Goal: Information Seeking & Learning: Learn about a topic

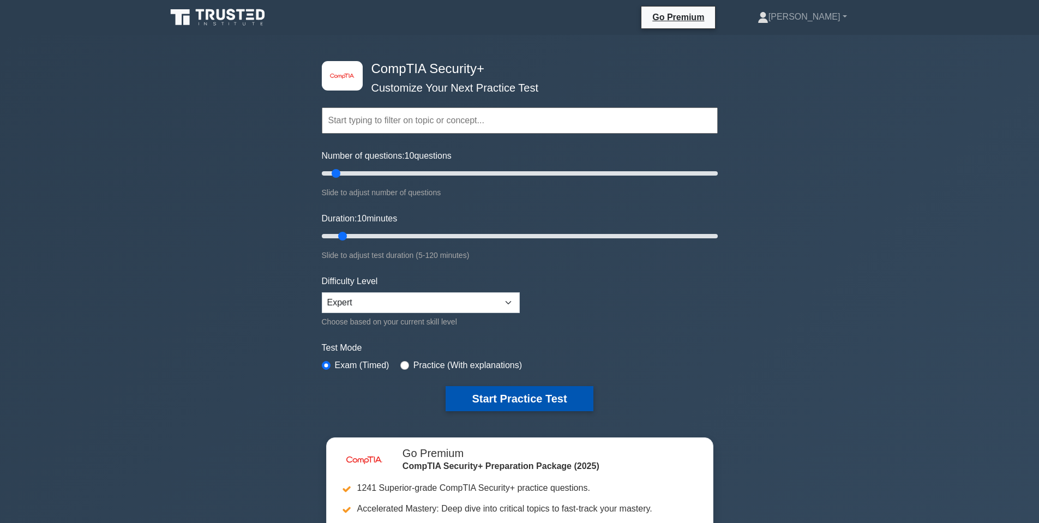
click at [507, 399] on button "Start Practice Test" at bounding box center [519, 398] width 147 height 25
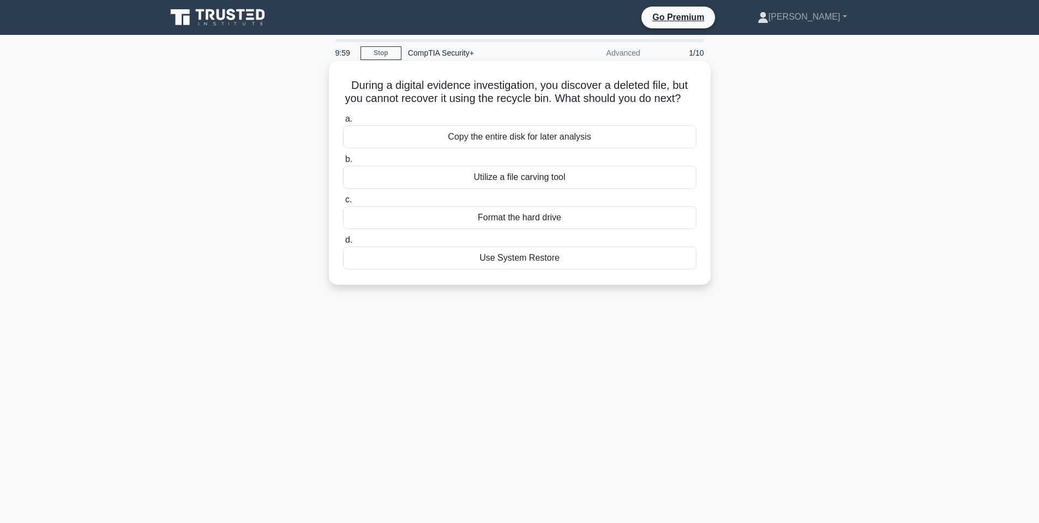
click at [387, 87] on h5 "During a digital evidence investigation, you discover a deleted file, but you c…" at bounding box center [520, 92] width 356 height 27
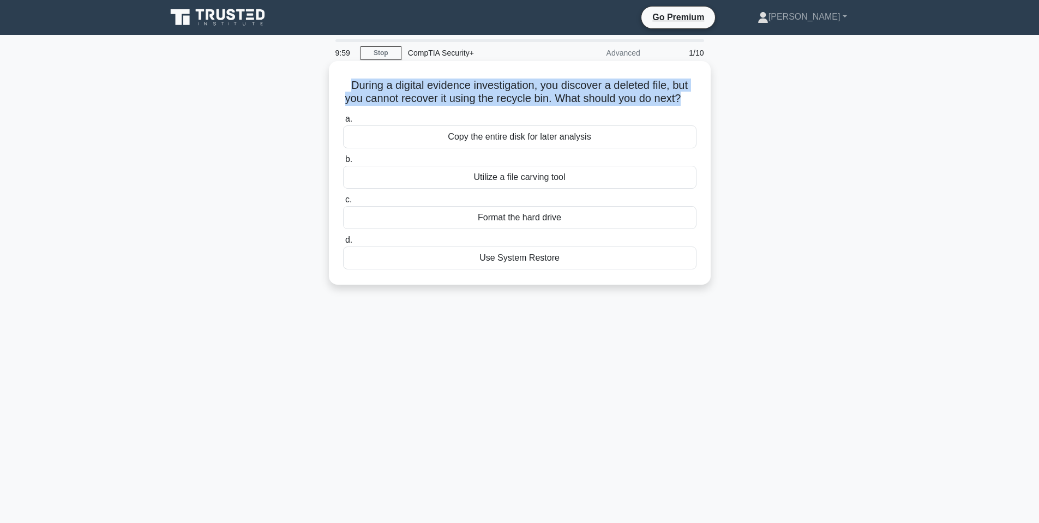
click at [387, 87] on h5 "During a digital evidence investigation, you discover a deleted file, but you c…" at bounding box center [520, 92] width 356 height 27
click at [408, 99] on h5 "During a digital evidence investigation, you discover a deleted file, but you c…" at bounding box center [520, 92] width 356 height 27
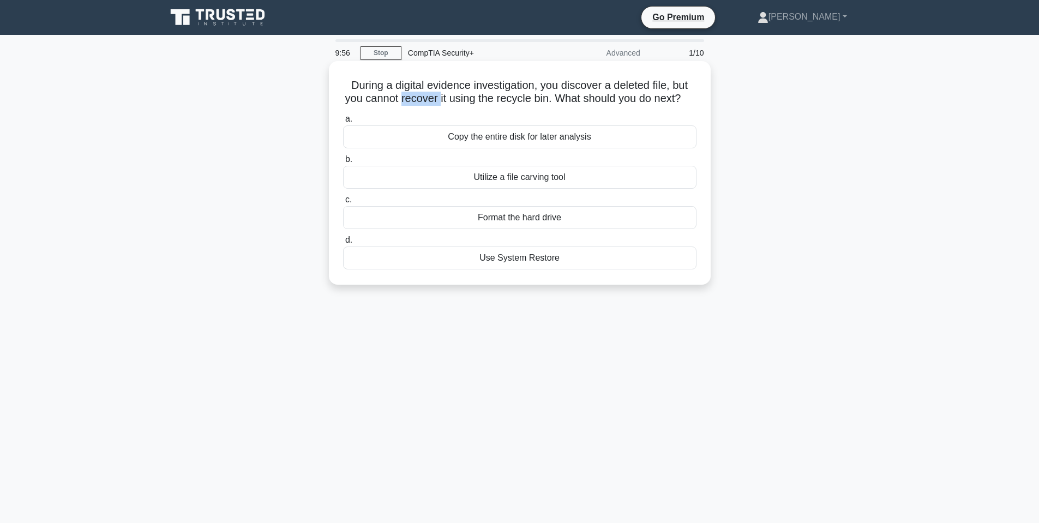
click at [409, 99] on h5 "During a digital evidence investigation, you discover a deleted file, but you c…" at bounding box center [520, 92] width 356 height 27
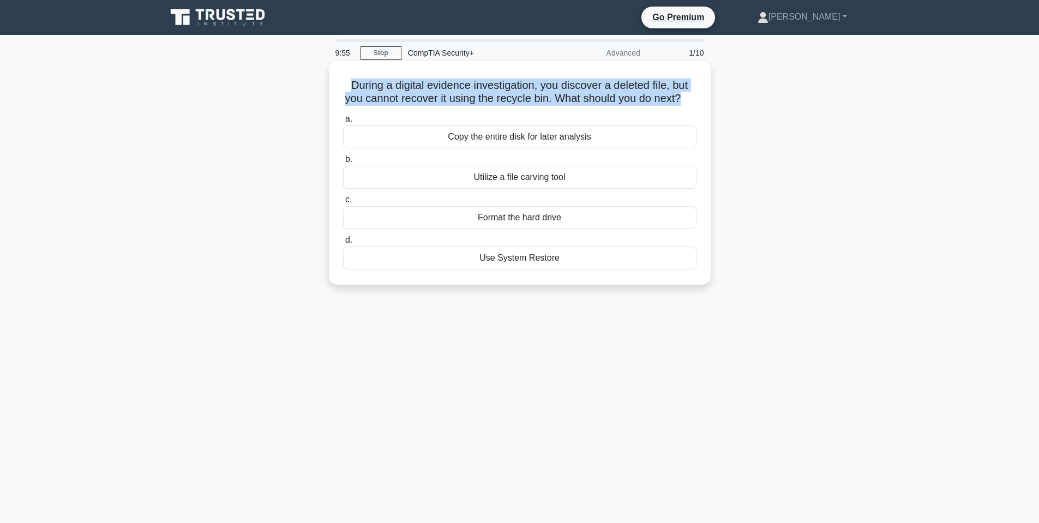
click at [409, 99] on h5 "During a digital evidence investigation, you discover a deleted file, but you c…" at bounding box center [520, 92] width 356 height 27
click at [464, 100] on h5 "During a digital evidence investigation, you discover a deleted file, but you c…" at bounding box center [520, 92] width 356 height 27
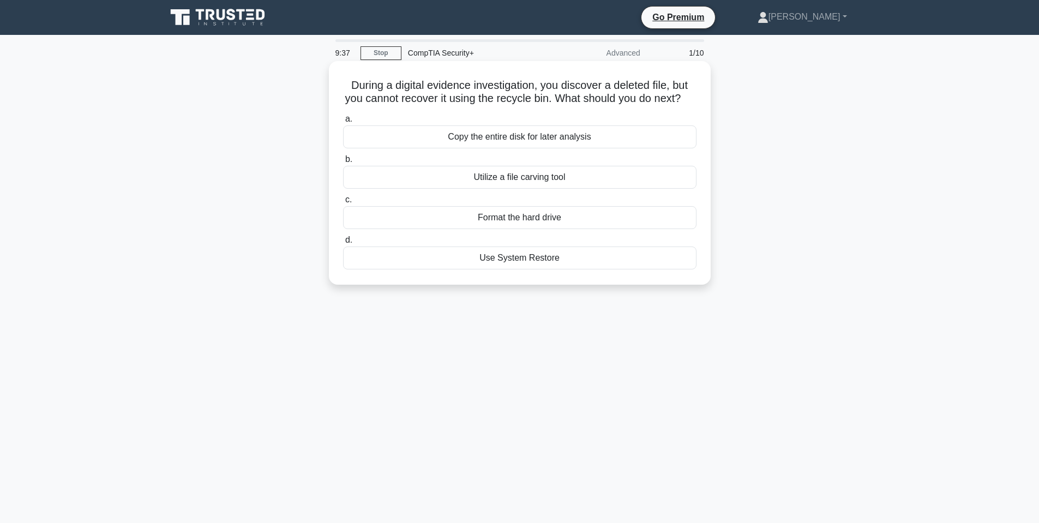
click at [530, 189] on div "Utilize a file carving tool" at bounding box center [520, 177] width 354 height 23
click at [343, 163] on input "b. Utilize a file carving tool" at bounding box center [343, 159] width 0 height 7
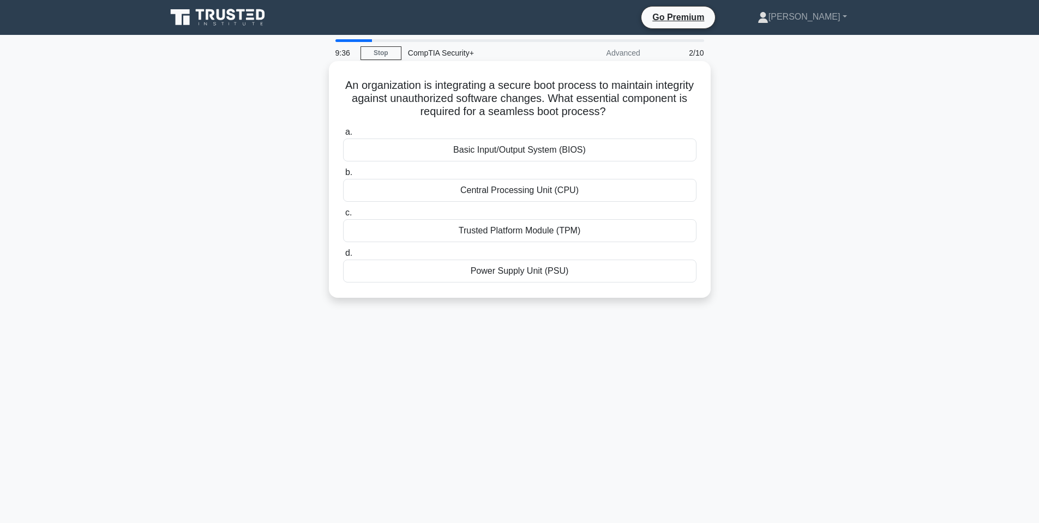
click at [421, 88] on h5 "An organization is integrating a secure boot process to maintain integrity agai…" at bounding box center [520, 99] width 356 height 40
click at [421, 86] on h5 "An organization is integrating a secure boot process to maintain integrity agai…" at bounding box center [520, 99] width 356 height 40
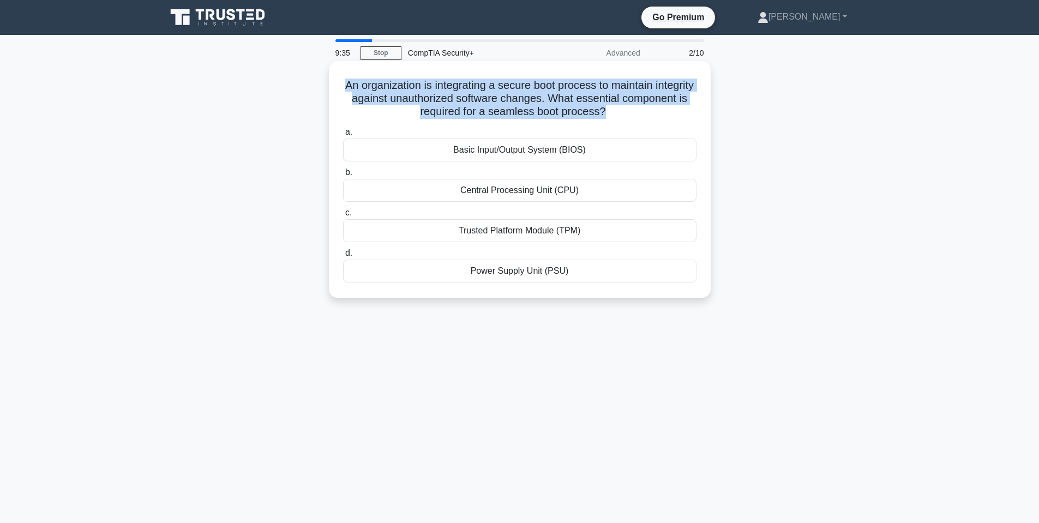
click at [421, 86] on h5 "An organization is integrating a secure boot process to maintain integrity agai…" at bounding box center [520, 99] width 356 height 40
click at [535, 87] on h5 "An organization is integrating a secure boot process to maintain integrity agai…" at bounding box center [520, 99] width 356 height 40
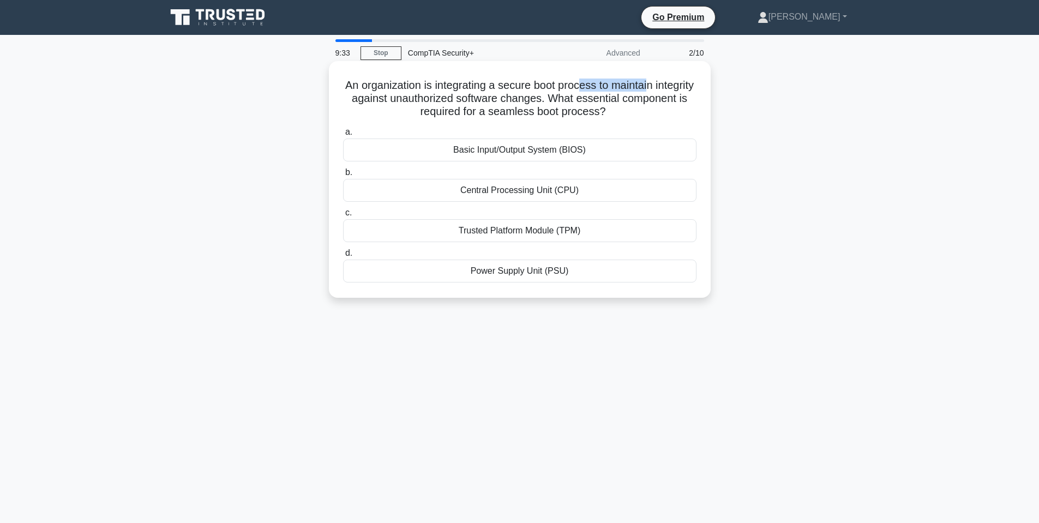
drag, startPoint x: 606, startPoint y: 81, endPoint x: 676, endPoint y: 83, distance: 69.9
click at [675, 83] on h5 "An organization is integrating a secure boot process to maintain integrity agai…" at bounding box center [520, 99] width 356 height 40
click at [438, 87] on h5 "An organization is integrating a secure boot process to maintain integrity agai…" at bounding box center [520, 99] width 356 height 40
drag, startPoint x: 424, startPoint y: 97, endPoint x: 608, endPoint y: 94, distance: 183.3
click at [607, 94] on h5 "An organization is integrating a secure boot process to maintain integrity agai…" at bounding box center [520, 99] width 356 height 40
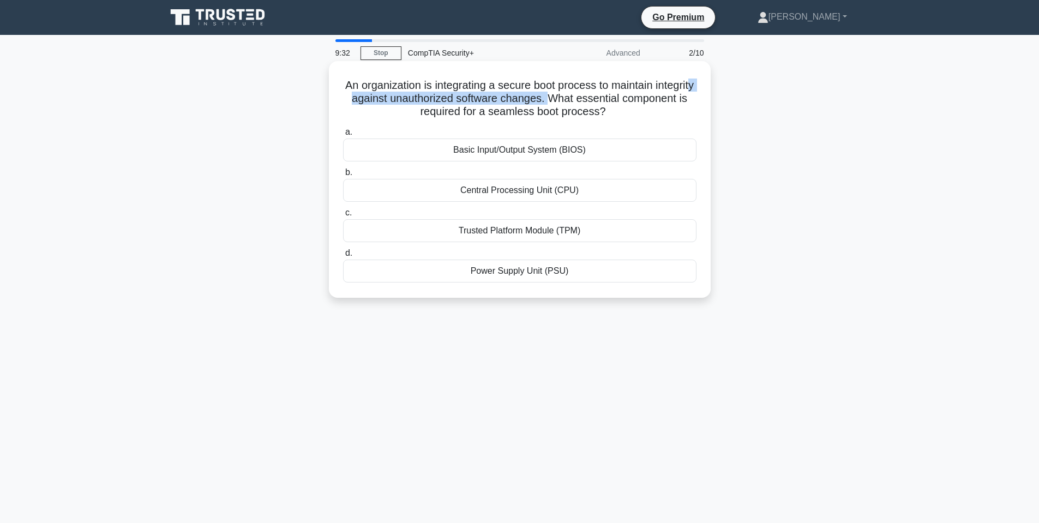
click at [607, 94] on h5 "An organization is integrating a secure boot process to maintain integrity agai…" at bounding box center [520, 99] width 356 height 40
click at [631, 97] on h5 "An organization is integrating a secure boot process to maintain integrity agai…" at bounding box center [520, 99] width 356 height 40
drag, startPoint x: 476, startPoint y: 107, endPoint x: 599, endPoint y: 105, distance: 122.2
click at [596, 107] on h5 "An organization is integrating a secure boot process to maintain integrity agai…" at bounding box center [520, 99] width 356 height 40
click at [599, 104] on h5 "An organization is integrating a secure boot process to maintain integrity agai…" at bounding box center [520, 99] width 356 height 40
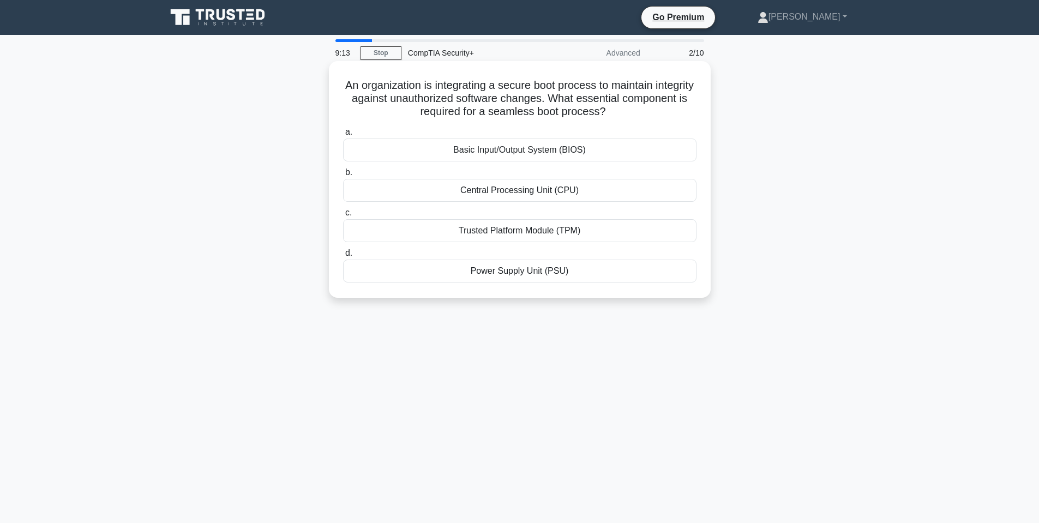
click at [535, 229] on div "Trusted Platform Module (TPM)" at bounding box center [520, 230] width 354 height 23
click at [343, 217] on input "c. Trusted Platform Module (TPM)" at bounding box center [343, 213] width 0 height 7
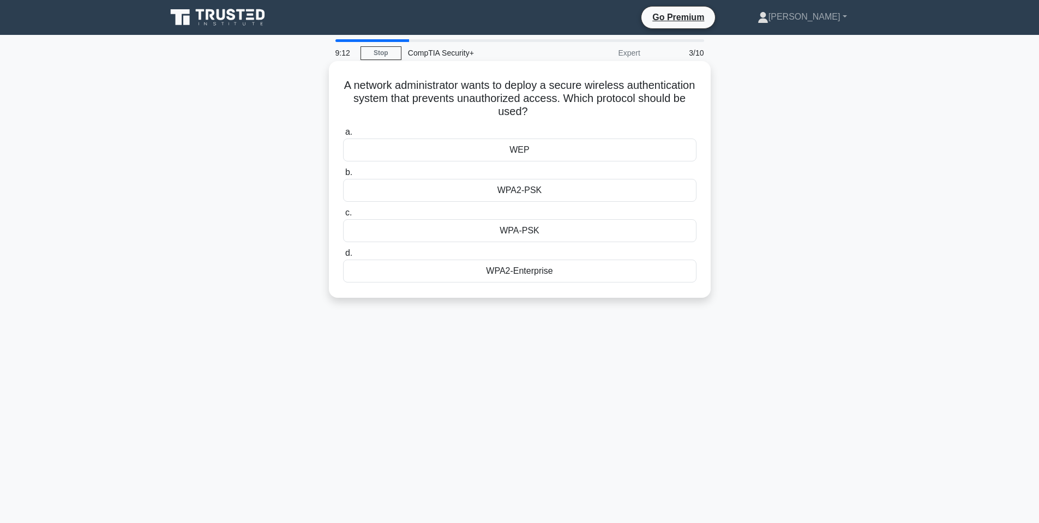
click at [472, 92] on h5 "A network administrator wants to deploy a secure wireless authentication system…" at bounding box center [520, 99] width 356 height 40
click at [469, 90] on h5 "A network administrator wants to deploy a secure wireless authentication system…" at bounding box center [520, 99] width 356 height 40
click at [468, 91] on h5 "A network administrator wants to deploy a secure wireless authentication system…" at bounding box center [520, 99] width 356 height 40
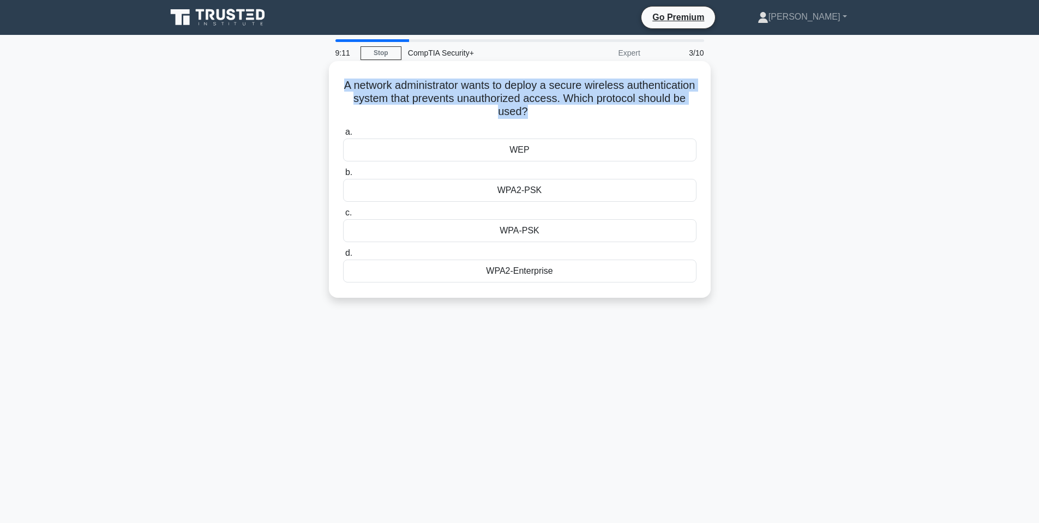
click at [468, 91] on h5 "A network administrator wants to deploy a secure wireless authentication system…" at bounding box center [520, 99] width 356 height 40
click at [513, 89] on h5 "A network administrator wants to deploy a secure wireless authentication system…" at bounding box center [520, 99] width 356 height 40
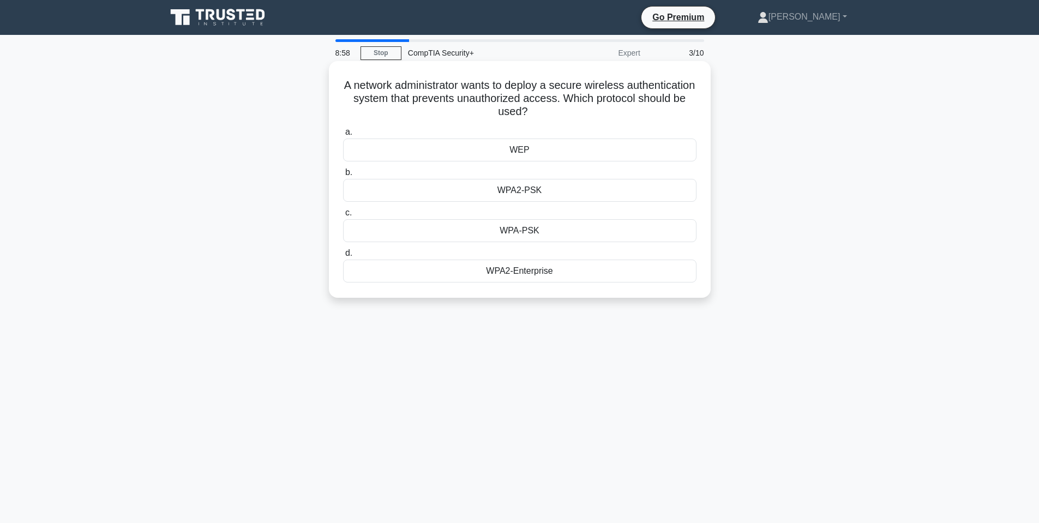
click at [512, 274] on div "WPA2-Enterprise" at bounding box center [520, 271] width 354 height 23
click at [343, 257] on input "d. WPA2-Enterprise" at bounding box center [343, 253] width 0 height 7
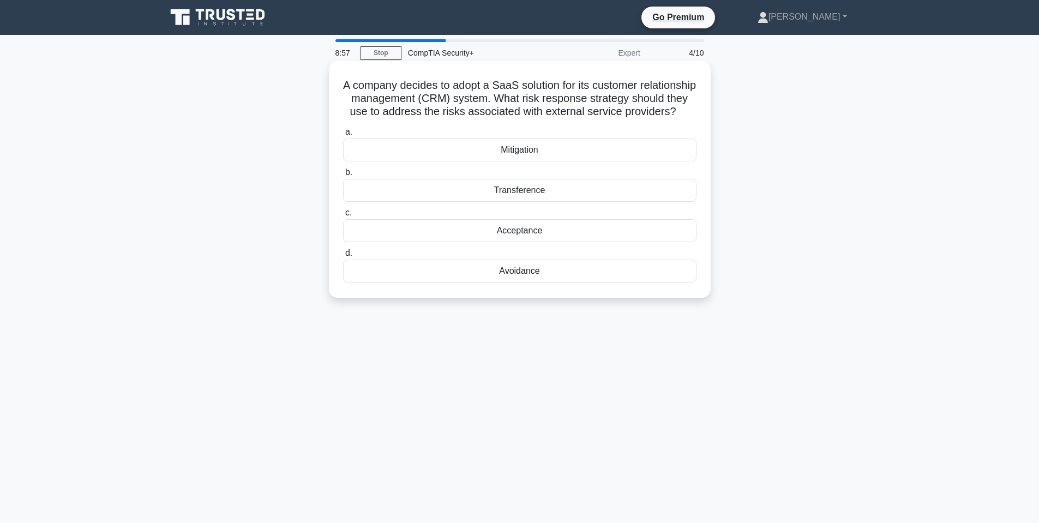
click at [497, 76] on div "A company decides to adopt a SaaS solution for its customer relationship manage…" at bounding box center [519, 179] width 373 height 228
click at [498, 83] on h5 "A company decides to adopt a SaaS solution for its customer relationship manage…" at bounding box center [520, 99] width 356 height 40
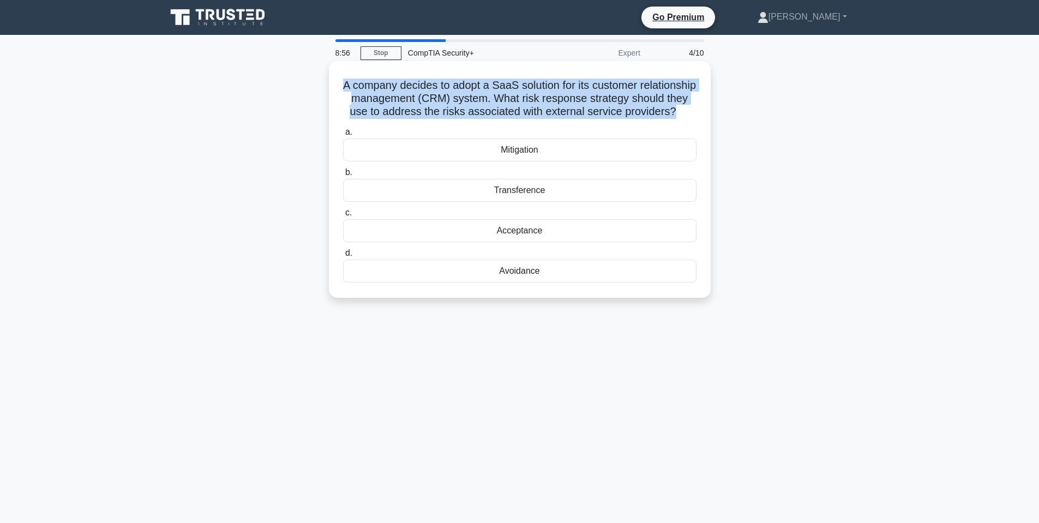
click at [498, 83] on h5 "A company decides to adopt a SaaS solution for its customer relationship manage…" at bounding box center [520, 99] width 356 height 40
click at [499, 94] on h5 "A company decides to adopt a SaaS solution for its customer relationship manage…" at bounding box center [520, 99] width 356 height 40
click at [610, 105] on h5 "A company decides to adopt a SaaS solution for its customer relationship manage…" at bounding box center [520, 99] width 356 height 40
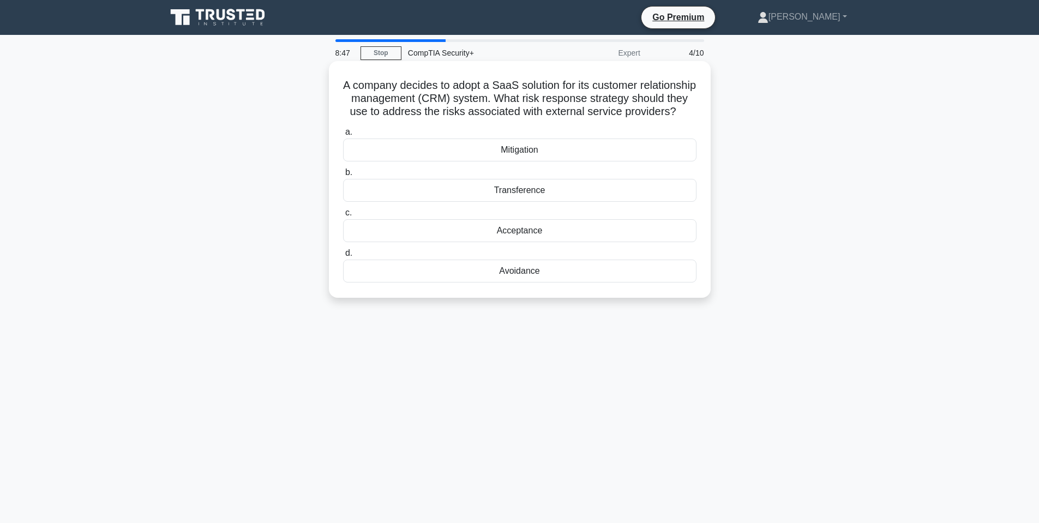
click at [538, 161] on div "Mitigation" at bounding box center [520, 150] width 354 height 23
click at [343, 136] on input "a. Mitigation" at bounding box center [343, 132] width 0 height 7
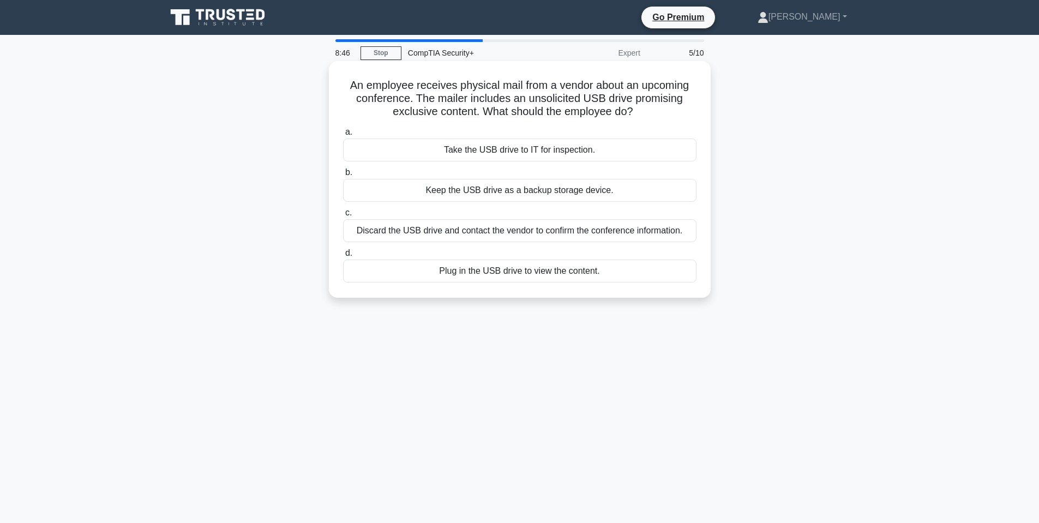
click at [442, 92] on h5 "An employee receives physical mail from a vendor about an upcoming conference. …" at bounding box center [520, 99] width 356 height 40
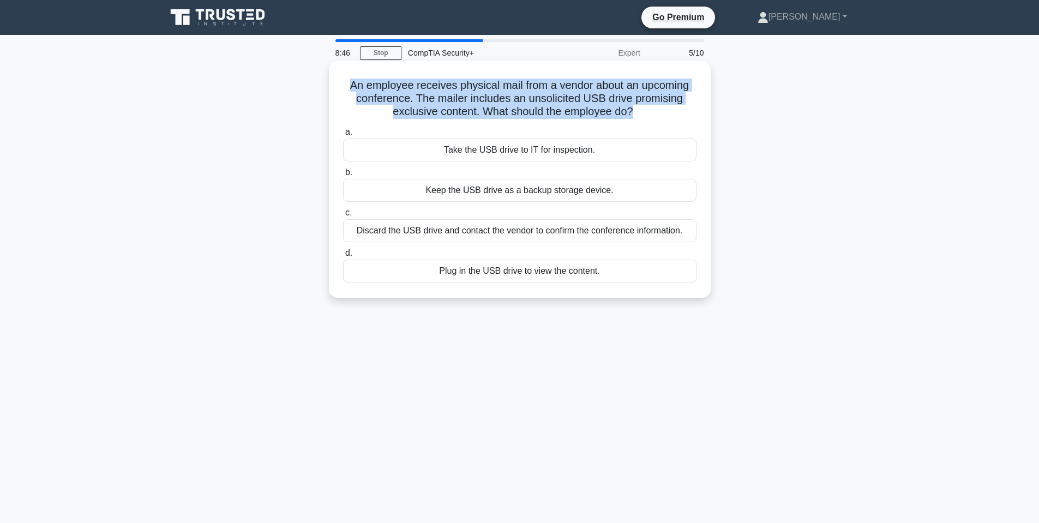
click at [442, 92] on h5 "An employee receives physical mail from a vendor about an upcoming conference. …" at bounding box center [520, 99] width 356 height 40
click at [518, 94] on h5 "An employee receives physical mail from a vendor about an upcoming conference. …" at bounding box center [520, 99] width 356 height 40
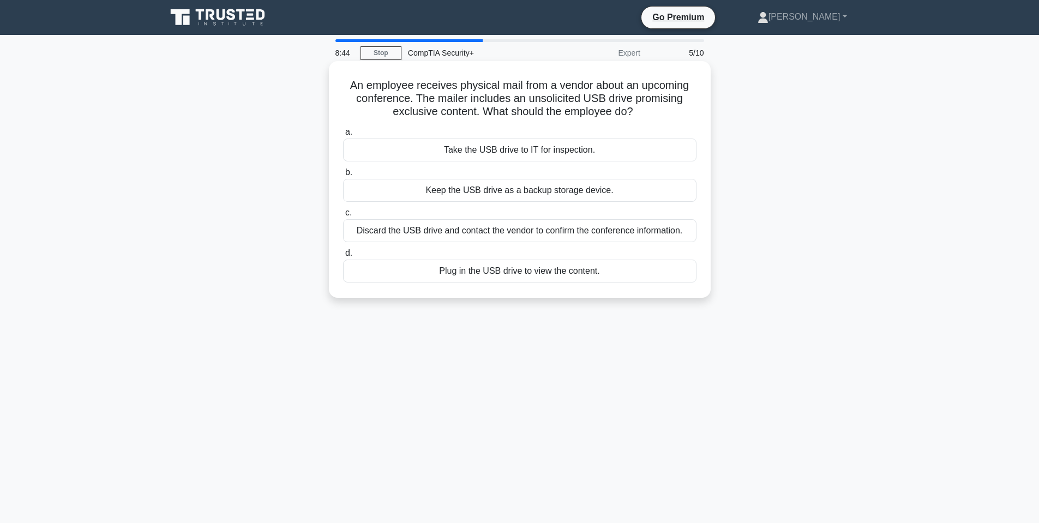
click at [543, 88] on h5 "An employee receives physical mail from a vendor about an upcoming conference. …" at bounding box center [520, 99] width 356 height 40
click at [547, 88] on h5 "An employee receives physical mail from a vendor about an upcoming conference. …" at bounding box center [520, 99] width 356 height 40
click at [550, 89] on h5 "An employee receives physical mail from a vendor about an upcoming conference. …" at bounding box center [520, 99] width 356 height 40
click at [553, 90] on h5 "An employee receives physical mail from a vendor about an upcoming conference. …" at bounding box center [520, 99] width 356 height 40
drag, startPoint x: 404, startPoint y: 94, endPoint x: 550, endPoint y: 94, distance: 146.2
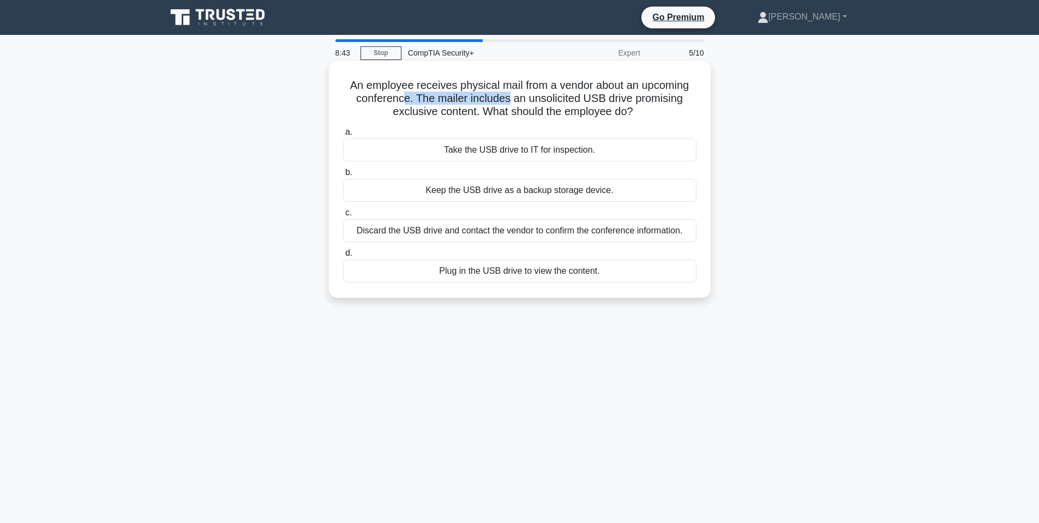
click at [547, 95] on h5 "An employee receives physical mail from a vendor about an upcoming conference. …" at bounding box center [520, 99] width 356 height 40
drag, startPoint x: 568, startPoint y: 93, endPoint x: 559, endPoint y: 95, distance: 10.2
click at [568, 93] on h5 "An employee receives physical mail from a vendor about an upcoming conference. …" at bounding box center [520, 99] width 356 height 40
drag, startPoint x: 546, startPoint y: 100, endPoint x: 624, endPoint y: 97, distance: 78.1
click at [614, 98] on h5 "An employee receives physical mail from a vendor about an upcoming conference. …" at bounding box center [520, 99] width 356 height 40
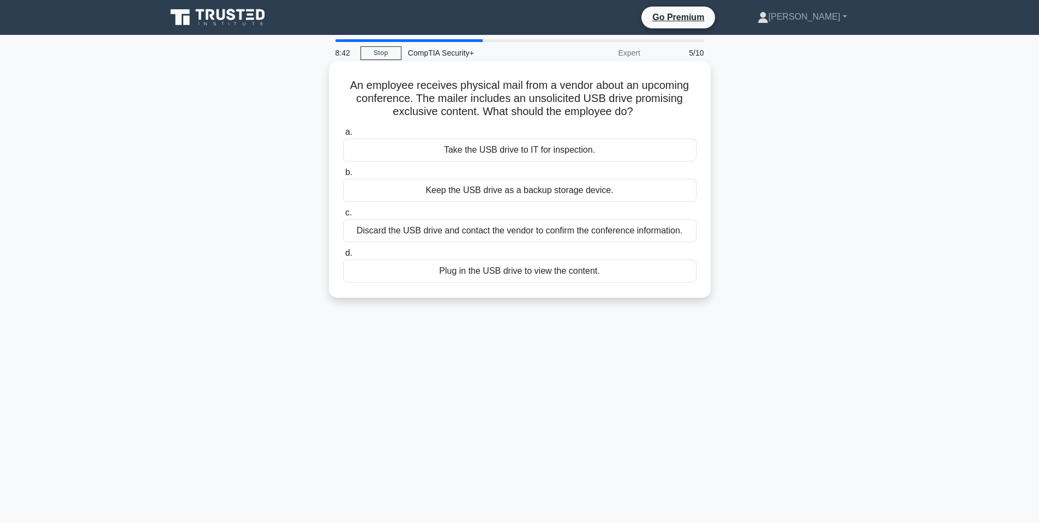
click at [621, 97] on h5 "An employee receives physical mail from a vendor about an upcoming conference. …" at bounding box center [520, 99] width 356 height 40
drag, startPoint x: 636, startPoint y: 110, endPoint x: 519, endPoint y: 101, distance: 117.1
click at [519, 101] on h5 "An employee receives physical mail from a vendor about an upcoming conference. …" at bounding box center [520, 99] width 356 height 40
click at [524, 150] on div "Take the USB drive to IT for inspection." at bounding box center [520, 150] width 354 height 23
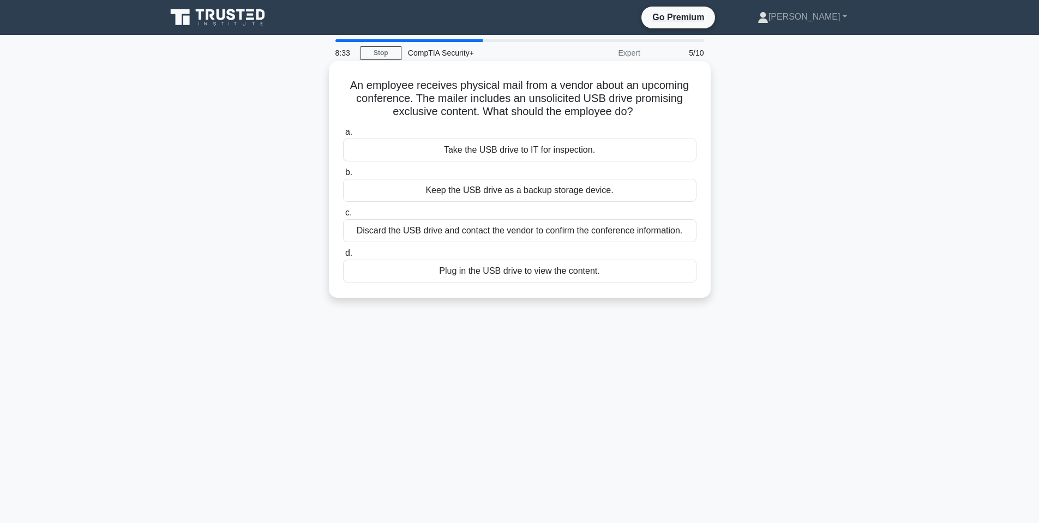
click at [343, 136] on input "a. Take the USB drive to IT for inspection." at bounding box center [343, 132] width 0 height 7
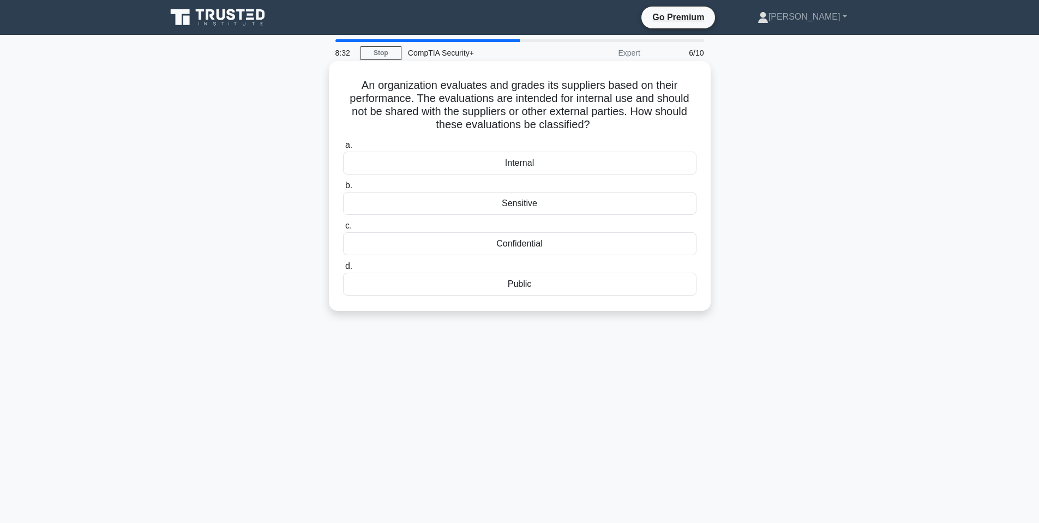
click at [439, 90] on h5 "An organization evaluates and grades its suppliers based on their performance. …" at bounding box center [520, 105] width 356 height 53
click at [442, 91] on h5 "An organization evaluates and grades its suppliers based on their performance. …" at bounding box center [520, 105] width 356 height 53
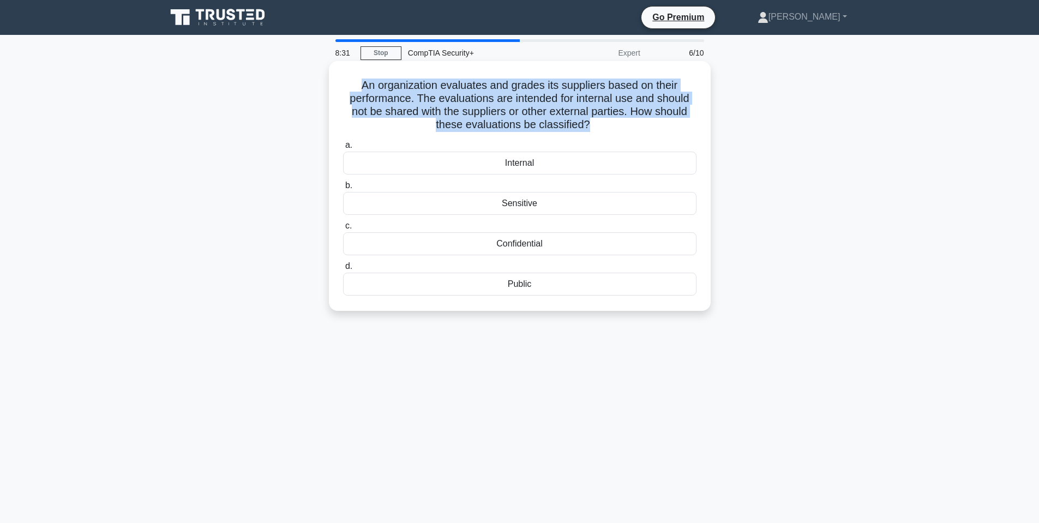
click at [442, 91] on h5 "An organization evaluates and grades its suppliers based on their performance. …" at bounding box center [520, 105] width 356 height 53
click at [560, 88] on h5 "An organization evaluates and grades its suppliers based on their performance. …" at bounding box center [520, 105] width 356 height 53
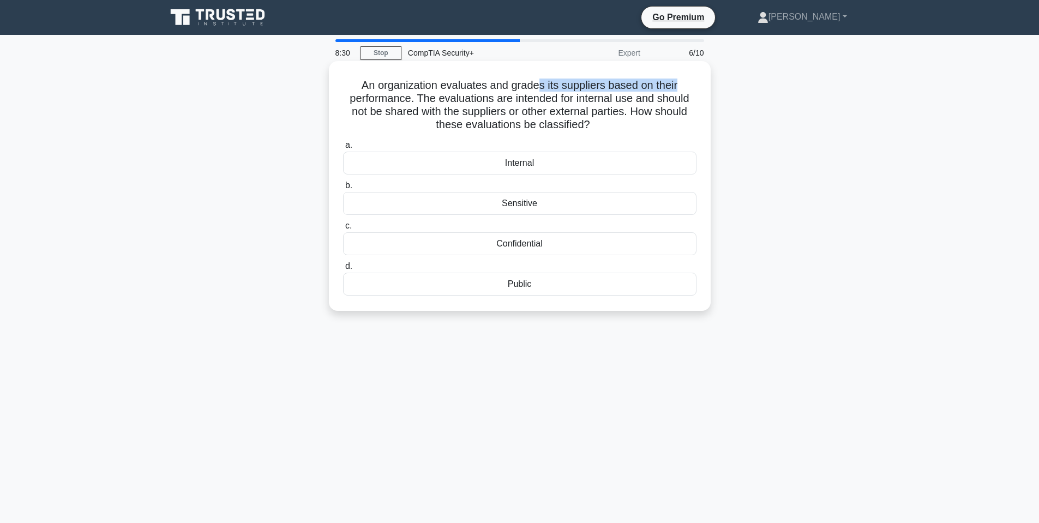
drag, startPoint x: 596, startPoint y: 84, endPoint x: 687, endPoint y: 85, distance: 90.6
click at [687, 85] on h5 "An organization evaluates and grades its suppliers based on their performance. …" at bounding box center [520, 105] width 356 height 53
click at [681, 83] on h5 "An organization evaluates and grades its suppliers based on their performance. …" at bounding box center [520, 105] width 356 height 53
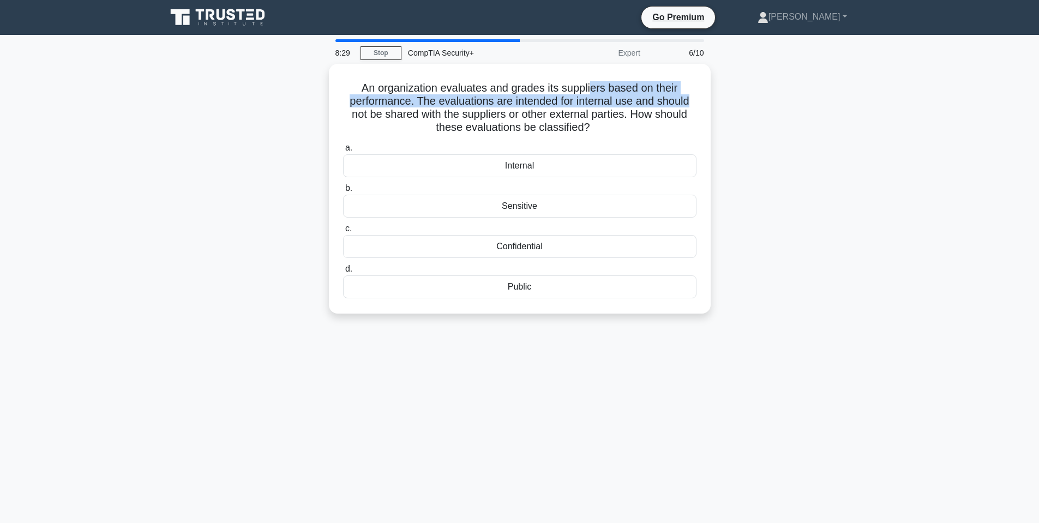
drag, startPoint x: 591, startPoint y: 88, endPoint x: 715, endPoint y: 98, distance: 124.2
click at [715, 98] on div "An organization evaluates and grades its suppliers based on their performance. …" at bounding box center [520, 195] width 720 height 263
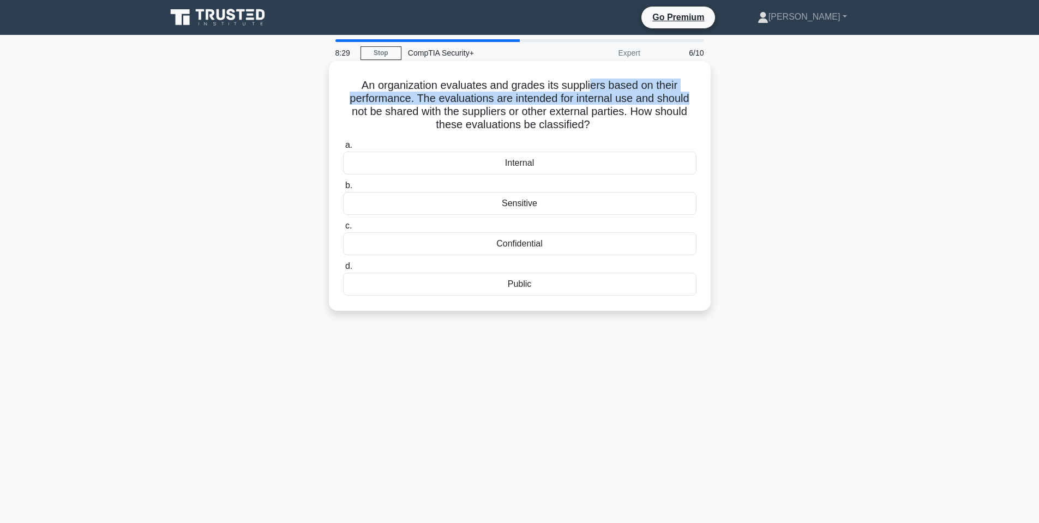
click at [654, 98] on h5 "An organization evaluates and grades its suppliers based on their performance. …" at bounding box center [520, 105] width 356 height 53
drag, startPoint x: 559, startPoint y: 99, endPoint x: 603, endPoint y: 99, distance: 43.7
click at [603, 99] on h5 "An organization evaluates and grades its suppliers based on their performance. …" at bounding box center [520, 105] width 356 height 53
click at [512, 97] on h5 "An organization evaluates and grades its suppliers based on their performance. …" at bounding box center [520, 105] width 356 height 53
click at [515, 98] on h5 "An organization evaluates and grades its suppliers based on their performance. …" at bounding box center [520, 105] width 356 height 53
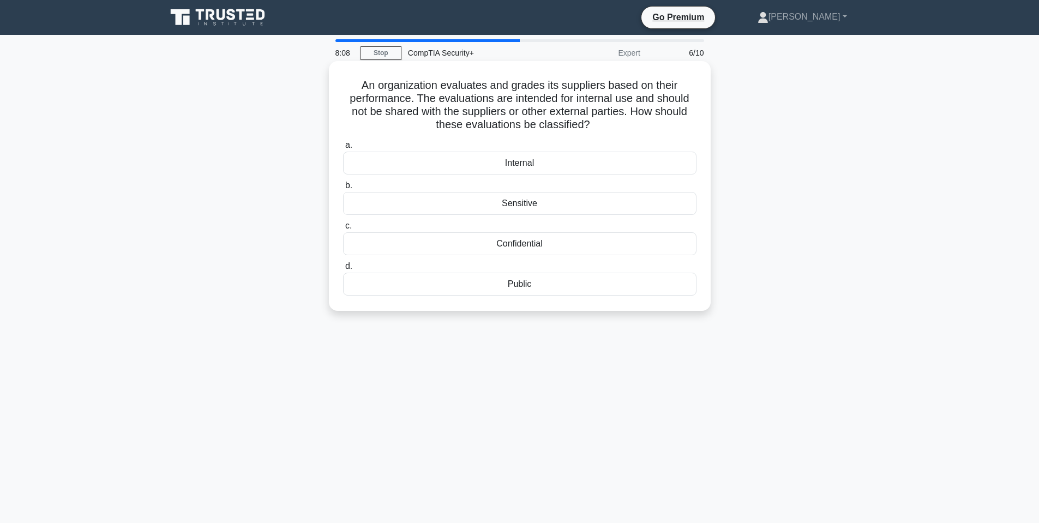
click at [532, 247] on div "Confidential" at bounding box center [520, 243] width 354 height 23
click at [343, 230] on input "c. Confidential" at bounding box center [343, 226] width 0 height 7
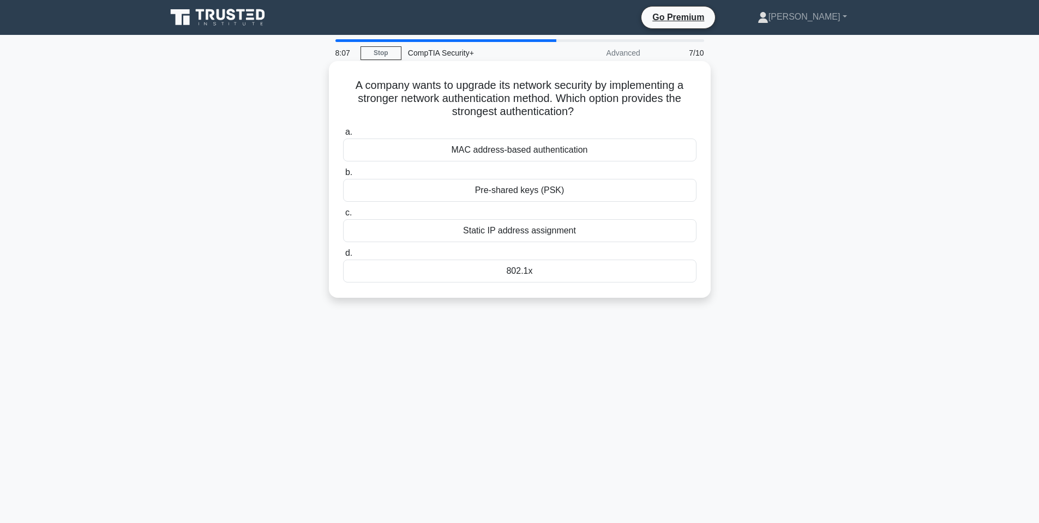
click at [481, 102] on h5 "A company wants to upgrade its network security by implementing a stronger netw…" at bounding box center [520, 99] width 356 height 40
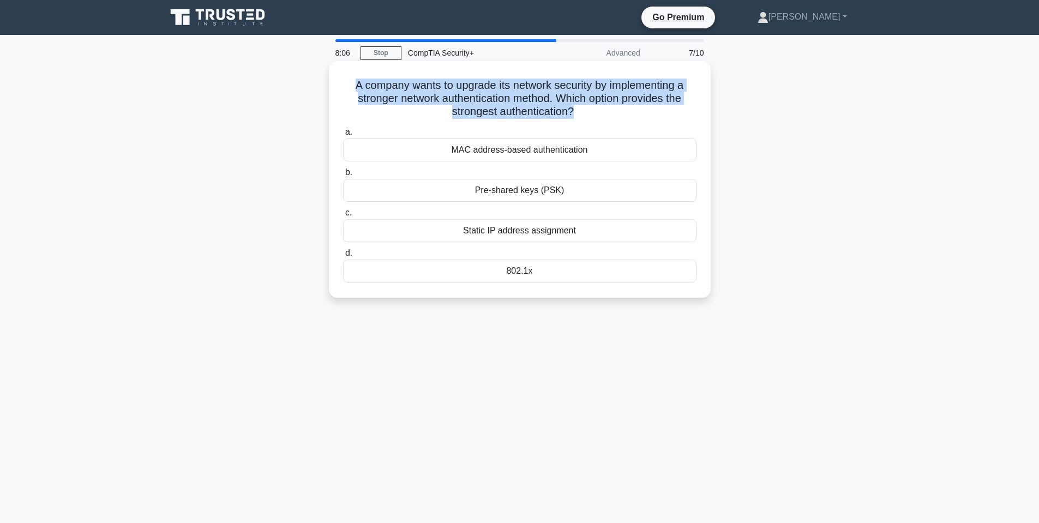
click at [481, 102] on h5 "A company wants to upgrade its network security by implementing a stronger netw…" at bounding box center [520, 99] width 356 height 40
click at [484, 99] on h5 "A company wants to upgrade its network security by implementing a stronger netw…" at bounding box center [520, 99] width 356 height 40
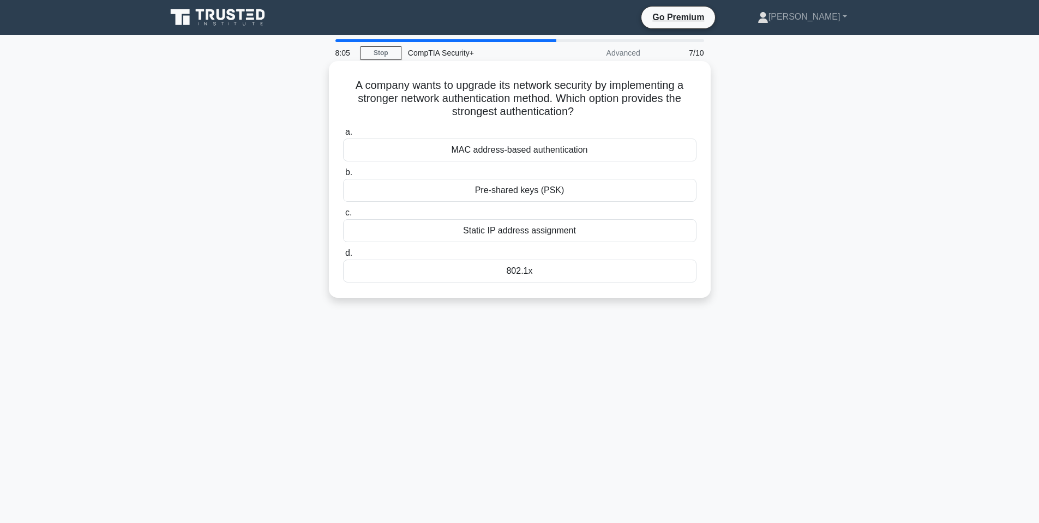
click at [514, 68] on div "A company wants to upgrade its network security by implementing a stronger netw…" at bounding box center [519, 179] width 373 height 228
click at [516, 86] on h5 "A company wants to upgrade its network security by implementing a stronger netw…" at bounding box center [520, 99] width 356 height 40
click at [597, 86] on h5 "A company wants to upgrade its network security by implementing a stronger netw…" at bounding box center [520, 99] width 356 height 40
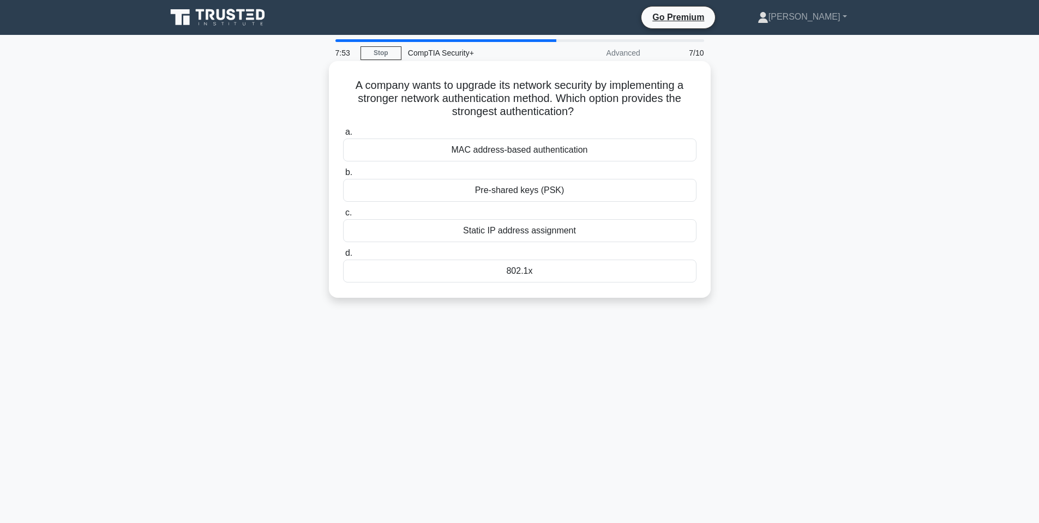
click at [533, 152] on div "MAC address-based authentication" at bounding box center [520, 150] width 354 height 23
click at [343, 136] on input "a. MAC address-based authentication" at bounding box center [343, 132] width 0 height 7
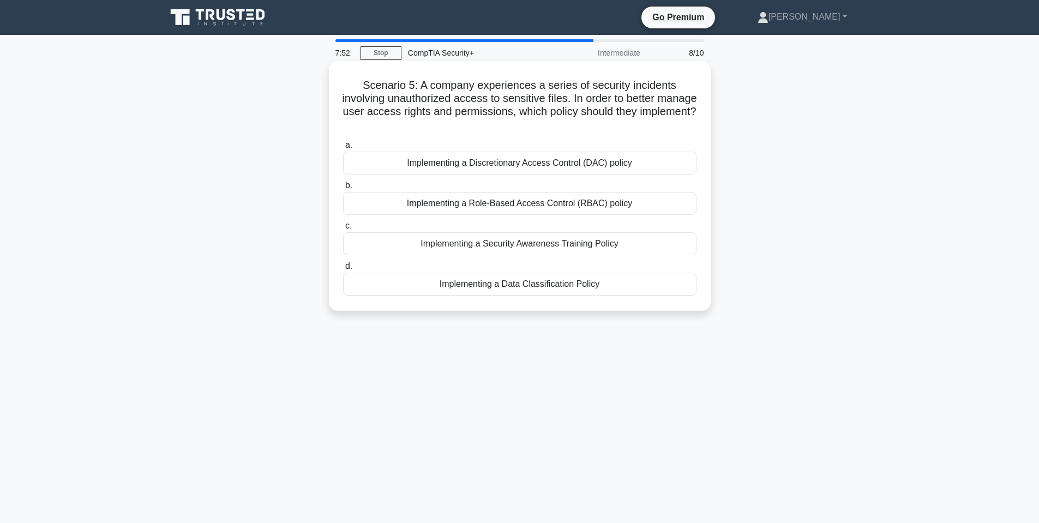
click at [492, 94] on h5 "Scenario 5: A company experiences a series of security incidents involving unau…" at bounding box center [520, 105] width 356 height 53
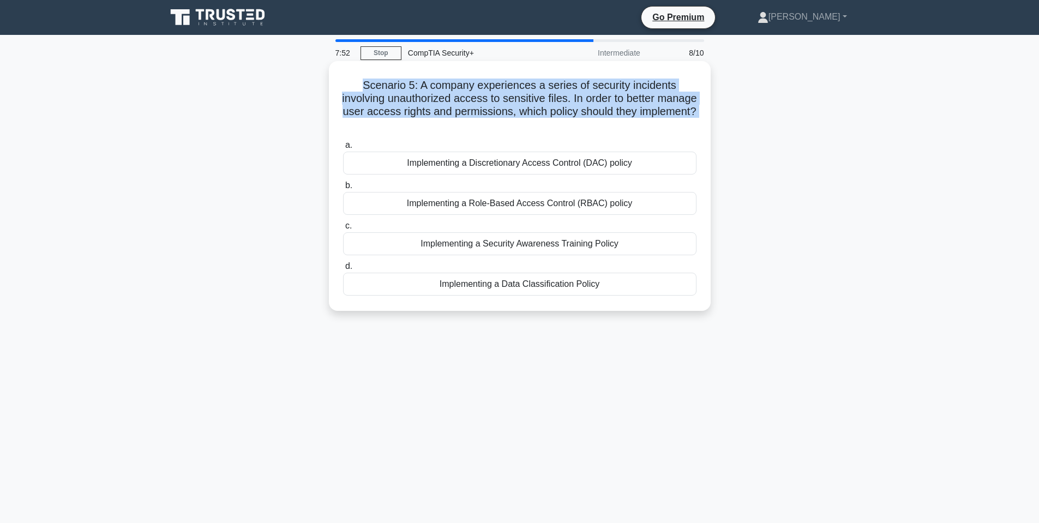
click at [492, 94] on h5 "Scenario 5: A company experiences a series of security incidents involving unau…" at bounding box center [520, 105] width 356 height 53
click at [532, 82] on h5 "Scenario 5: A company experiences a series of security incidents involving unau…" at bounding box center [520, 105] width 356 height 53
click at [553, 88] on h5 "Scenario 5: A company experiences a series of security incidents involving unau…" at bounding box center [520, 105] width 356 height 53
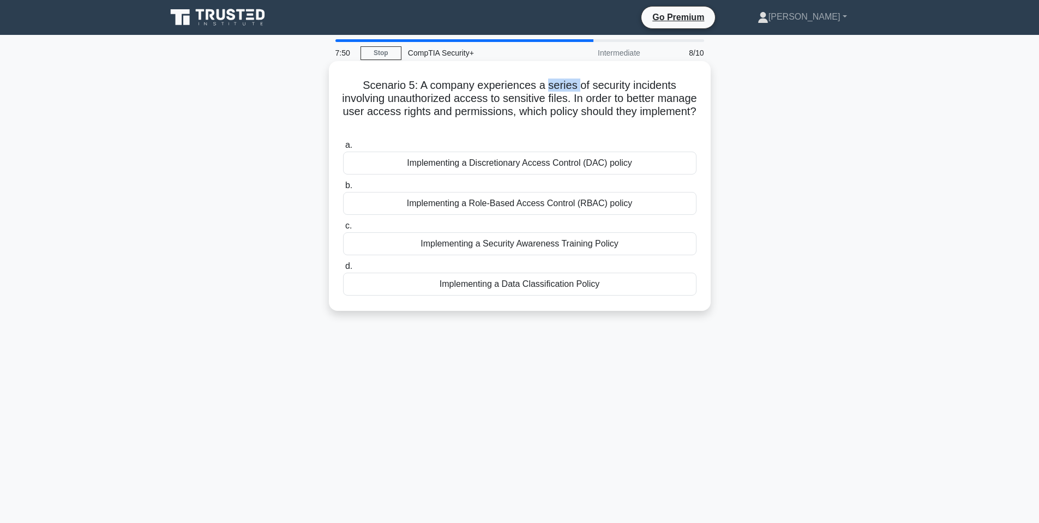
click at [553, 88] on h5 "Scenario 5: A company experiences a series of security incidents involving unau…" at bounding box center [520, 105] width 356 height 53
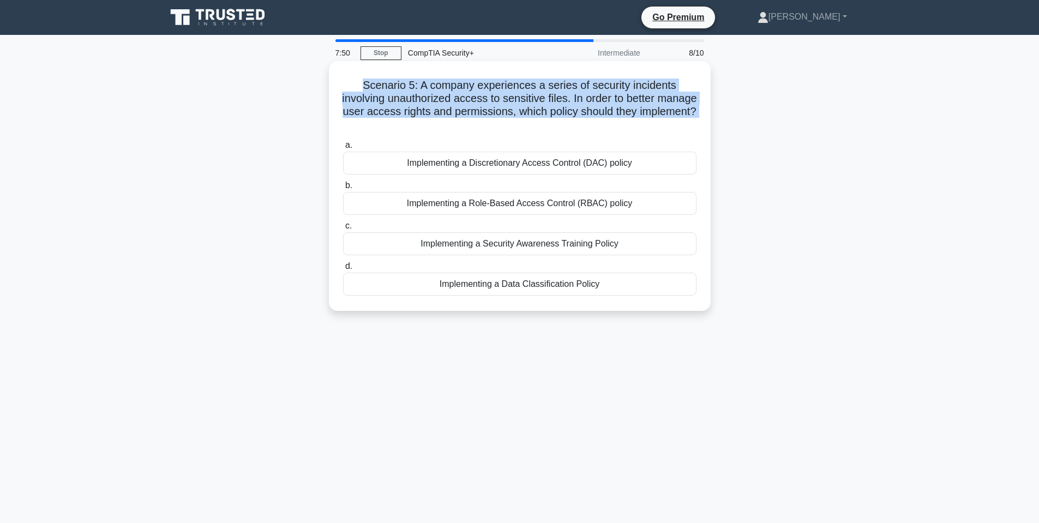
click at [553, 88] on h5 "Scenario 5: A company experiences a series of security incidents involving unau…" at bounding box center [520, 105] width 356 height 53
click at [457, 92] on h5 "Scenario 5: A company experiences a series of security incidents involving unau…" at bounding box center [520, 105] width 356 height 53
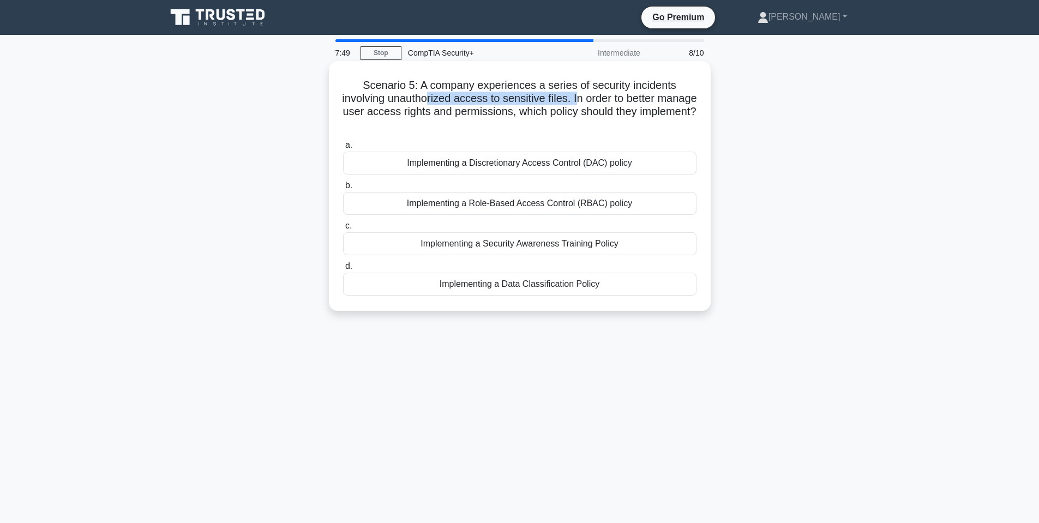
drag, startPoint x: 518, startPoint y: 103, endPoint x: 598, endPoint y: 103, distance: 80.2
click at [598, 103] on h5 "Scenario 5: A company experiences a series of security incidents involving unau…" at bounding box center [520, 105] width 356 height 53
click at [597, 103] on h5 "Scenario 5: A company experiences a series of security incidents involving unau…" at bounding box center [520, 105] width 356 height 53
drag, startPoint x: 504, startPoint y: 97, endPoint x: 570, endPoint y: 99, distance: 66.6
click at [570, 99] on h5 "Scenario 5: A company experiences a series of security incidents involving unau…" at bounding box center [520, 105] width 356 height 53
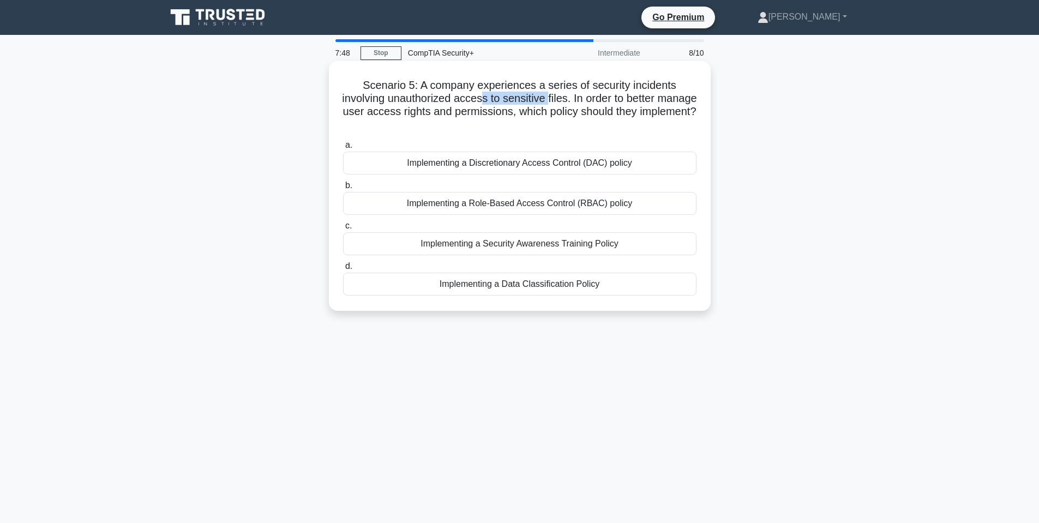
click at [571, 98] on h5 "Scenario 5: A company experiences a series of security incidents involving unau…" at bounding box center [520, 105] width 356 height 53
drag, startPoint x: 469, startPoint y: 114, endPoint x: 493, endPoint y: 112, distance: 23.5
click at [493, 112] on h5 "Scenario 5: A company experiences a series of security incidents involving unau…" at bounding box center [520, 105] width 356 height 53
click at [448, 109] on h5 "Scenario 5: A company experiences a series of security incidents involving unau…" at bounding box center [520, 105] width 356 height 53
click at [588, 165] on div "Implementing a Discretionary Access Control (DAC) policy" at bounding box center [520, 163] width 354 height 23
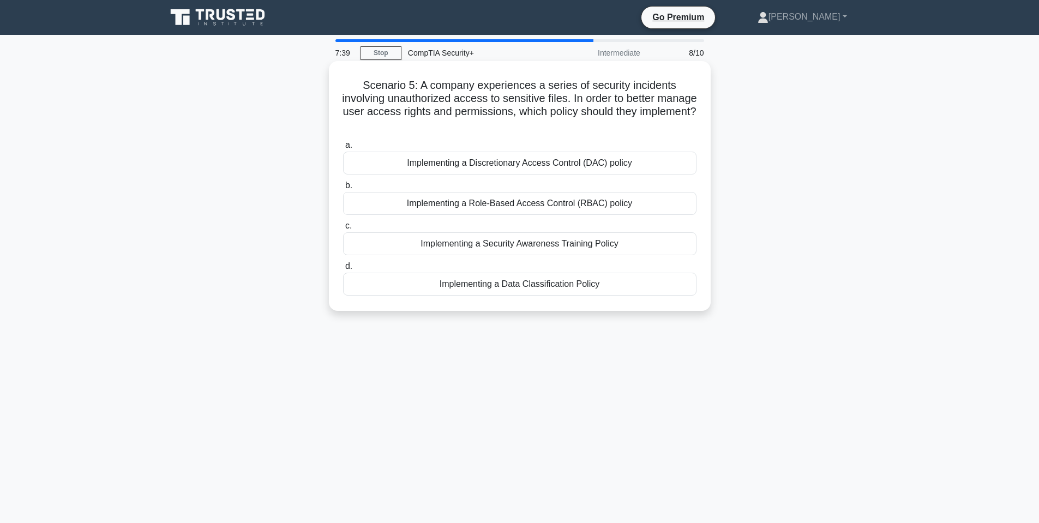
click at [343, 149] on input "a. Implementing a Discretionary Access Control (DAC) policy" at bounding box center [343, 145] width 0 height 7
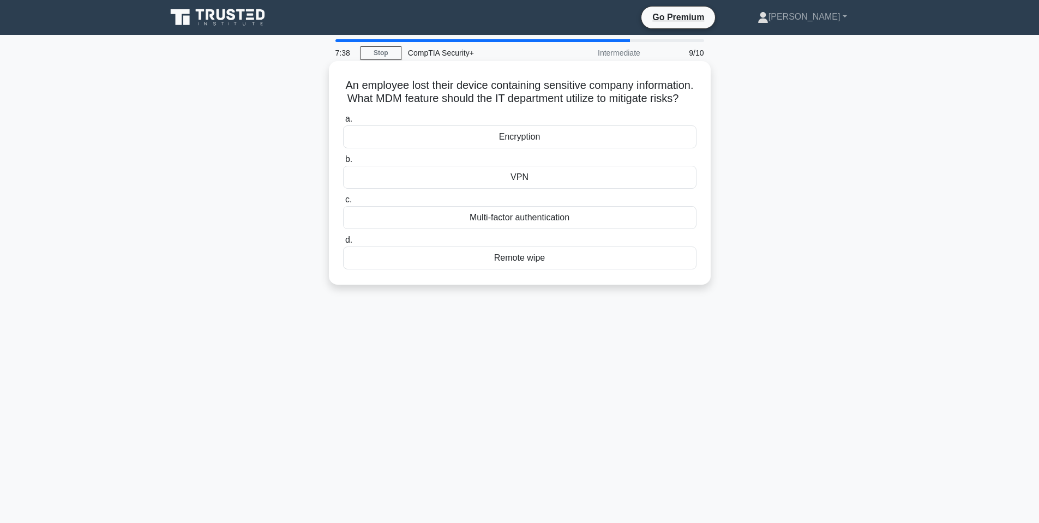
click at [501, 100] on h5 "An employee lost their device containing sensitive company information. What MD…" at bounding box center [520, 92] width 356 height 27
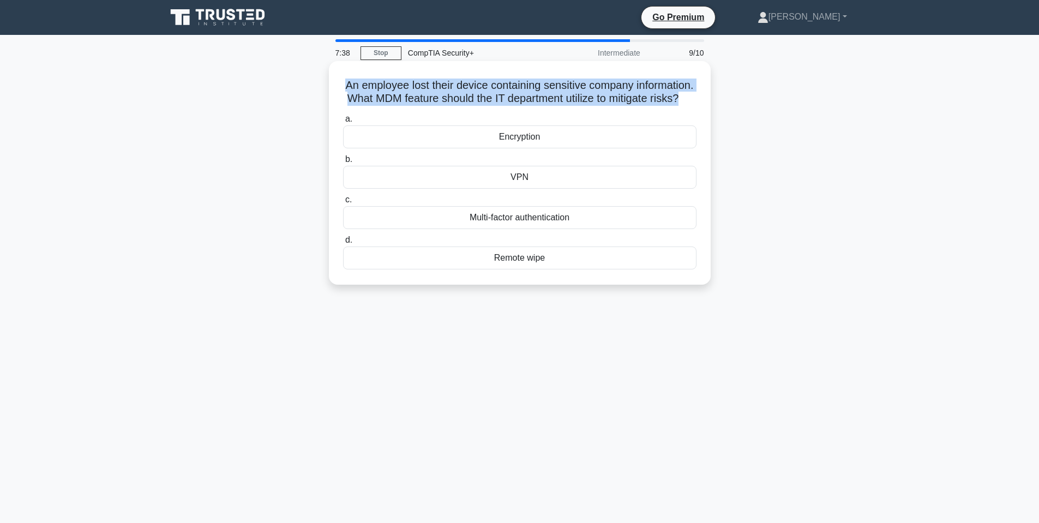
click at [501, 100] on h5 "An employee lost their device containing sensitive company information. What MD…" at bounding box center [520, 92] width 356 height 27
click at [559, 94] on h5 "An employee lost their device containing sensitive company information. What MD…" at bounding box center [520, 92] width 356 height 27
click at [439, 96] on h5 "An employee lost their device containing sensitive company information. What MD…" at bounding box center [520, 92] width 356 height 27
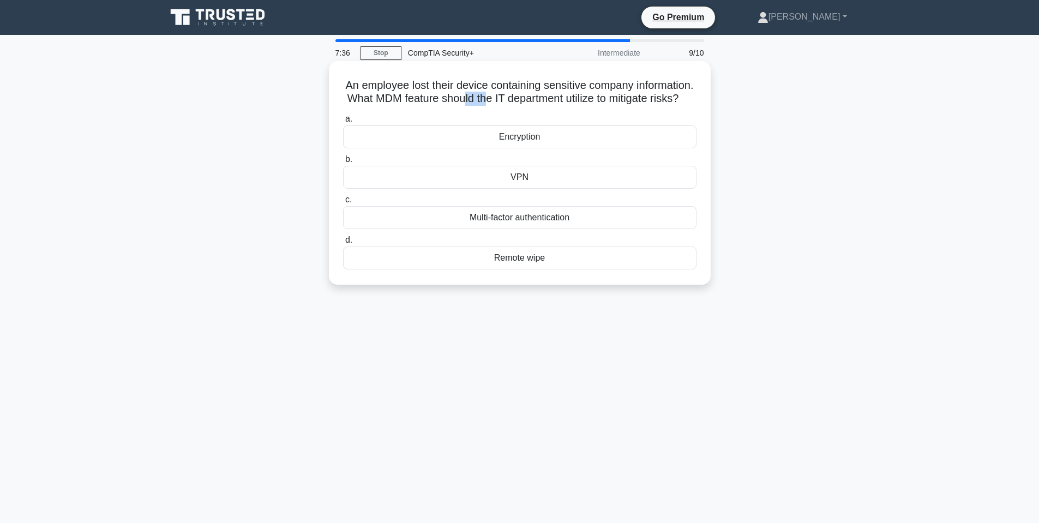
drag, startPoint x: 542, startPoint y: 102, endPoint x: 591, endPoint y: 103, distance: 49.1
click at [583, 104] on h5 "An employee lost their device containing sensitive company information. What MD…" at bounding box center [520, 92] width 356 height 27
click at [591, 103] on h5 "An employee lost their device containing sensitive company information. What MD…" at bounding box center [520, 92] width 356 height 27
click at [524, 270] on div "Remote wipe" at bounding box center [520, 258] width 354 height 23
click at [343, 244] on input "d. Remote wipe" at bounding box center [343, 240] width 0 height 7
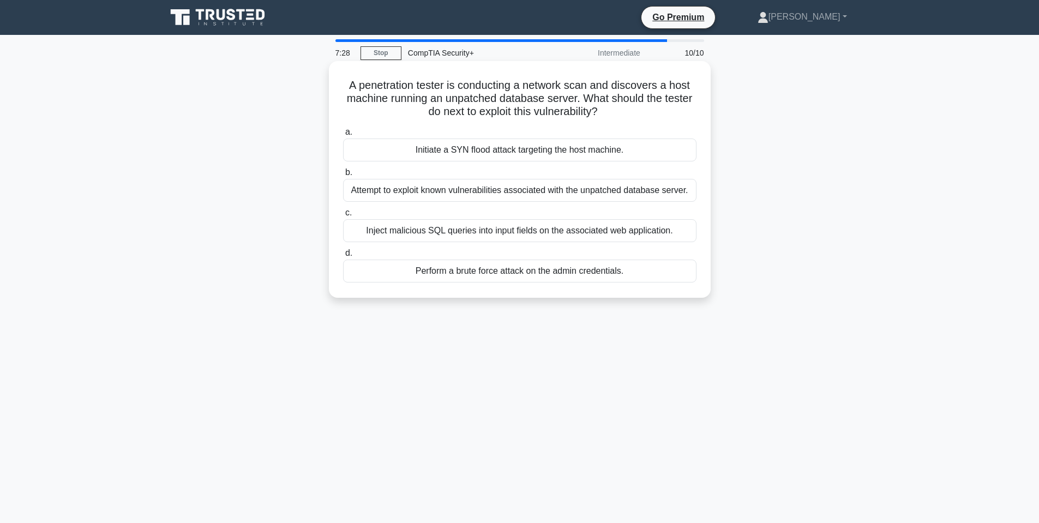
click at [468, 80] on h5 "A penetration tester is conducting a network scan and discovers a host machine …" at bounding box center [520, 99] width 356 height 40
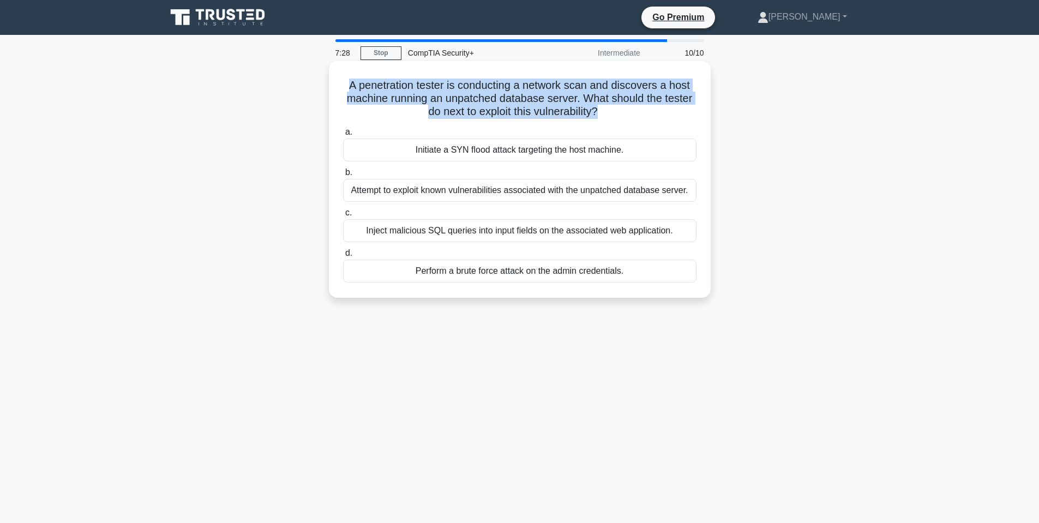
click at [468, 80] on h5 "A penetration tester is conducting a network scan and discovers a host machine …" at bounding box center [520, 99] width 356 height 40
click at [490, 81] on h5 "A penetration tester is conducting a network scan and discovers a host machine …" at bounding box center [520, 99] width 356 height 40
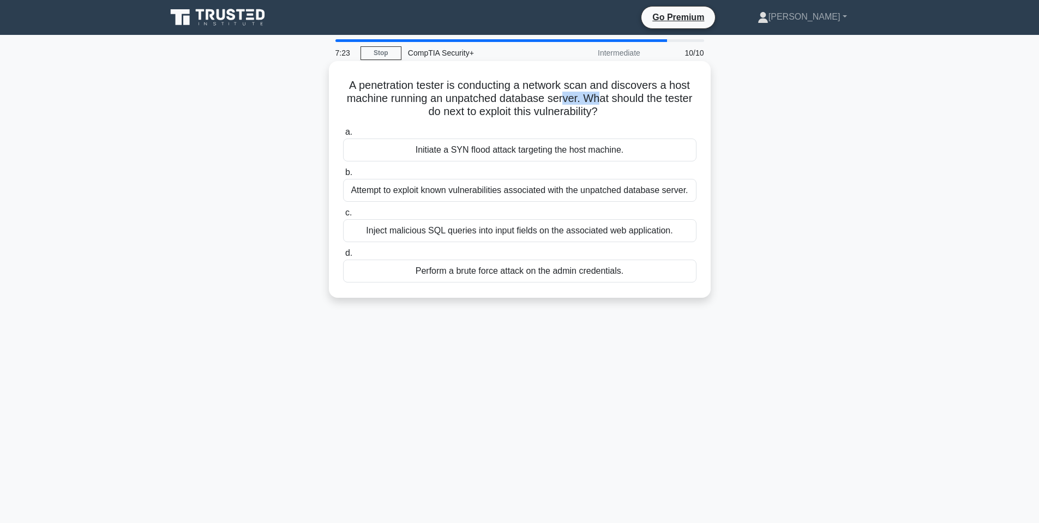
drag, startPoint x: 565, startPoint y: 99, endPoint x: 603, endPoint y: 100, distance: 38.8
click at [603, 100] on h5 "A penetration tester is conducting a network scan and discovers a host machine …" at bounding box center [520, 99] width 356 height 40
drag, startPoint x: 456, startPoint y: 94, endPoint x: 577, endPoint y: 106, distance: 121.7
click at [576, 106] on h5 "A penetration tester is conducting a network scan and discovers a host machine …" at bounding box center [520, 99] width 356 height 40
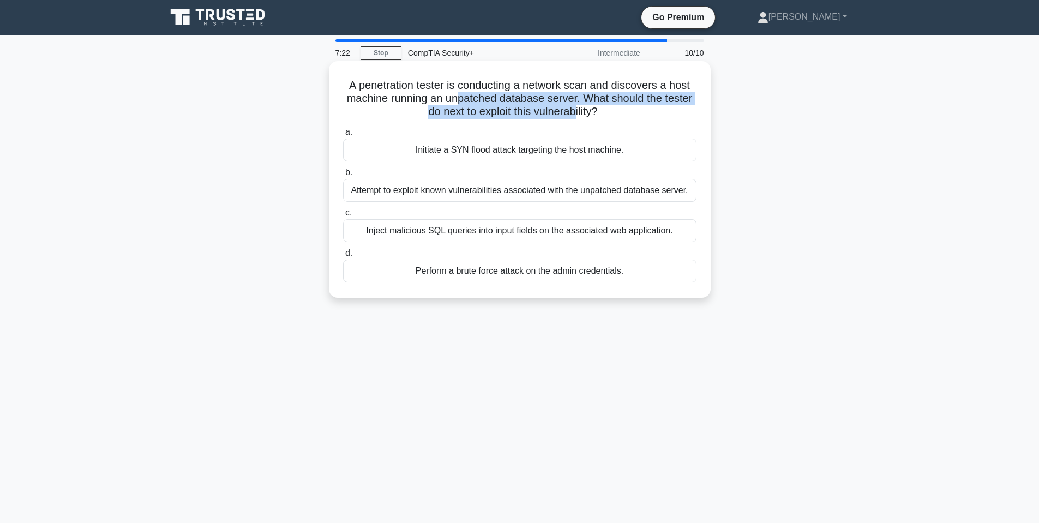
click at [576, 104] on h5 "A penetration tester is conducting a network scan and discovers a host machine …" at bounding box center [520, 99] width 356 height 40
click at [529, 189] on div "Attempt to exploit known vulnerabilities associated with the unpatched database…" at bounding box center [520, 190] width 354 height 23
click at [343, 176] on input "b. Attempt to exploit known vulnerabilities associated with the unpatched datab…" at bounding box center [343, 172] width 0 height 7
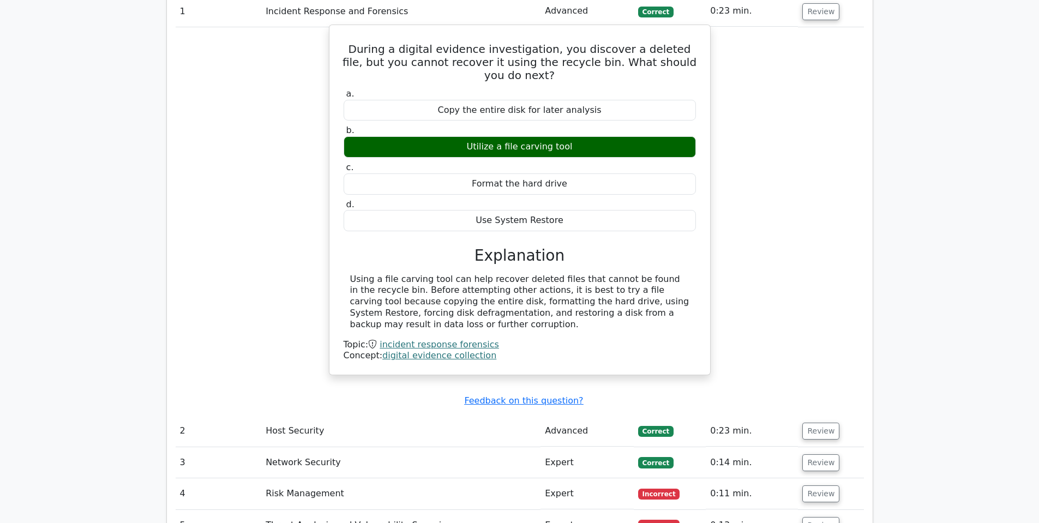
scroll to position [873, 0]
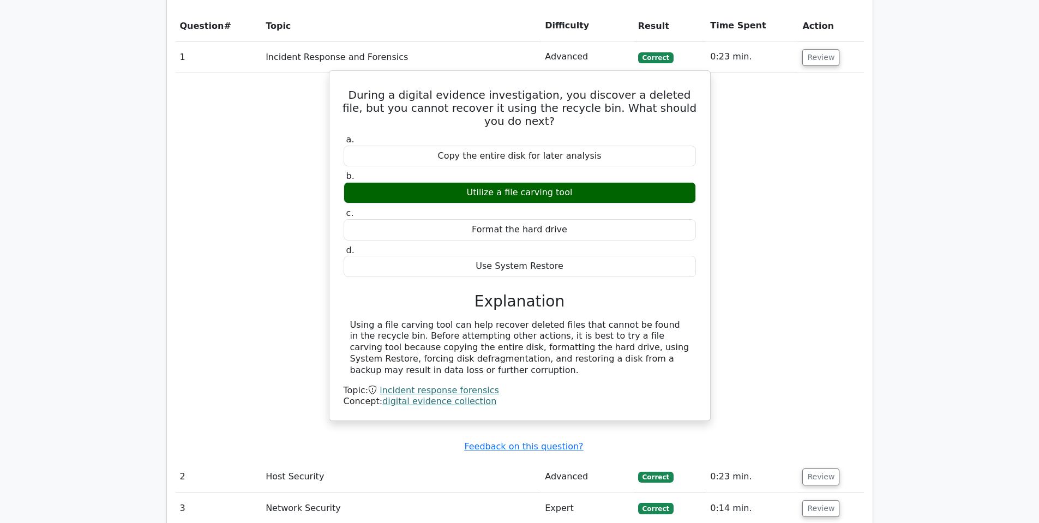
drag, startPoint x: 570, startPoint y: 149, endPoint x: 370, endPoint y: 122, distance: 201.5
click at [378, 132] on div "a. Copy the entire disk for later analysis b. Utilize a file carving tool c." at bounding box center [520, 205] width 366 height 147
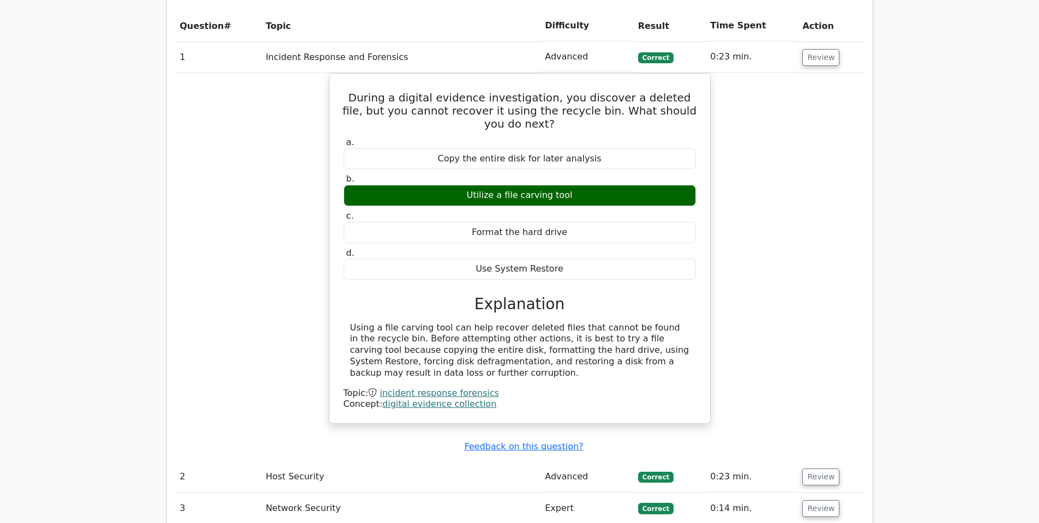
drag, startPoint x: 658, startPoint y: 219, endPoint x: 732, endPoint y: 221, distance: 73.7
click at [661, 259] on div "Use System Restore" at bounding box center [520, 269] width 352 height 21
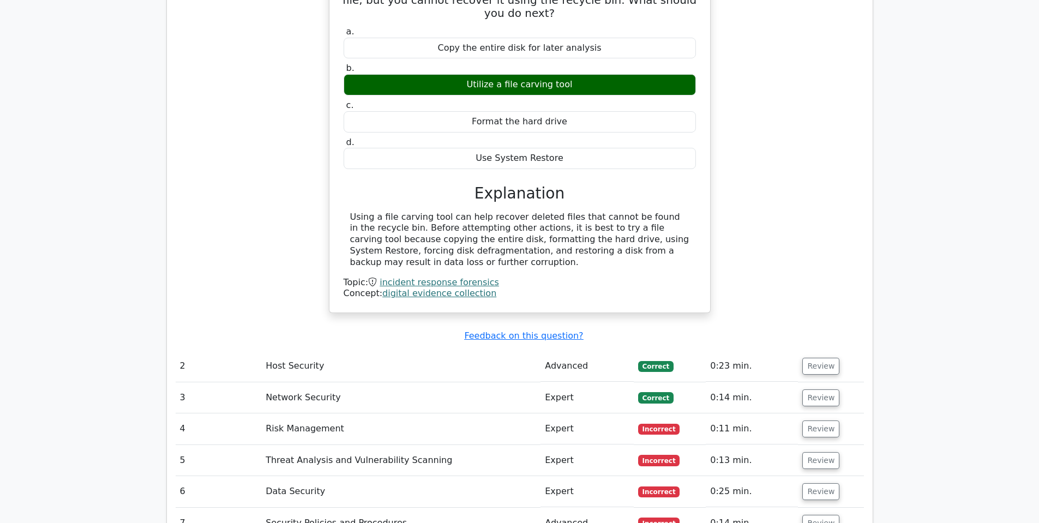
scroll to position [1146, 0]
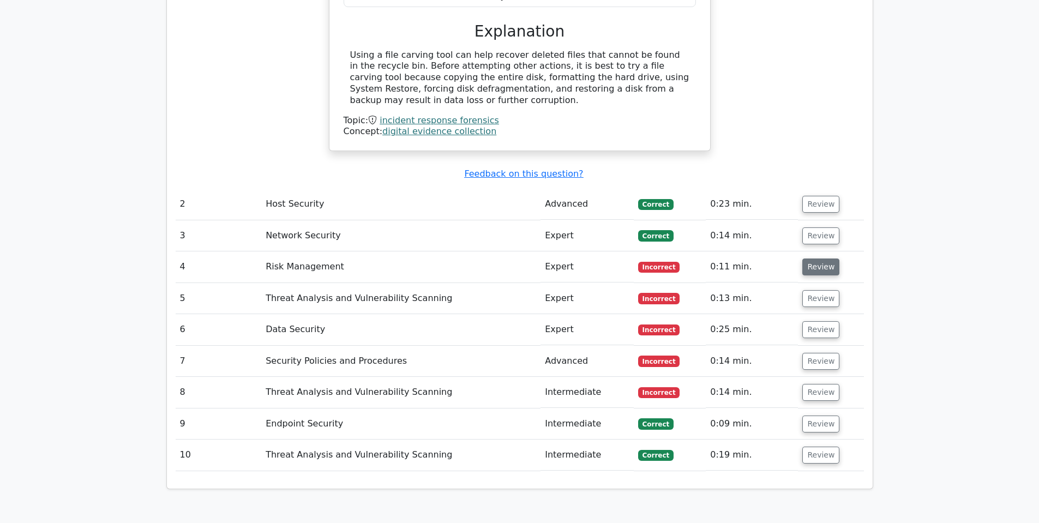
click at [816, 259] on button "Review" at bounding box center [821, 267] width 37 height 17
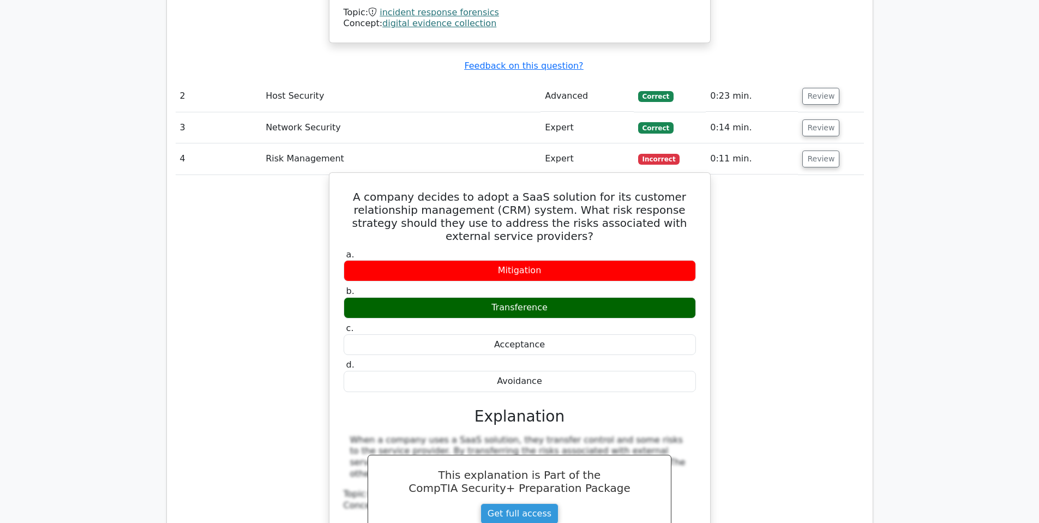
scroll to position [1255, 0]
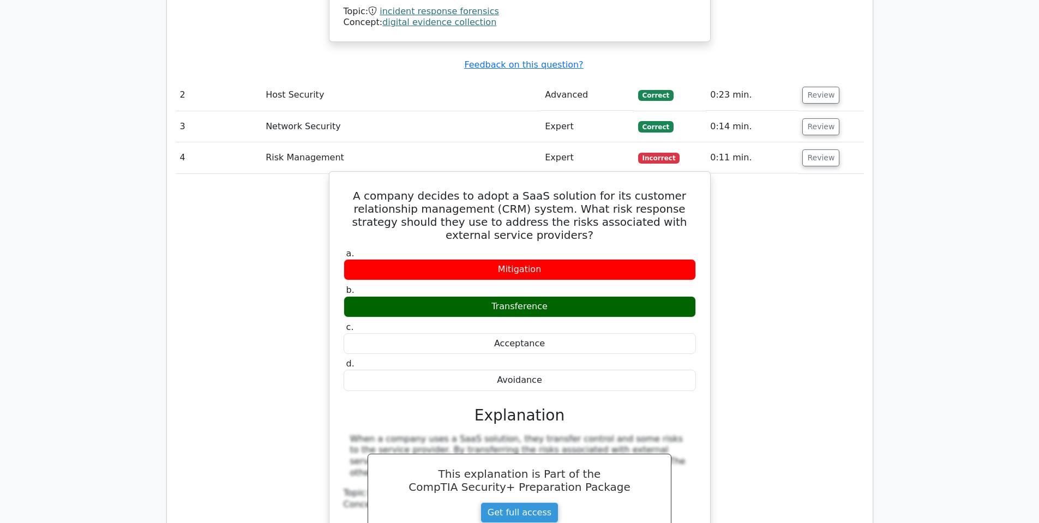
drag, startPoint x: 588, startPoint y: 226, endPoint x: 454, endPoint y: 214, distance: 134.7
click at [454, 248] on label "a. Mitigation" at bounding box center [520, 264] width 352 height 33
drag, startPoint x: 562, startPoint y: 268, endPoint x: 430, endPoint y: 256, distance: 132.6
click at [430, 285] on label "b. Transference" at bounding box center [520, 301] width 352 height 33
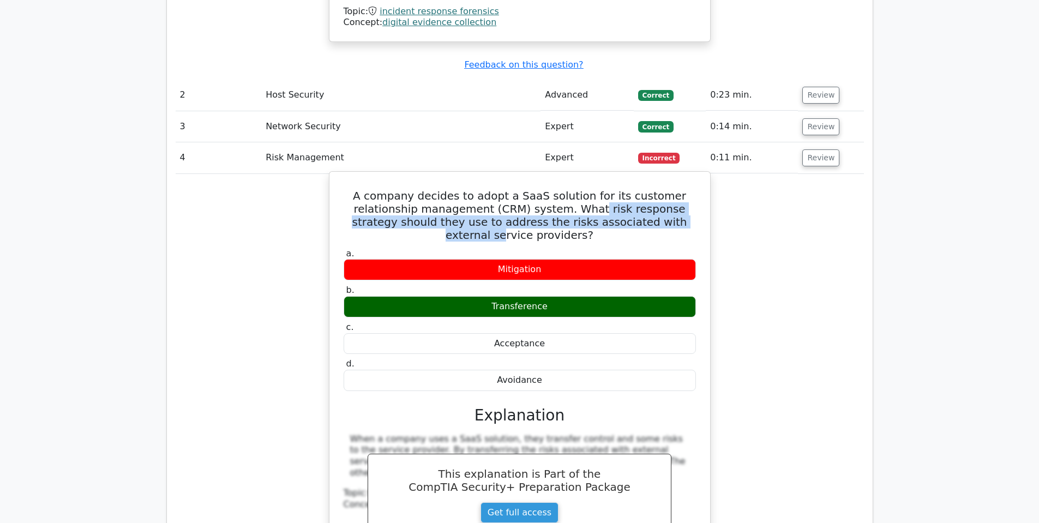
drag, startPoint x: 586, startPoint y: 172, endPoint x: 656, endPoint y: 181, distance: 70.9
click at [663, 189] on h5 "A company decides to adopt a SaaS solution for its customer relationship manage…" at bounding box center [520, 215] width 355 height 52
click at [648, 189] on h5 "A company decides to adopt a SaaS solution for its customer relationship manage…" at bounding box center [520, 215] width 355 height 52
drag, startPoint x: 583, startPoint y: 185, endPoint x: 582, endPoint y: 192, distance: 6.6
click at [583, 189] on h5 "A company decides to adopt a SaaS solution for its customer relationship manage…" at bounding box center [520, 215] width 355 height 52
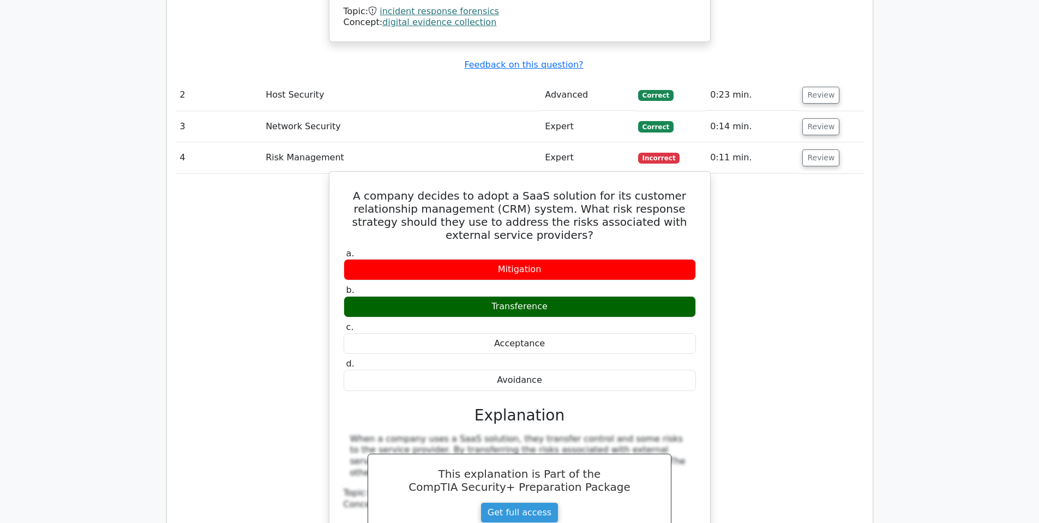
drag, startPoint x: 574, startPoint y: 205, endPoint x: 576, endPoint y: 198, distance: 7.3
click at [574, 202] on div "A company decides to adopt a SaaS solution for its customer relationship manage…" at bounding box center [520, 385] width 372 height 419
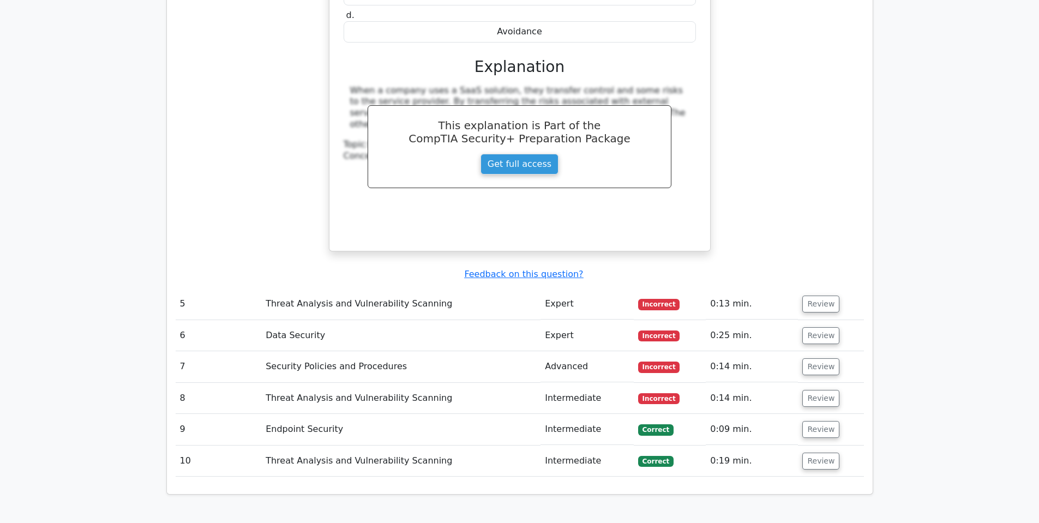
scroll to position [1582, 0]
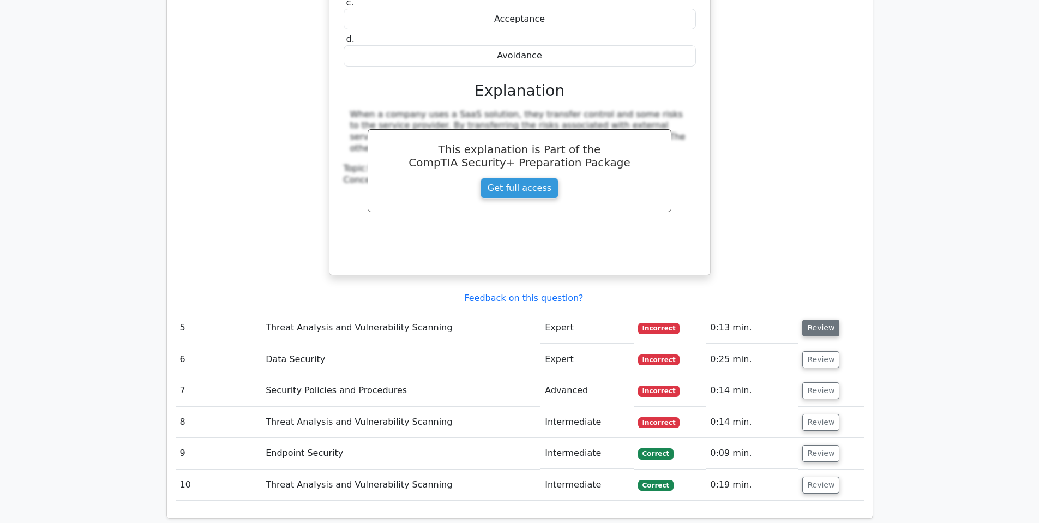
click at [806, 320] on button "Review" at bounding box center [821, 328] width 37 height 17
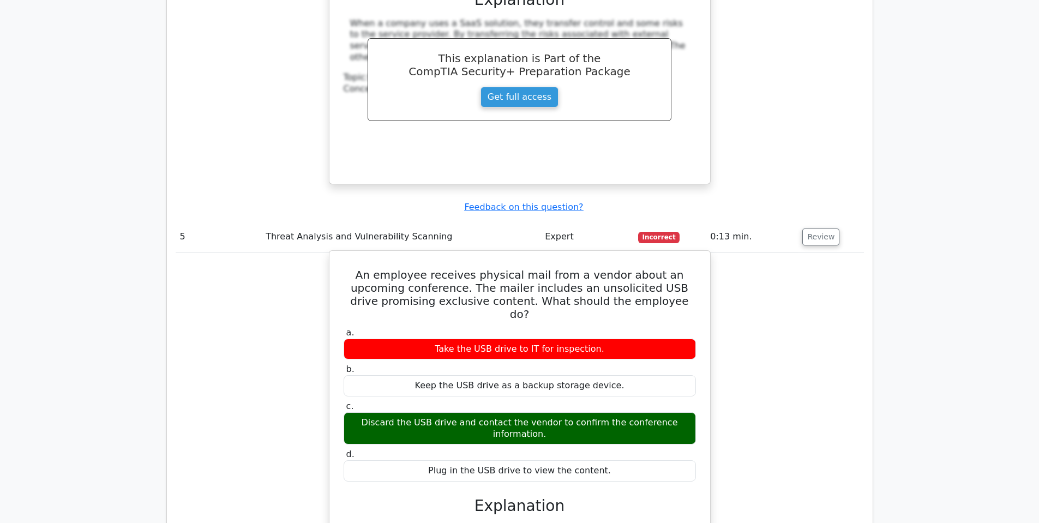
scroll to position [1691, 0]
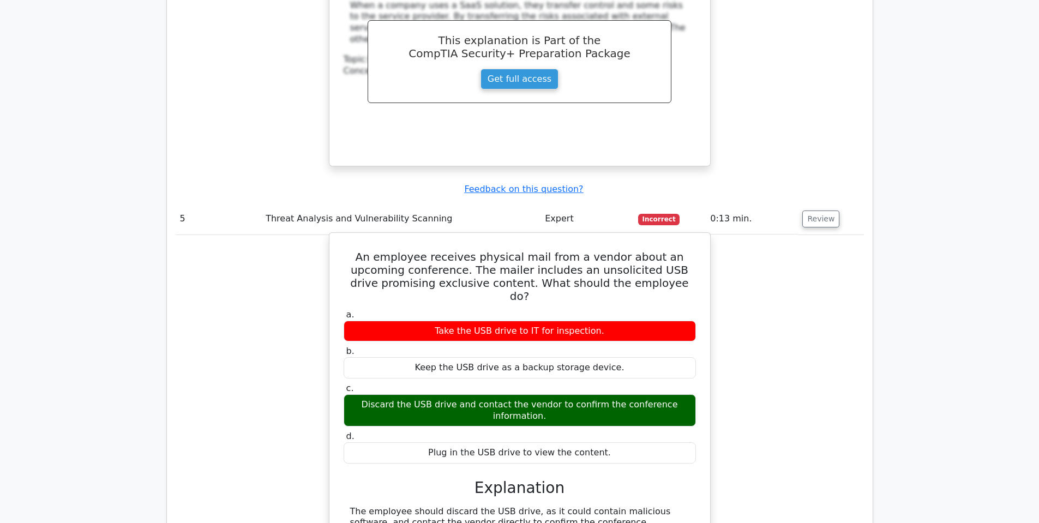
drag, startPoint x: 697, startPoint y: 355, endPoint x: 405, endPoint y: 350, distance: 291.9
click at [405, 383] on div "c. Discard the USB drive and contact the vendor to confirm the conference infor…" at bounding box center [520, 405] width 366 height 44
click at [552, 394] on div "Discard the USB drive and contact the vendor to confirm the conference informat…" at bounding box center [520, 410] width 352 height 33
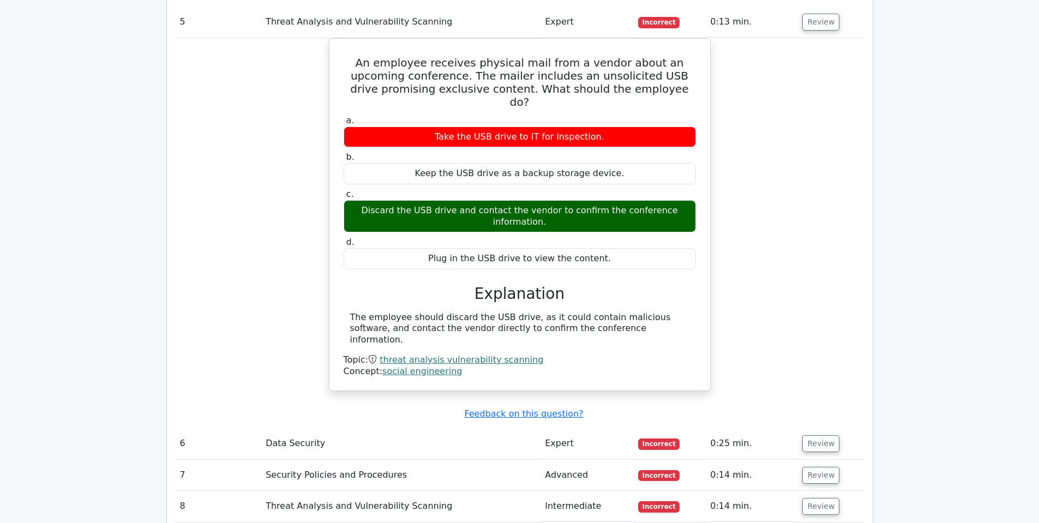
scroll to position [1910, 0]
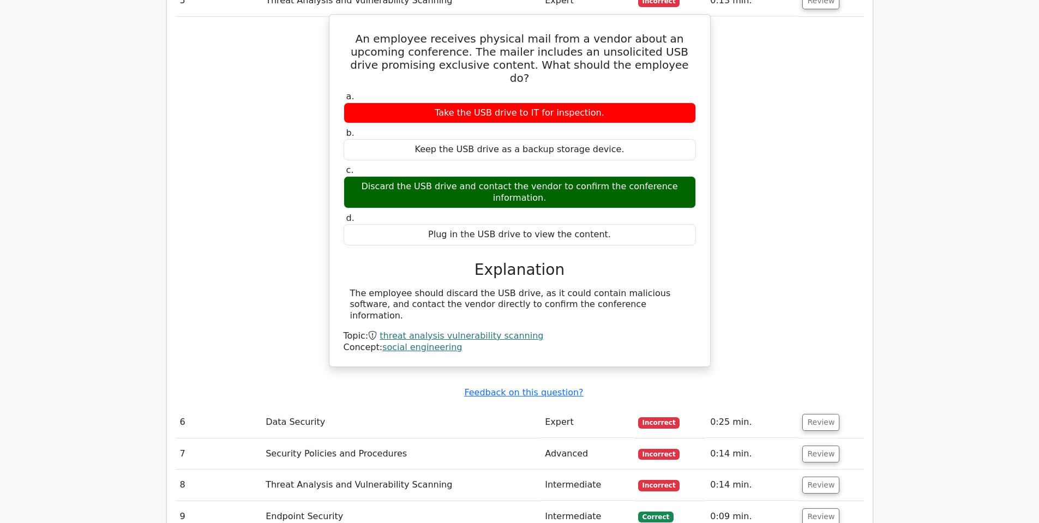
click at [535, 288] on div "The employee should discard the USB drive, as it could contain malicious softwa…" at bounding box center [519, 305] width 339 height 34
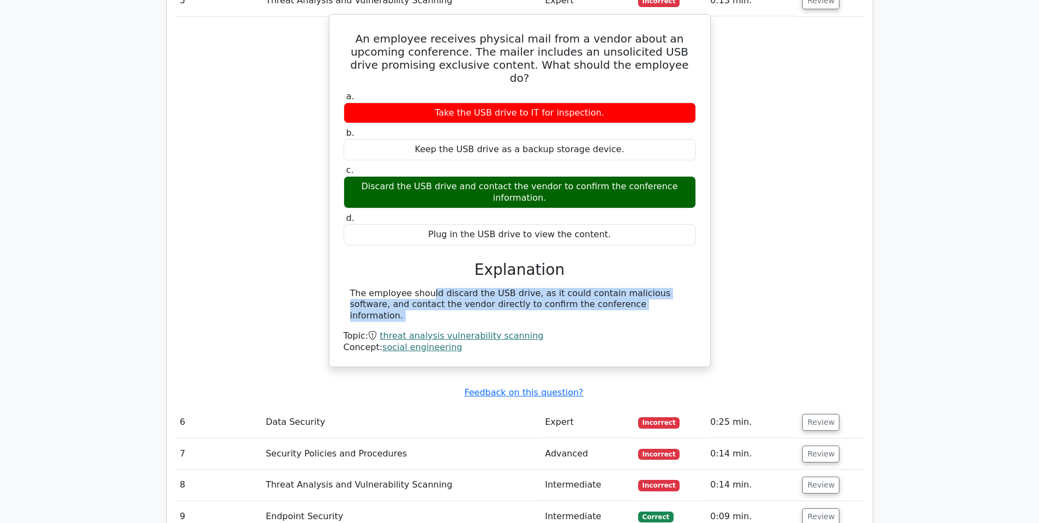
click at [535, 288] on div "The employee should discard the USB drive, as it could contain malicious softwa…" at bounding box center [519, 305] width 339 height 34
click at [595, 288] on div "The employee should discard the USB drive, as it could contain malicious softwa…" at bounding box center [519, 305] width 339 height 34
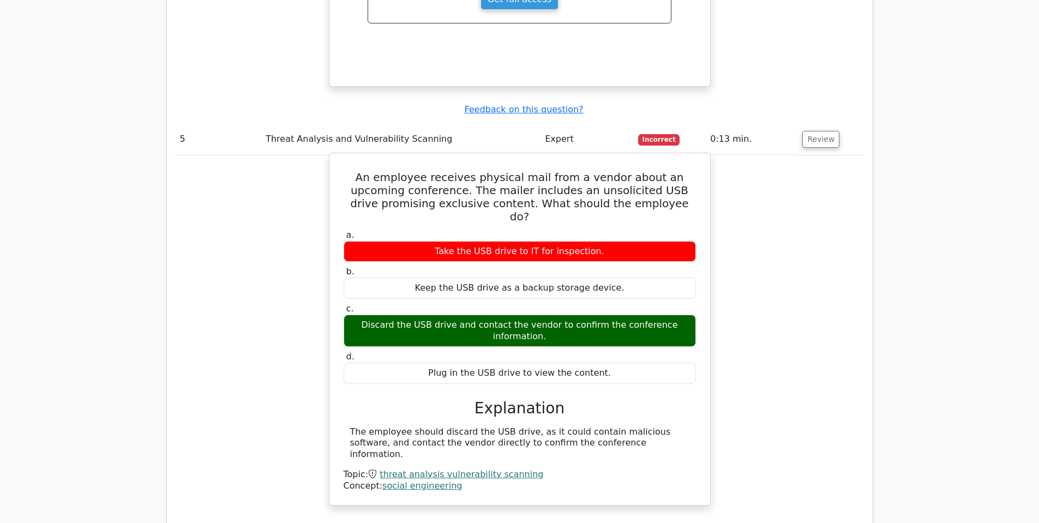
scroll to position [1746, 0]
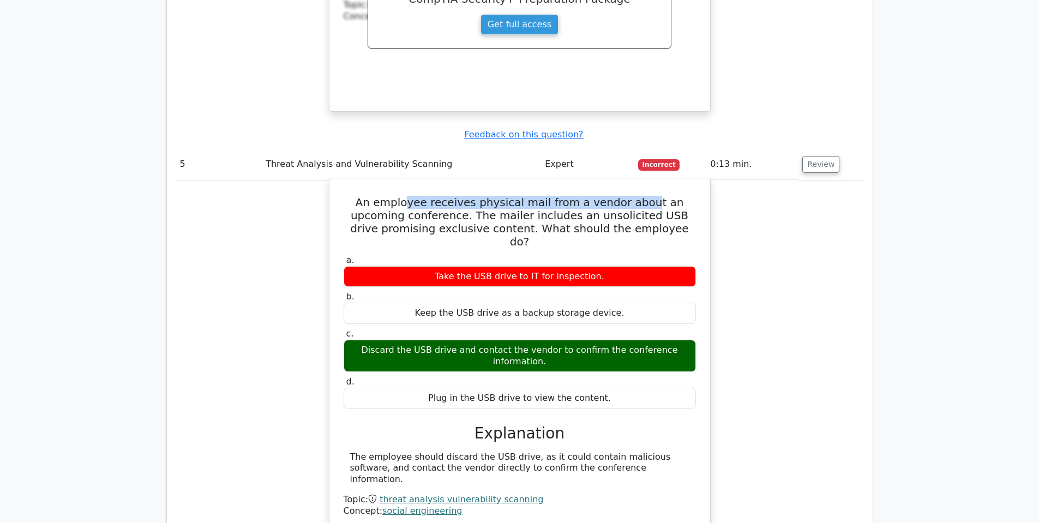
drag, startPoint x: 415, startPoint y: 166, endPoint x: 650, endPoint y: 167, distance: 235.1
click at [650, 196] on h5 "An employee receives physical mail from a vendor about an upcoming conference. …" at bounding box center [520, 222] width 355 height 52
click at [652, 196] on h5 "An employee receives physical mail from a vendor about an upcoming conference. …" at bounding box center [520, 222] width 355 height 52
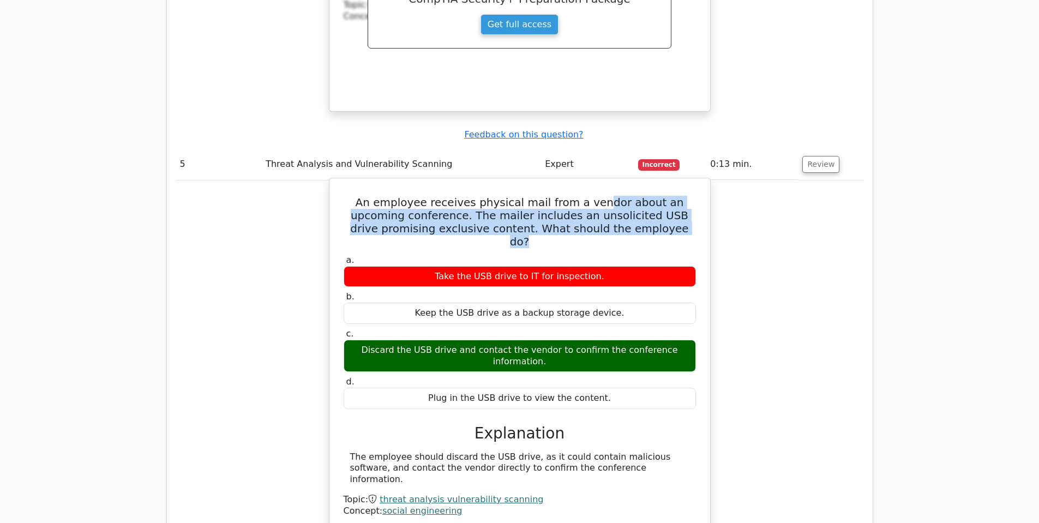
drag, startPoint x: 655, startPoint y: 189, endPoint x: 529, endPoint y: 165, distance: 128.4
click at [552, 196] on h5 "An employee receives physical mail from a vendor about an upcoming conference. …" at bounding box center [520, 222] width 355 height 52
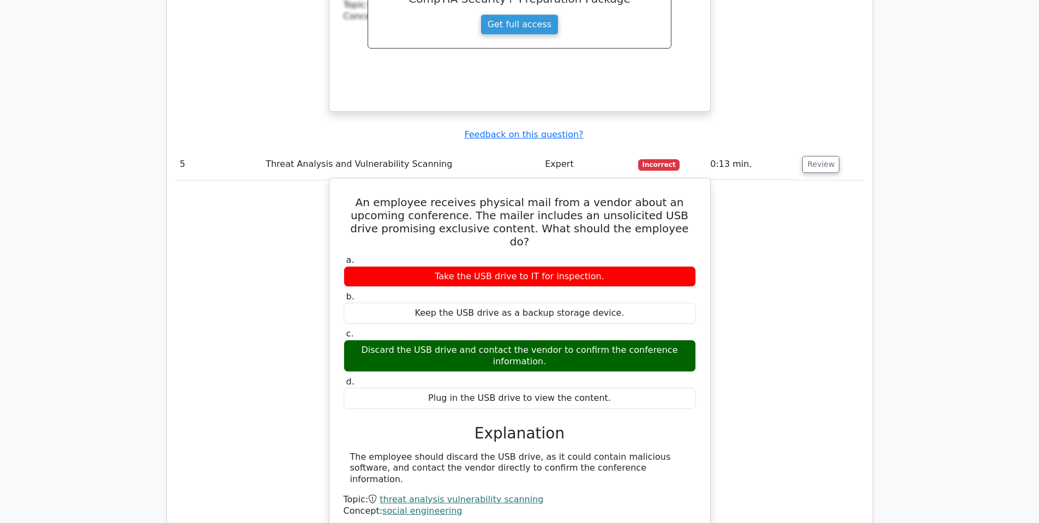
click at [525, 196] on h5 "An employee receives physical mail from a vendor about an upcoming conference. …" at bounding box center [520, 222] width 355 height 52
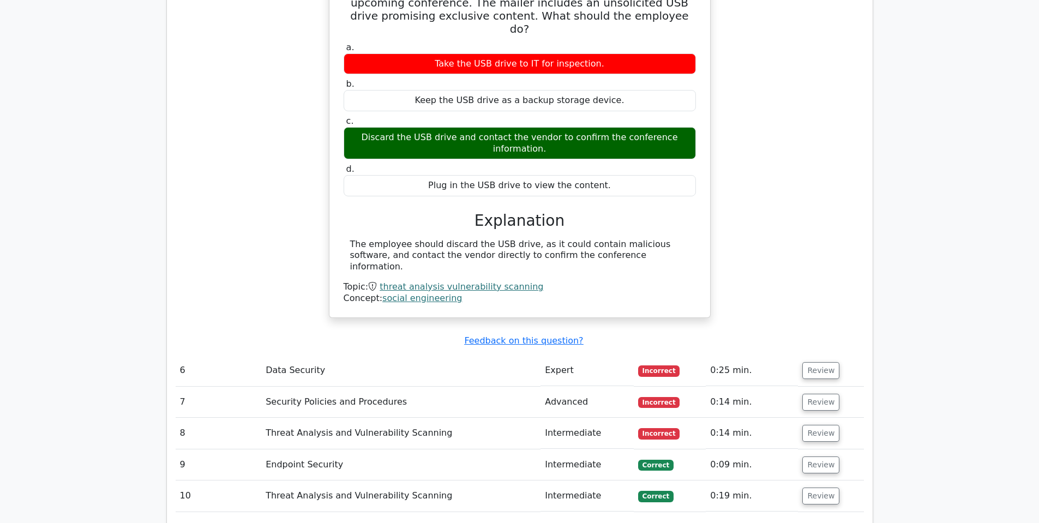
scroll to position [1964, 0]
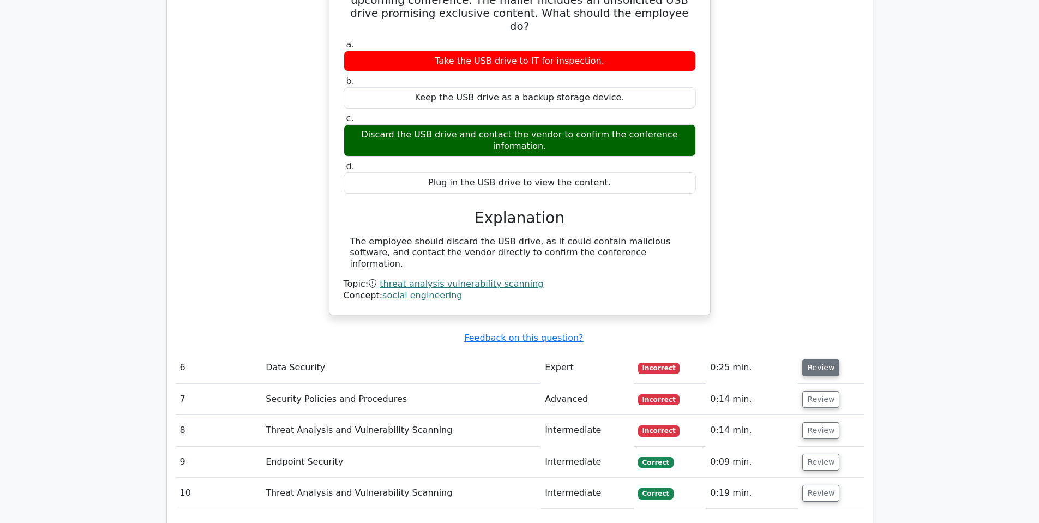
click at [813, 360] on button "Review" at bounding box center [821, 368] width 37 height 17
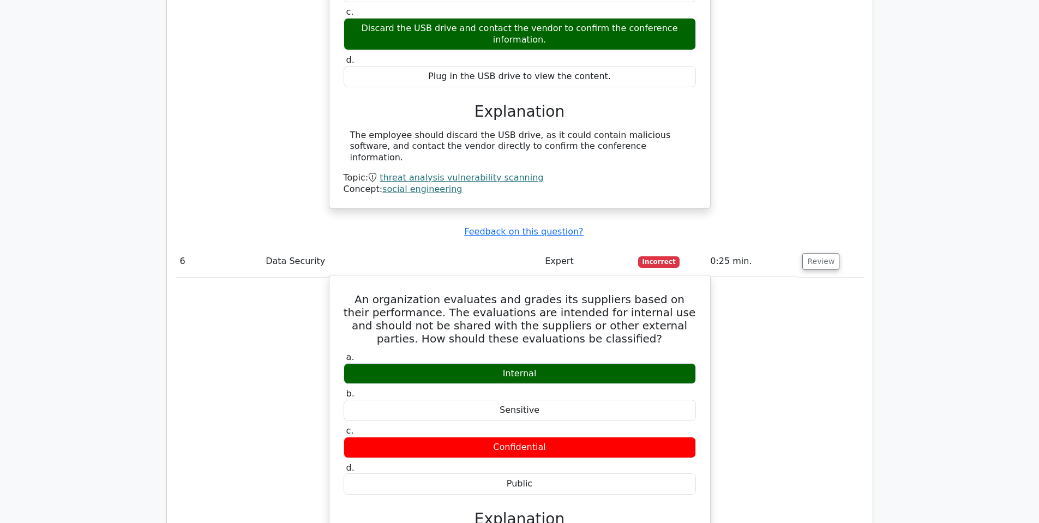
scroll to position [2073, 0]
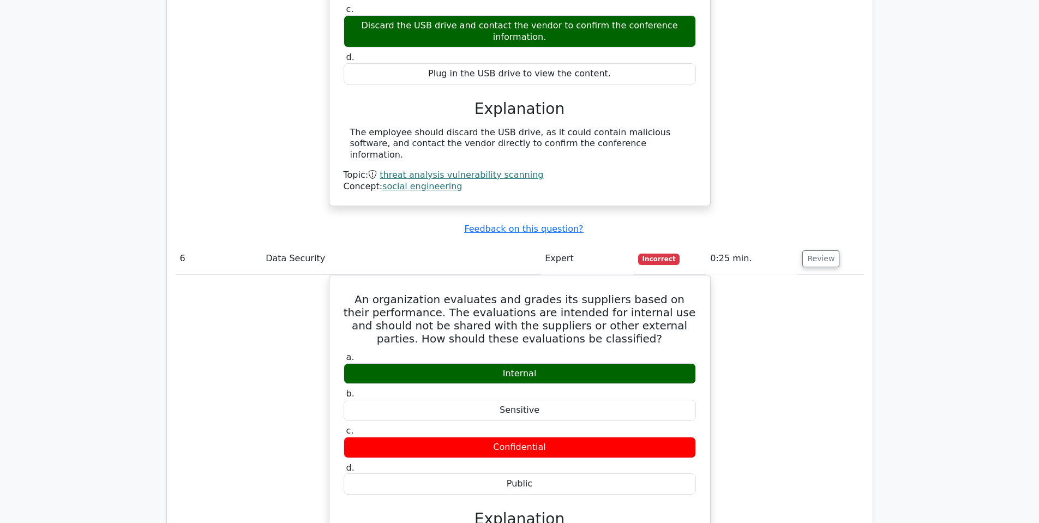
drag, startPoint x: 366, startPoint y: 274, endPoint x: 310, endPoint y: 265, distance: 57.0
click at [318, 275] on div "An organization evaluates and grades its suppliers based on their performance. …" at bounding box center [520, 496] width 689 height 442
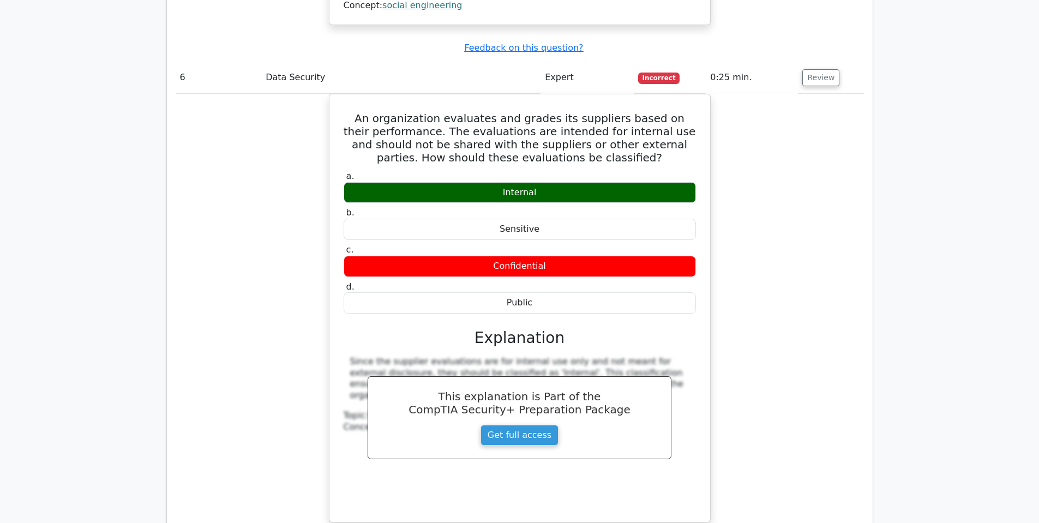
scroll to position [2510, 0]
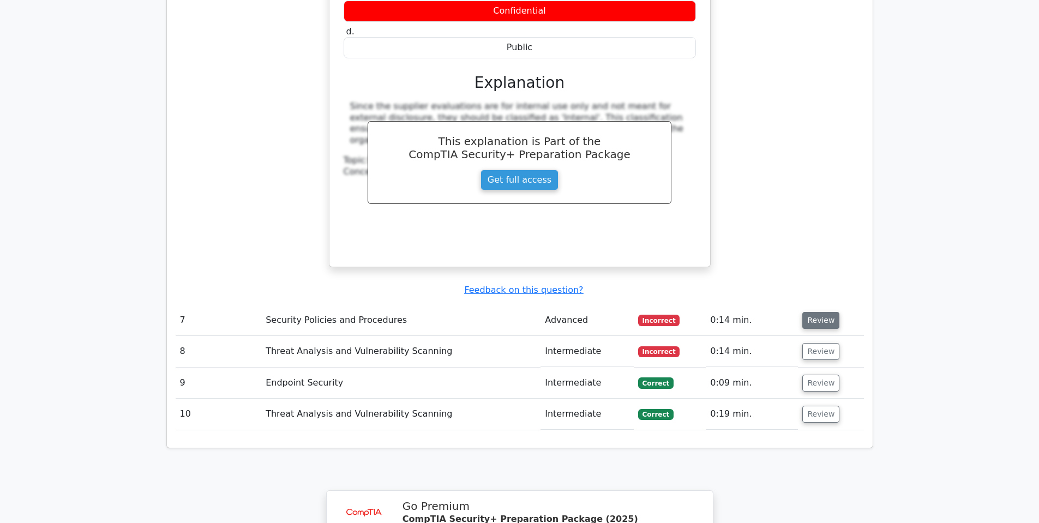
click at [822, 312] on button "Review" at bounding box center [821, 320] width 37 height 17
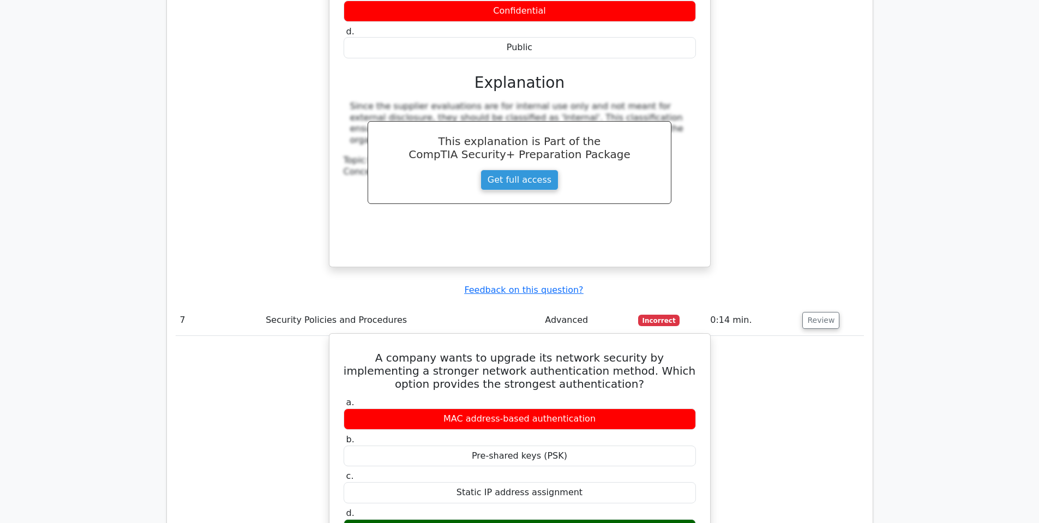
drag, startPoint x: 552, startPoint y: 452, endPoint x: 485, endPoint y: 442, distance: 67.4
click at [477, 519] on div "802.1x" at bounding box center [520, 529] width 352 height 21
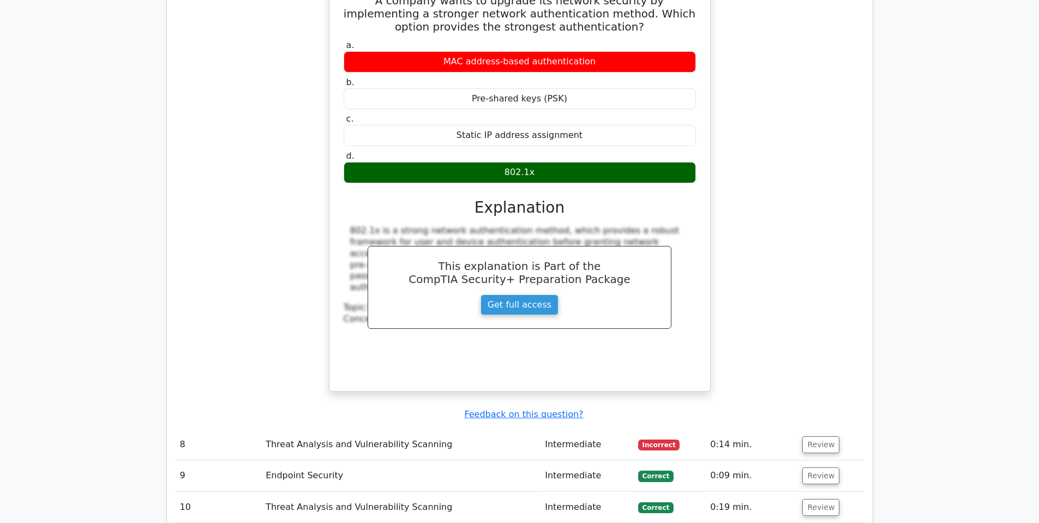
scroll to position [2892, 0]
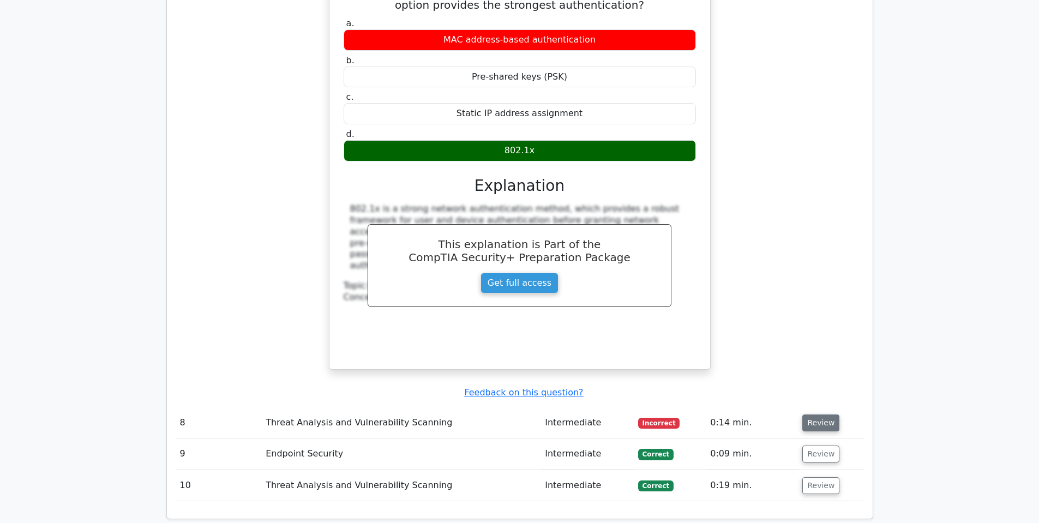
click at [812, 415] on button "Review" at bounding box center [821, 423] width 37 height 17
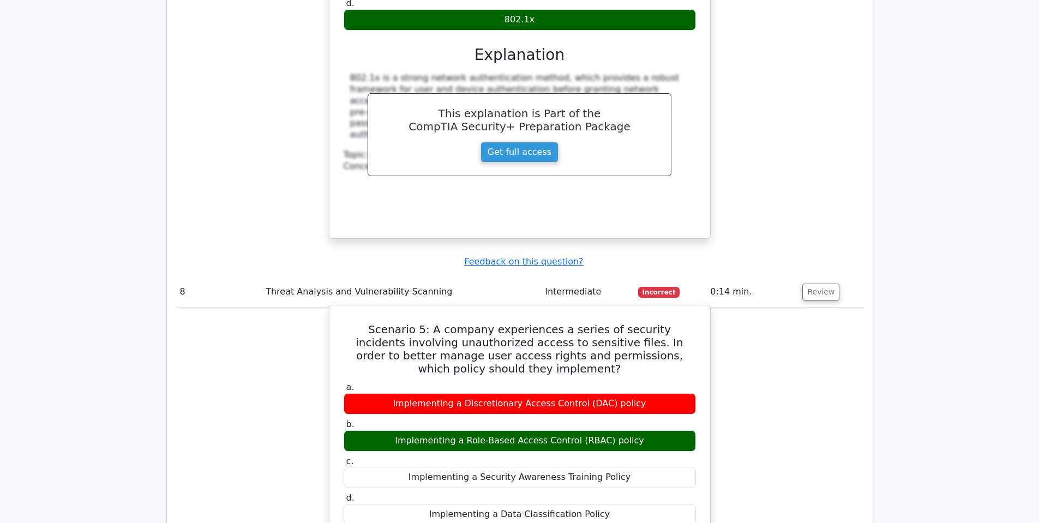
scroll to position [3055, 0]
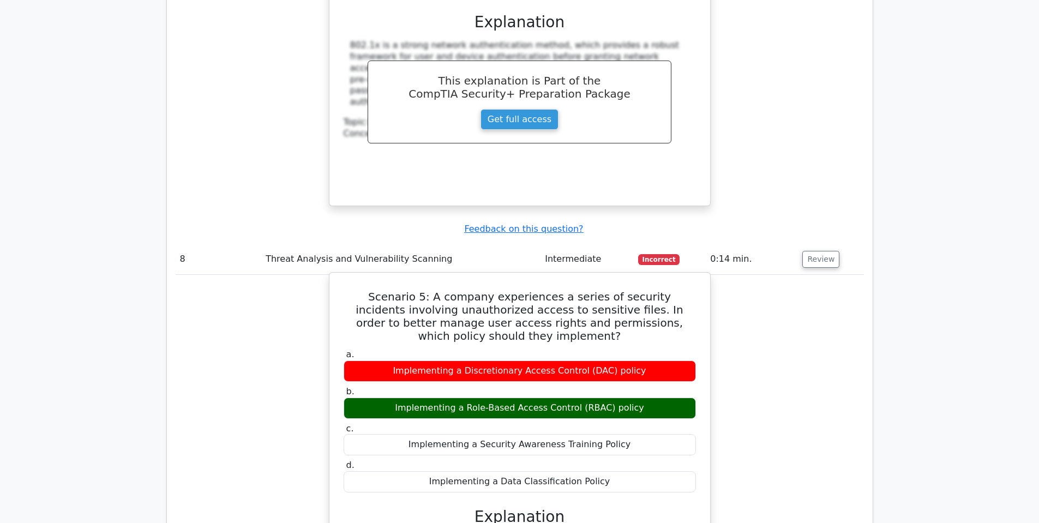
drag, startPoint x: 644, startPoint y: 334, endPoint x: 458, endPoint y: 330, distance: 186.1
click at [452, 398] on div "Implementing a Role-Based Access Control (RBAC) policy" at bounding box center [520, 408] width 352 height 21
click at [581, 423] on label "c. Implementing a Security Awareness Training Policy" at bounding box center [520, 439] width 352 height 33
drag, startPoint x: 534, startPoint y: 463, endPoint x: 649, endPoint y: 464, distance: 115.7
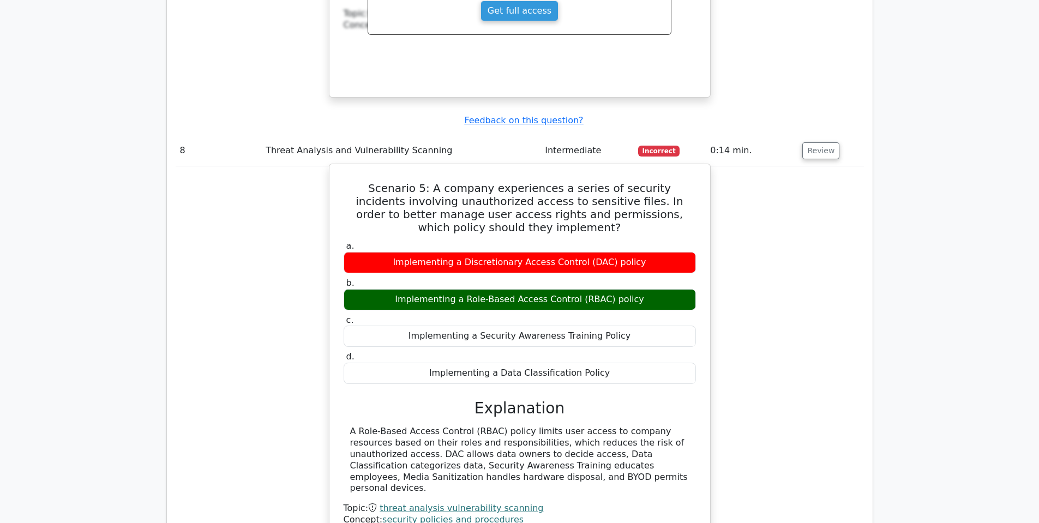
scroll to position [3164, 0]
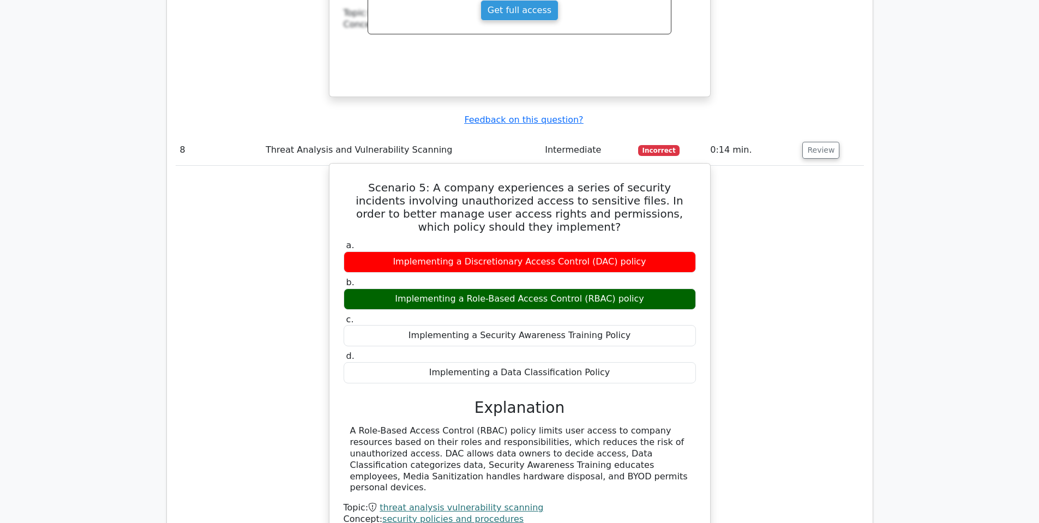
click at [536, 426] on div "A Role-Based Access Control (RBAC) policy limits user access to company resourc…" at bounding box center [519, 460] width 339 height 68
click at [537, 426] on div "A Role-Based Access Control (RBAC) policy limits user access to company resourc…" at bounding box center [519, 460] width 339 height 68
click at [538, 426] on div "A Role-Based Access Control (RBAC) policy limits user access to company resourc…" at bounding box center [519, 460] width 339 height 68
click at [535, 426] on div "A Role-Based Access Control (RBAC) policy limits user access to company resourc…" at bounding box center [519, 460] width 339 height 68
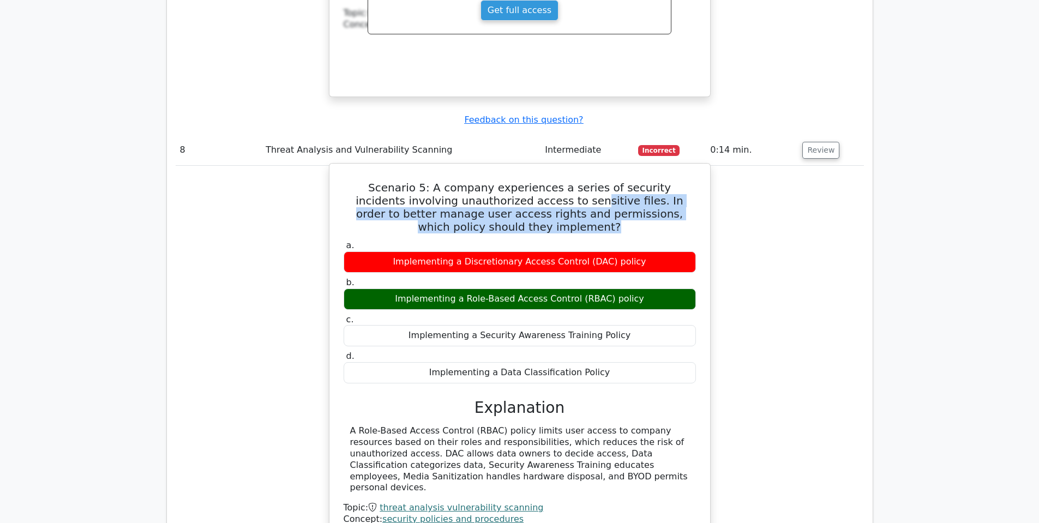
drag, startPoint x: 541, startPoint y: 127, endPoint x: 564, endPoint y: 152, distance: 34.4
click at [564, 181] on h5 "Scenario 5: A company experiences a series of security incidents involving unau…" at bounding box center [520, 207] width 355 height 52
click at [562, 181] on h5 "Scenario 5: A company experiences a series of security incidents involving unau…" at bounding box center [520, 207] width 355 height 52
drag, startPoint x: 561, startPoint y: 151, endPoint x: 489, endPoint y: 125, distance: 76.6
click at [489, 181] on h5 "Scenario 5: A company experiences a series of security incidents involving unau…" at bounding box center [520, 207] width 355 height 52
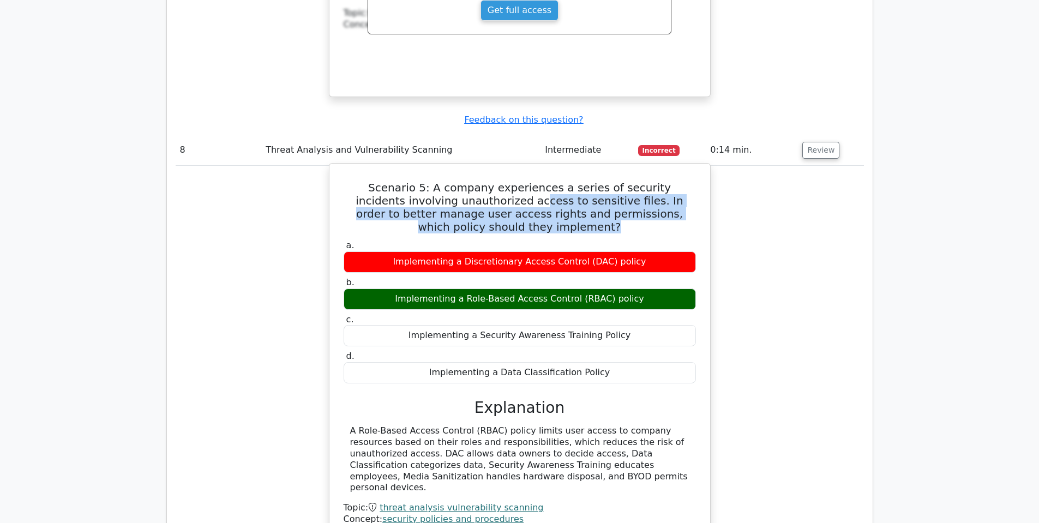
click at [489, 181] on h5 "Scenario 5: A company experiences a series of security incidents involving unau…" at bounding box center [520, 207] width 355 height 52
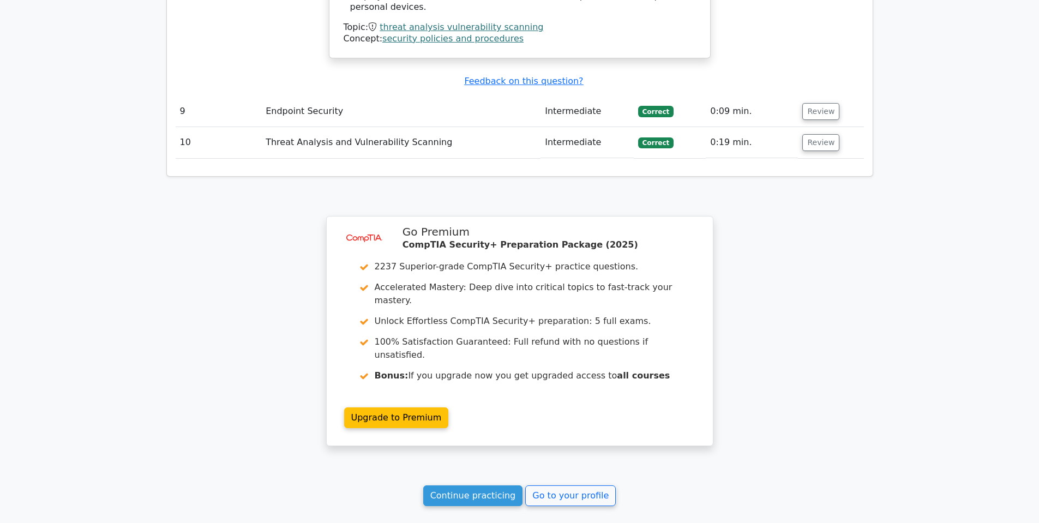
scroll to position [3655, 0]
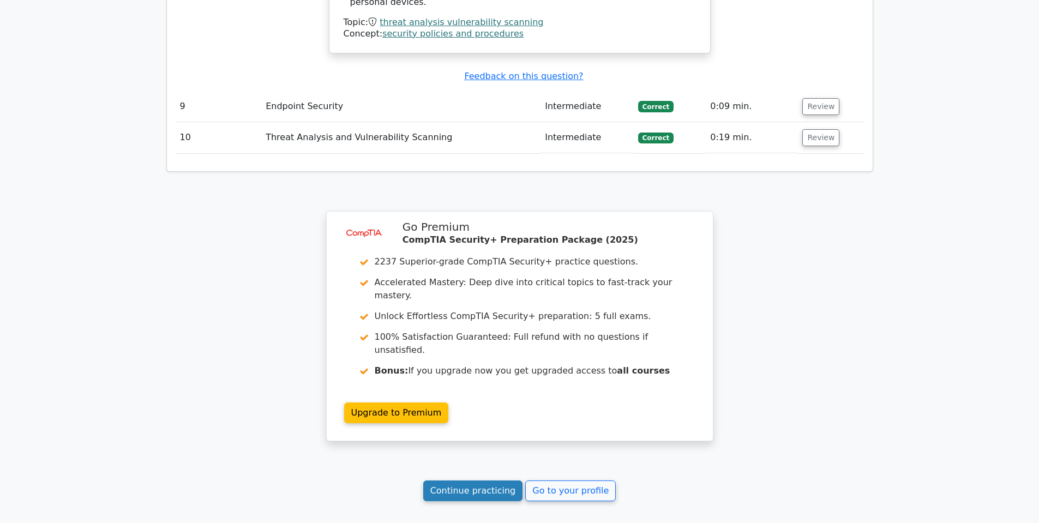
click at [495, 481] on link "Continue practicing" at bounding box center [473, 491] width 100 height 21
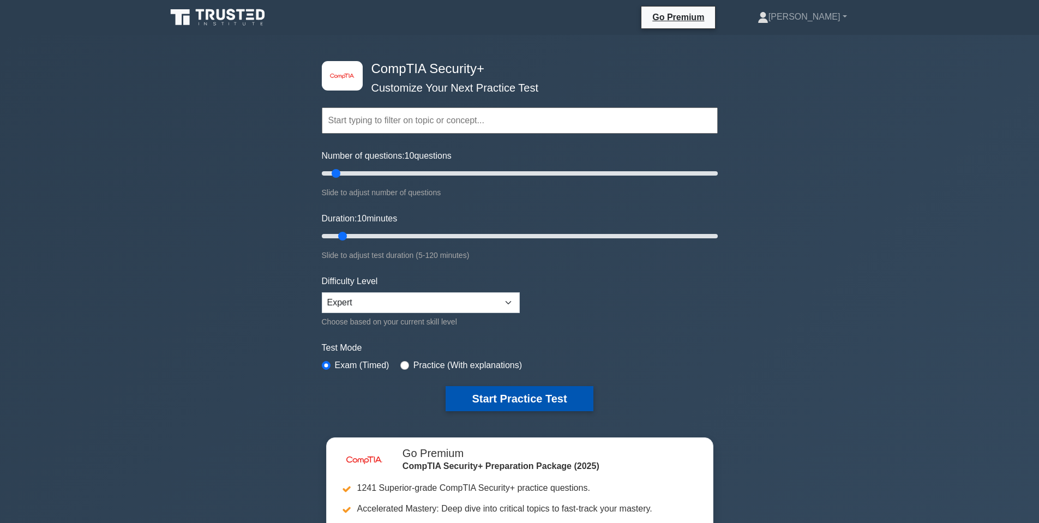
click at [571, 404] on button "Start Practice Test" at bounding box center [519, 398] width 147 height 25
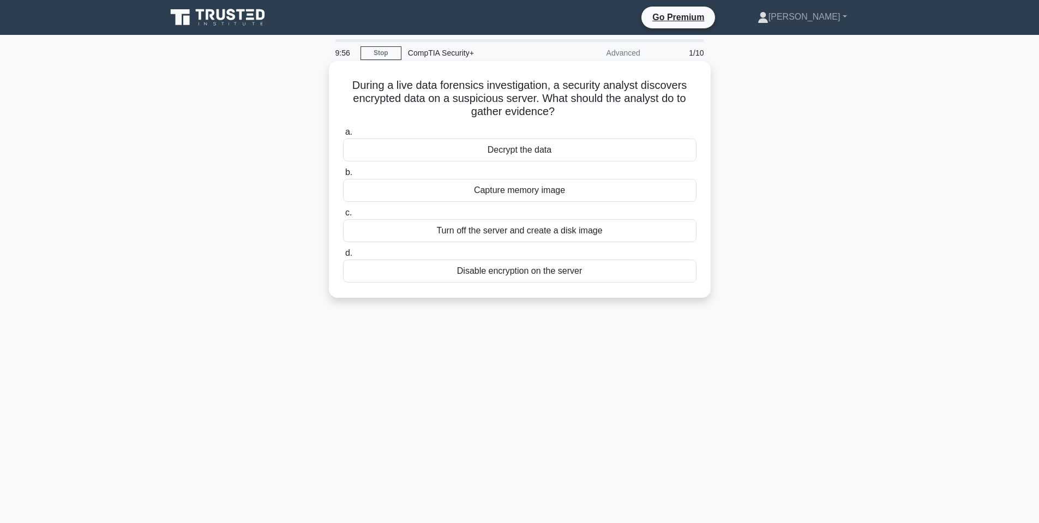
click at [500, 100] on h5 "During a live data forensics investigation, a security analyst discovers encryp…" at bounding box center [520, 99] width 356 height 40
click at [500, 99] on h5 "During a live data forensics investigation, a security analyst discovers encryp…" at bounding box center [520, 99] width 356 height 40
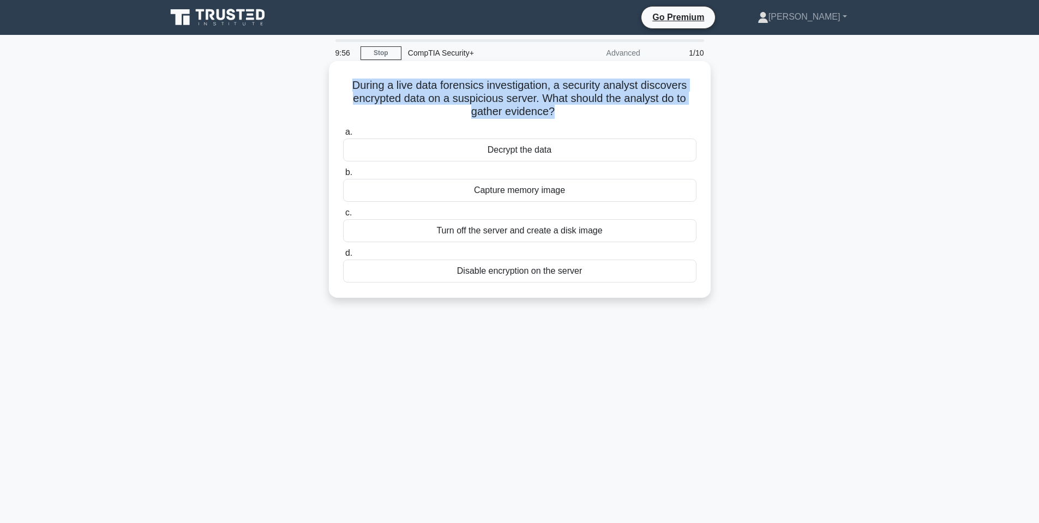
click at [500, 99] on h5 "During a live data forensics investigation, a security analyst discovers encryp…" at bounding box center [520, 99] width 356 height 40
click at [548, 110] on h5 "During a live data forensics investigation, a security analyst discovers encryp…" at bounding box center [520, 99] width 356 height 40
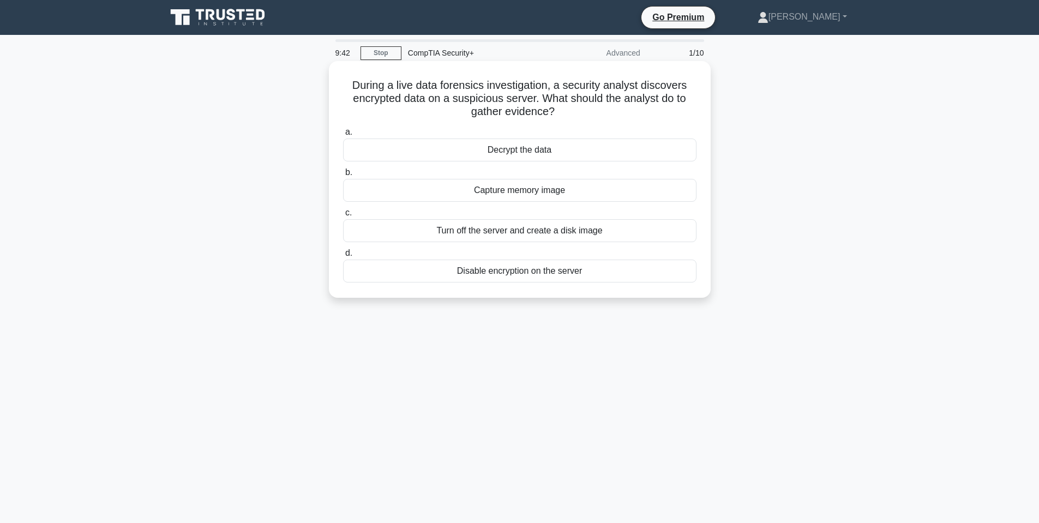
click at [550, 194] on div "Capture memory image" at bounding box center [520, 190] width 354 height 23
click at [343, 176] on input "b. Capture memory image" at bounding box center [343, 172] width 0 height 7
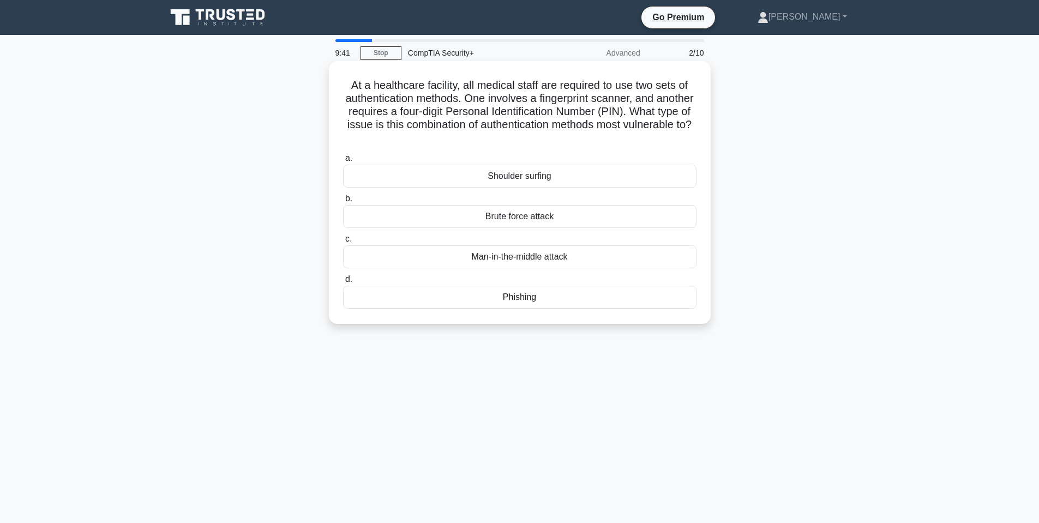
click at [445, 98] on h5 "At a healthcare facility, all medical staff are required to use two sets of aut…" at bounding box center [520, 112] width 356 height 67
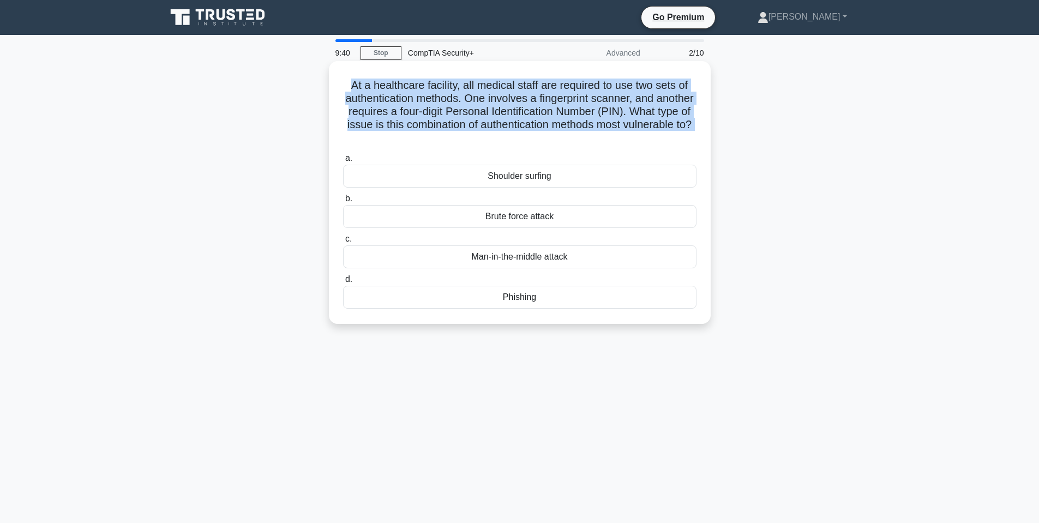
click at [445, 97] on h5 "At a healthcare facility, all medical staff are required to use two sets of aut…" at bounding box center [520, 112] width 356 height 67
click at [450, 87] on h5 "At a healthcare facility, all medical staff are required to use two sets of aut…" at bounding box center [520, 112] width 356 height 67
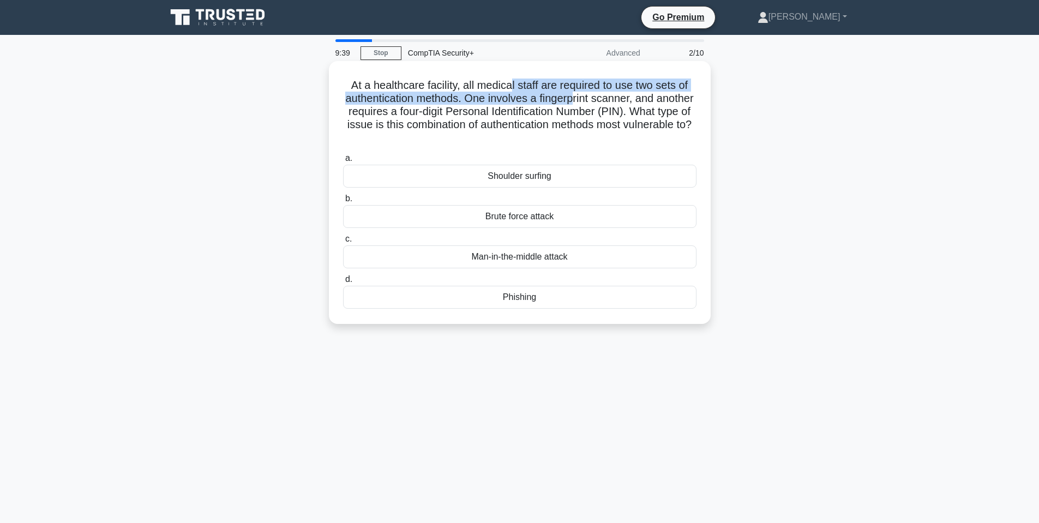
drag, startPoint x: 517, startPoint y: 91, endPoint x: 612, endPoint y: 104, distance: 95.8
click at [598, 104] on h5 "At a healthcare facility, all medical staff are required to use two sets of aut…" at bounding box center [520, 112] width 356 height 67
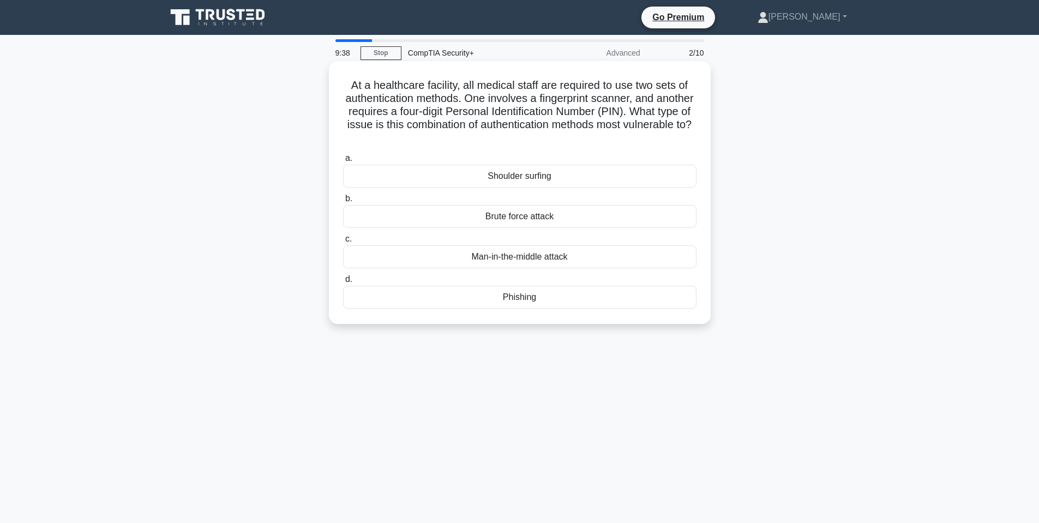
click at [613, 103] on h5 "At a healthcare facility, all medical staff are required to use two sets of aut…" at bounding box center [520, 112] width 356 height 67
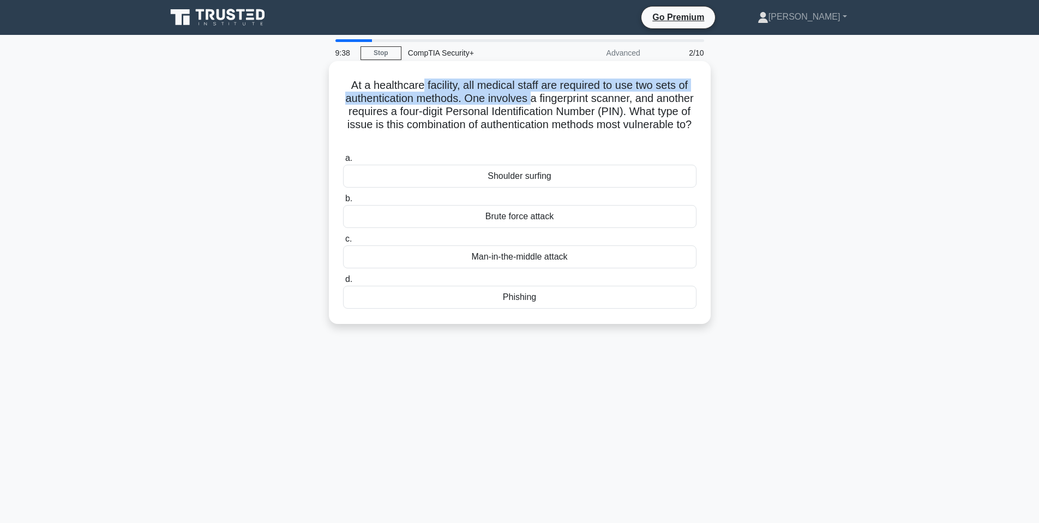
drag, startPoint x: 418, startPoint y: 85, endPoint x: 569, endPoint y: 97, distance: 151.1
click at [567, 98] on h5 "At a healthcare facility, all medical staff are required to use two sets of aut…" at bounding box center [520, 112] width 356 height 67
click at [570, 94] on h5 "At a healthcare facility, all medical staff are required to use two sets of aut…" at bounding box center [520, 112] width 356 height 67
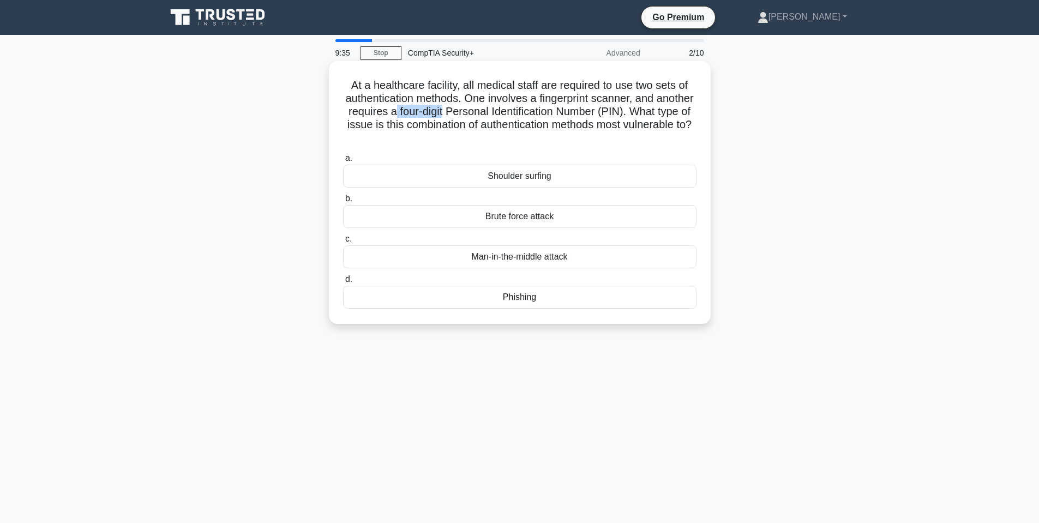
drag, startPoint x: 445, startPoint y: 112, endPoint x: 500, endPoint y: 113, distance: 55.1
click at [500, 113] on h5 "At a healthcare facility, all medical staff are required to use two sets of aut…" at bounding box center [520, 112] width 356 height 67
click at [505, 112] on h5 "At a healthcare facility, all medical staff are required to use two sets of aut…" at bounding box center [520, 112] width 356 height 67
drag, startPoint x: 434, startPoint y: 129, endPoint x: 494, endPoint y: 125, distance: 60.6
click at [493, 125] on h5 "At a healthcare facility, all medical staff are required to use two sets of aut…" at bounding box center [520, 112] width 356 height 67
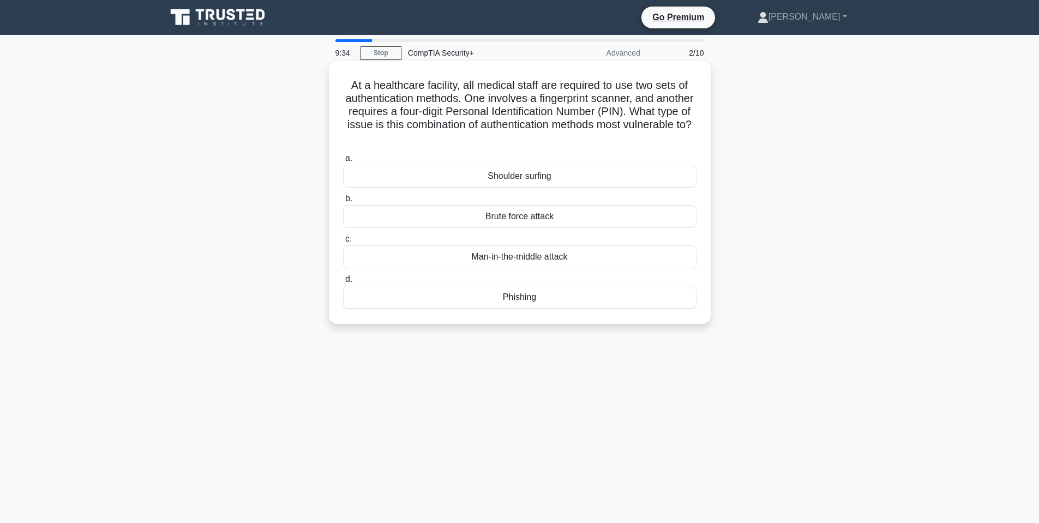
click at [496, 122] on h5 "At a healthcare facility, all medical staff are required to use two sets of aut…" at bounding box center [520, 112] width 356 height 67
click at [466, 127] on h5 "At a healthcare facility, all medical staff are required to use two sets of aut…" at bounding box center [520, 112] width 356 height 67
click at [457, 128] on h5 "At a healthcare facility, all medical staff are required to use two sets of aut…" at bounding box center [520, 112] width 356 height 67
drag, startPoint x: 444, startPoint y: 127, endPoint x: 480, endPoint y: 125, distance: 36.6
click at [480, 125] on h5 "At a healthcare facility, all medical staff are required to use two sets of aut…" at bounding box center [520, 112] width 356 height 67
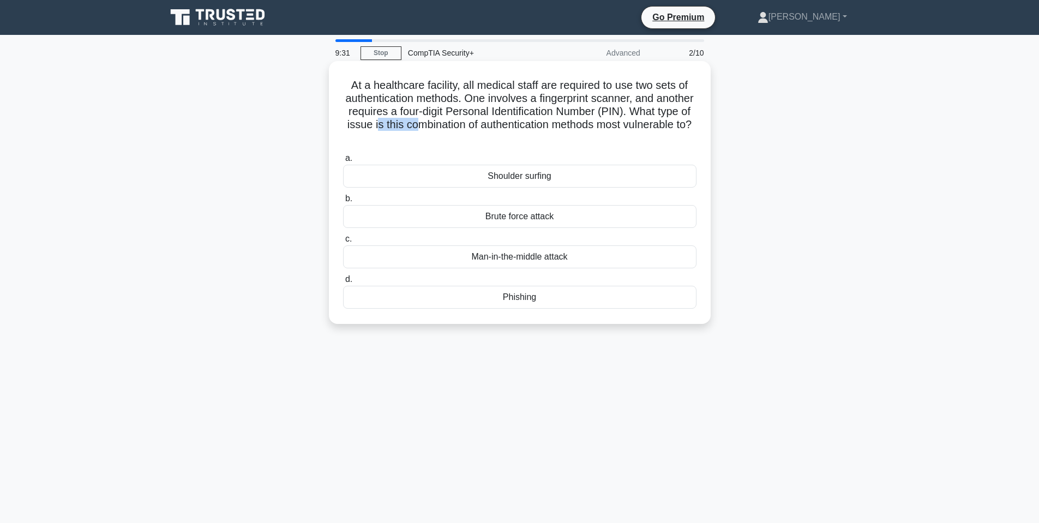
drag, startPoint x: 475, startPoint y: 125, endPoint x: 485, endPoint y: 126, distance: 10.4
click at [475, 125] on h5 "At a healthcare facility, all medical staff are required to use two sets of aut…" at bounding box center [520, 112] width 356 height 67
click at [543, 118] on h5 "At a healthcare facility, all medical staff are required to use two sets of aut…" at bounding box center [520, 112] width 356 height 67
click at [551, 177] on div "Shoulder surfing" at bounding box center [520, 176] width 354 height 23
click at [343, 162] on input "a. Shoulder surfing" at bounding box center [343, 158] width 0 height 7
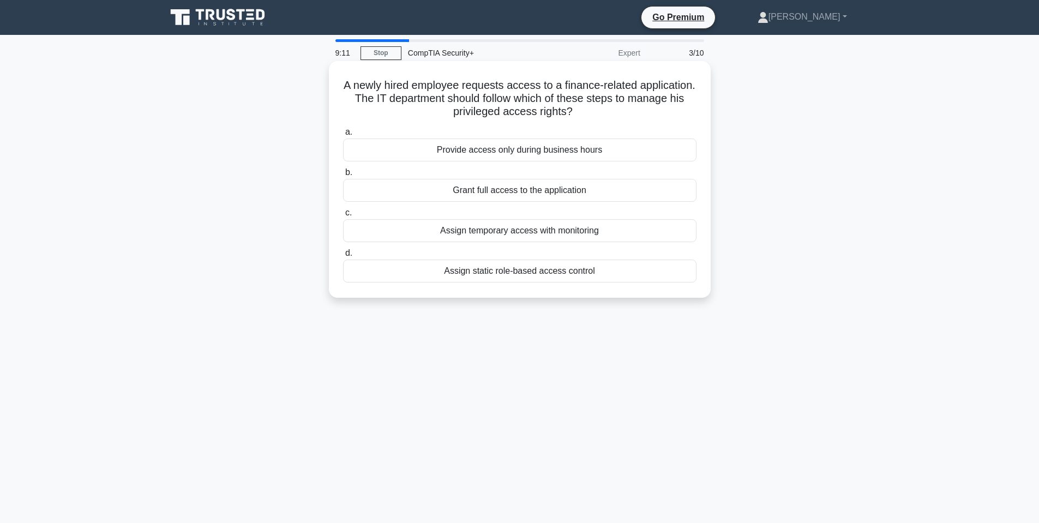
click at [479, 93] on h5 "A newly hired employee requests access to a finance-related application. The IT…" at bounding box center [520, 99] width 356 height 40
click at [477, 88] on h5 "A newly hired employee requests access to a finance-related application. The IT…" at bounding box center [520, 99] width 356 height 40
drag, startPoint x: 549, startPoint y: 89, endPoint x: 576, endPoint y: 90, distance: 27.3
click at [576, 90] on h5 "A newly hired employee requests access to a finance-related application. The IT…" at bounding box center [520, 99] width 356 height 40
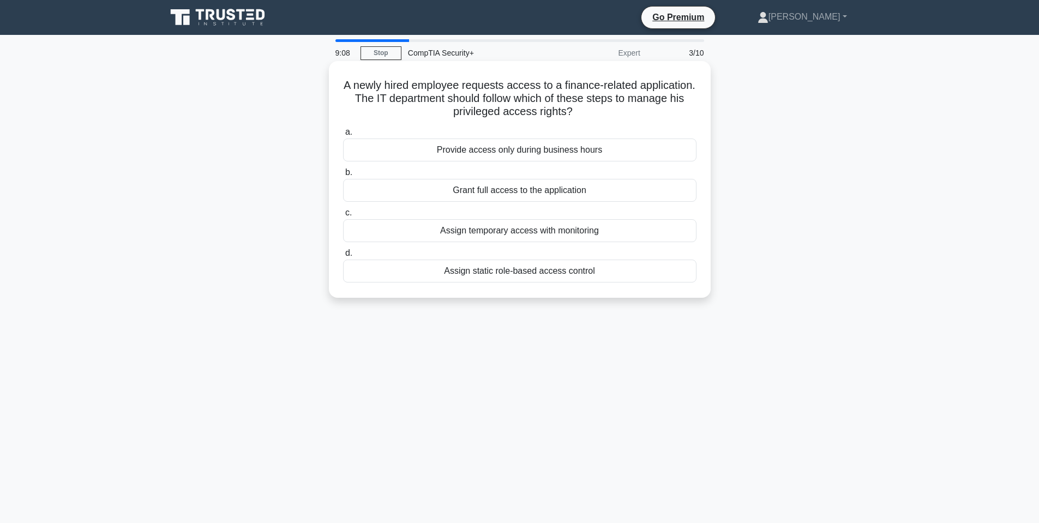
click at [478, 97] on h5 "A newly hired employee requests access to a finance-related application. The IT…" at bounding box center [520, 99] width 356 height 40
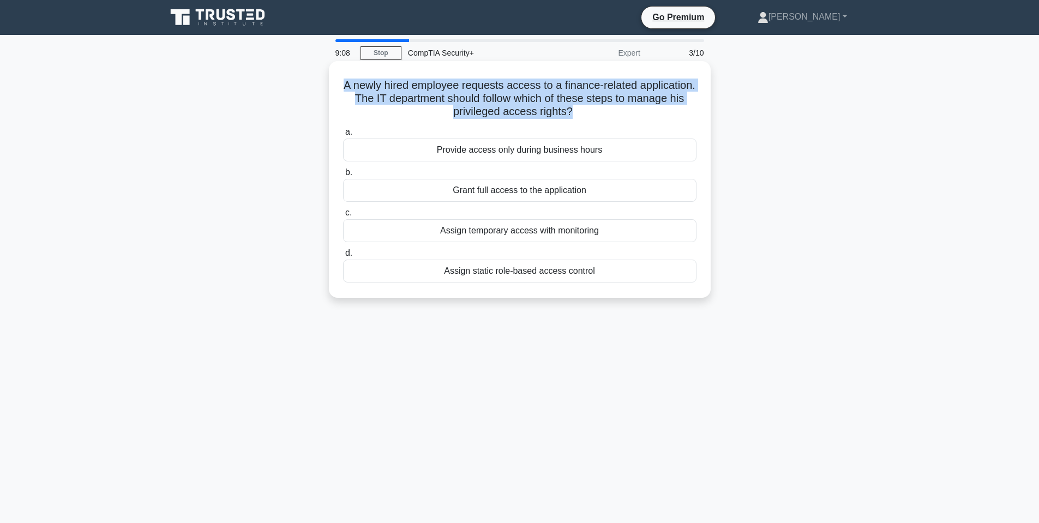
click at [478, 97] on h5 "A newly hired employee requests access to a finance-related application. The IT…" at bounding box center [520, 99] width 356 height 40
click at [517, 95] on h5 "A newly hired employee requests access to a finance-related application. The IT…" at bounding box center [520, 99] width 356 height 40
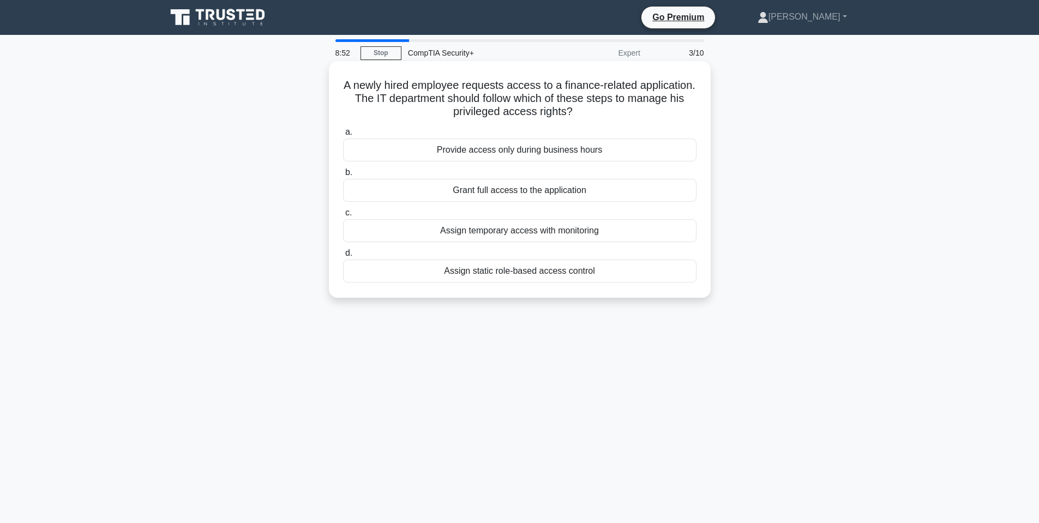
click at [550, 274] on div "Assign static role-based access control" at bounding box center [520, 271] width 354 height 23
click at [343, 257] on input "d. Assign static role-based access control" at bounding box center [343, 253] width 0 height 7
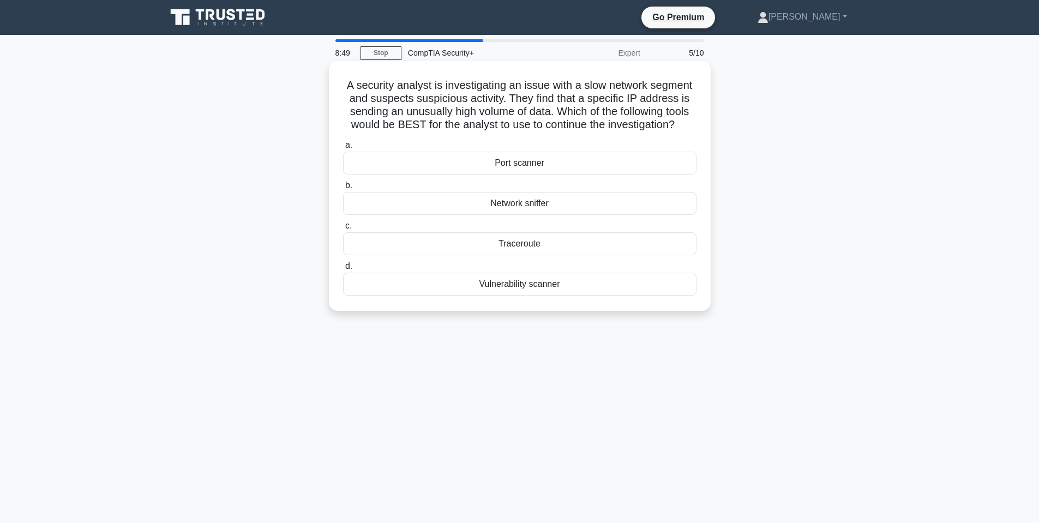
click at [493, 97] on h5 "A security analyst is investigating an issue with a slow network segment and su…" at bounding box center [520, 105] width 356 height 53
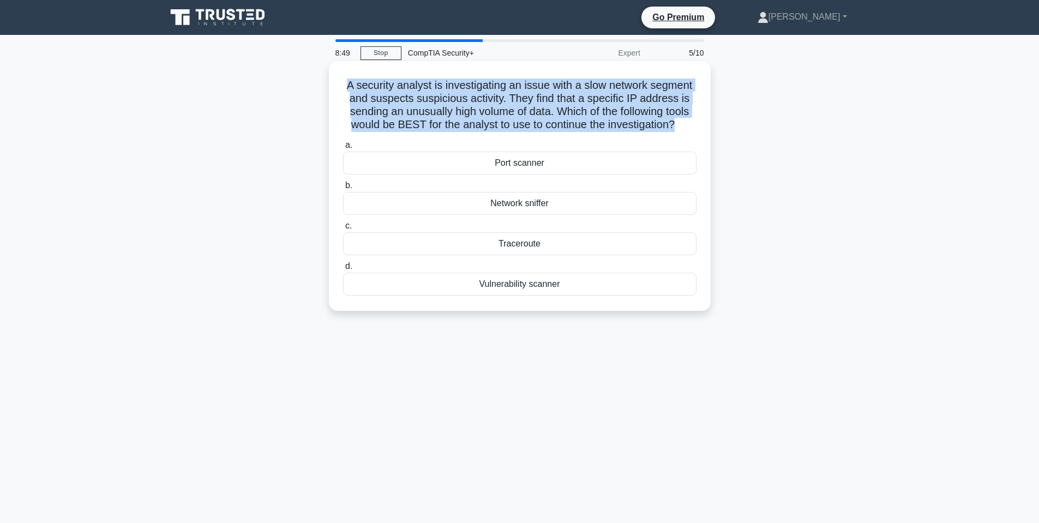
click at [493, 97] on h5 "A security analyst is investigating an issue with a slow network segment and su…" at bounding box center [520, 105] width 356 height 53
click at [507, 81] on h5 "A security analyst is investigating an issue with a slow network segment and su…" at bounding box center [520, 105] width 356 height 53
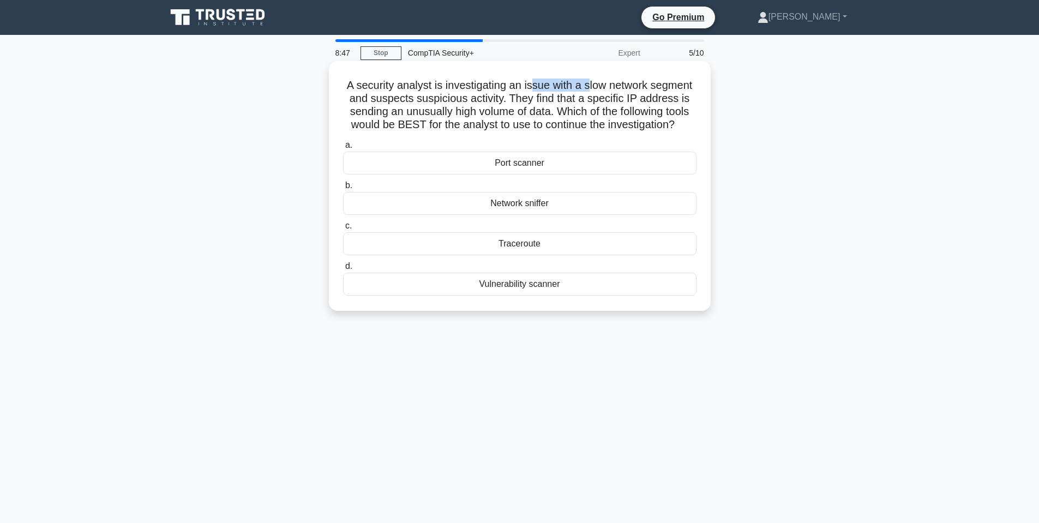
drag, startPoint x: 532, startPoint y: 88, endPoint x: 605, endPoint y: 91, distance: 72.6
click at [602, 91] on h5 "A security analyst is investigating an issue with a slow network segment and su…" at bounding box center [520, 105] width 356 height 53
click at [603, 91] on h5 "A security analyst is investigating an issue with a slow network segment and su…" at bounding box center [520, 105] width 356 height 53
drag, startPoint x: 552, startPoint y: 82, endPoint x: 645, endPoint y: 90, distance: 93.7
click at [645, 90] on h5 "A security analyst is investigating an issue with a slow network segment and su…" at bounding box center [520, 105] width 356 height 53
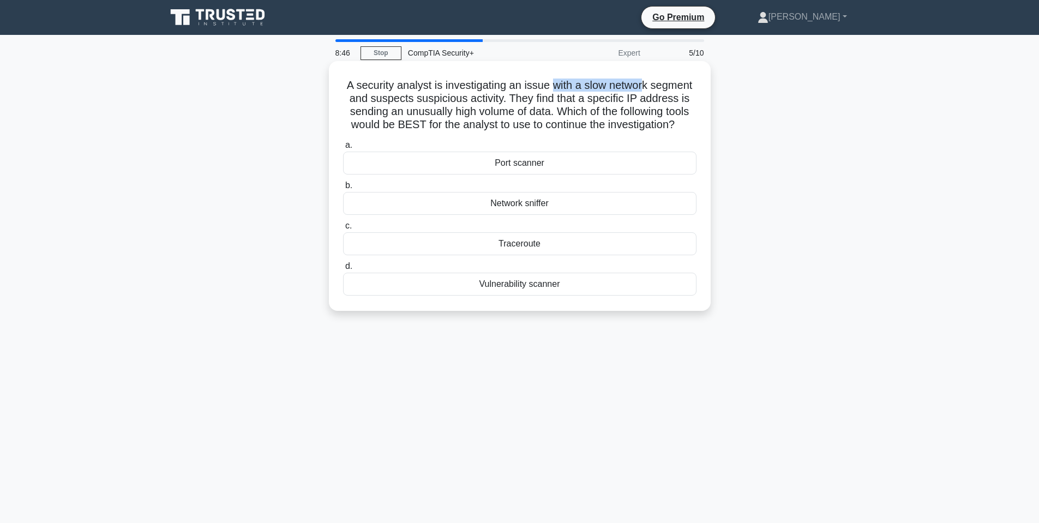
click at [641, 88] on h5 "A security analyst is investigating an issue with a slow network segment and su…" at bounding box center [520, 105] width 356 height 53
click at [507, 103] on h5 "A security analyst is investigating an issue with a slow network segment and su…" at bounding box center [520, 105] width 356 height 53
click at [595, 99] on h5 "A security analyst is investigating an issue with a slow network segment and su…" at bounding box center [520, 105] width 356 height 53
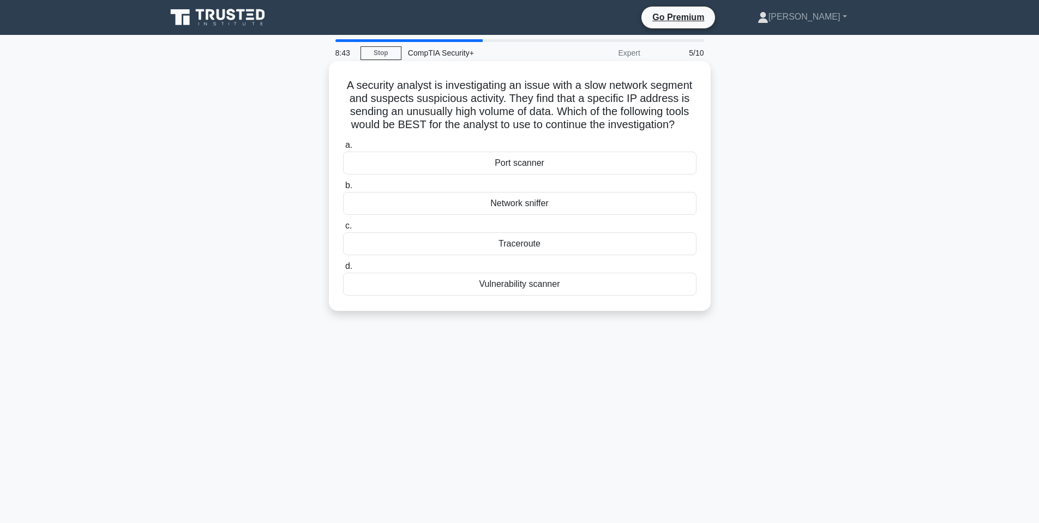
drag, startPoint x: 434, startPoint y: 109, endPoint x: 439, endPoint y: 111, distance: 5.6
click at [437, 110] on h5 "A security analyst is investigating an issue with a slow network segment and su…" at bounding box center [520, 105] width 356 height 53
drag, startPoint x: 445, startPoint y: 111, endPoint x: 483, endPoint y: 114, distance: 38.3
click at [483, 114] on h5 "A security analyst is investigating an issue with a slow network segment and su…" at bounding box center [520, 105] width 356 height 53
click at [592, 116] on h5 "A security analyst is investigating an issue with a slow network segment and su…" at bounding box center [520, 105] width 356 height 53
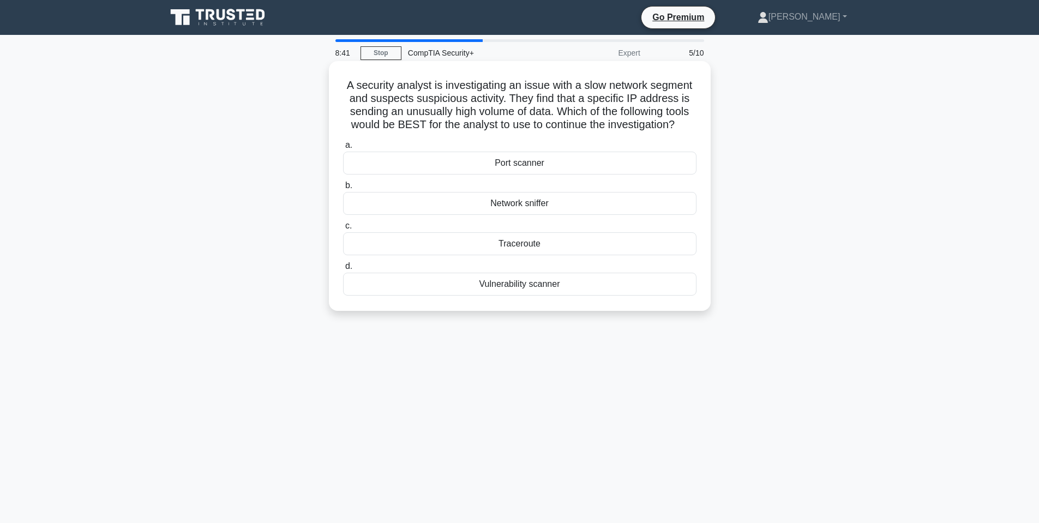
click at [611, 104] on h5 "A security analyst is investigating an issue with a slow network segment and su…" at bounding box center [520, 105] width 356 height 53
click at [542, 124] on h5 "A security analyst is investigating an issue with a slow network segment and su…" at bounding box center [520, 105] width 356 height 53
click at [542, 125] on h5 "A security analyst is investigating an issue with a slow network segment and su…" at bounding box center [520, 105] width 356 height 53
click at [554, 122] on h5 "A security analyst is investigating an issue with a slow network segment and su…" at bounding box center [520, 105] width 356 height 53
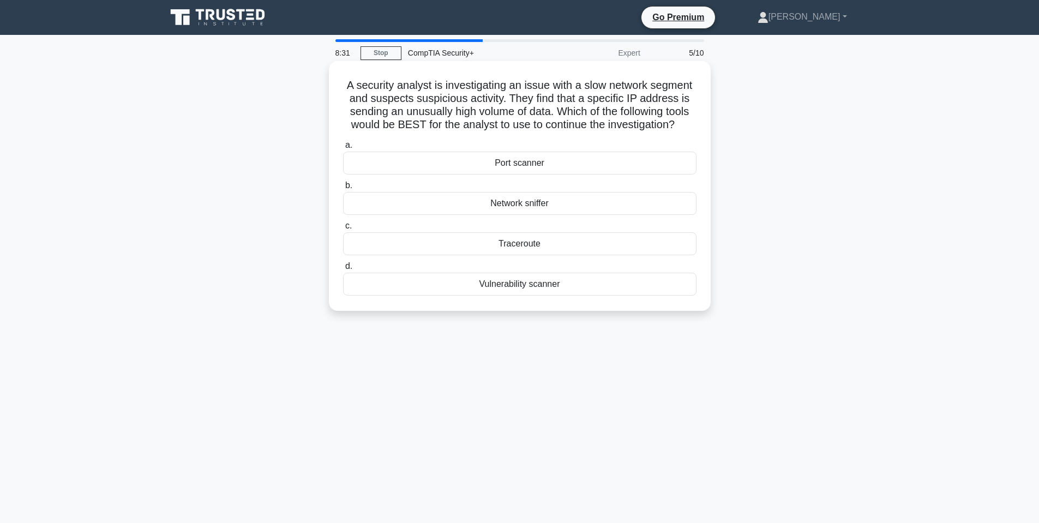
click at [536, 248] on div "Traceroute" at bounding box center [520, 243] width 354 height 23
click at [343, 230] on input "c. Traceroute" at bounding box center [343, 226] width 0 height 7
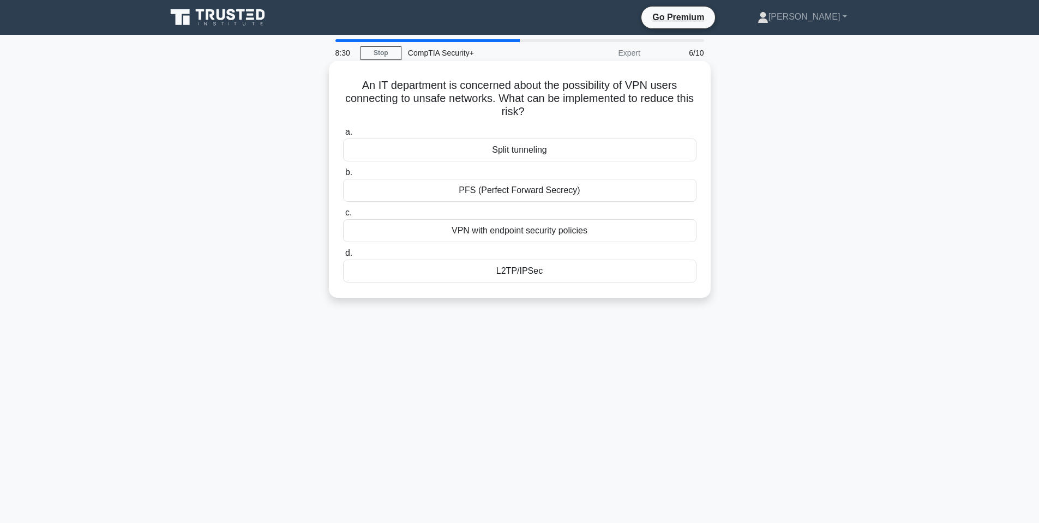
click at [459, 91] on h5 "An IT department is concerned about the possibility of VPN users connecting to …" at bounding box center [520, 99] width 356 height 40
click at [460, 91] on h5 "An IT department is concerned about the possibility of VPN users connecting to …" at bounding box center [520, 99] width 356 height 40
click at [462, 91] on h5 "An IT department is concerned about the possibility of VPN users connecting to …" at bounding box center [520, 99] width 356 height 40
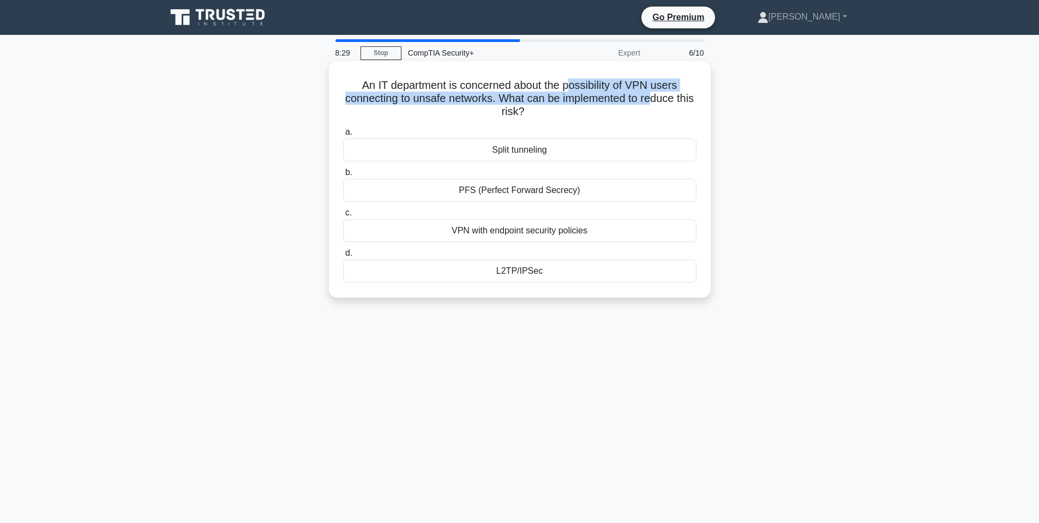
drag, startPoint x: 573, startPoint y: 82, endPoint x: 681, endPoint y: 94, distance: 108.6
click at [673, 94] on h5 "An IT department is concerned about the possibility of VPN users connecting to …" at bounding box center [520, 99] width 356 height 40
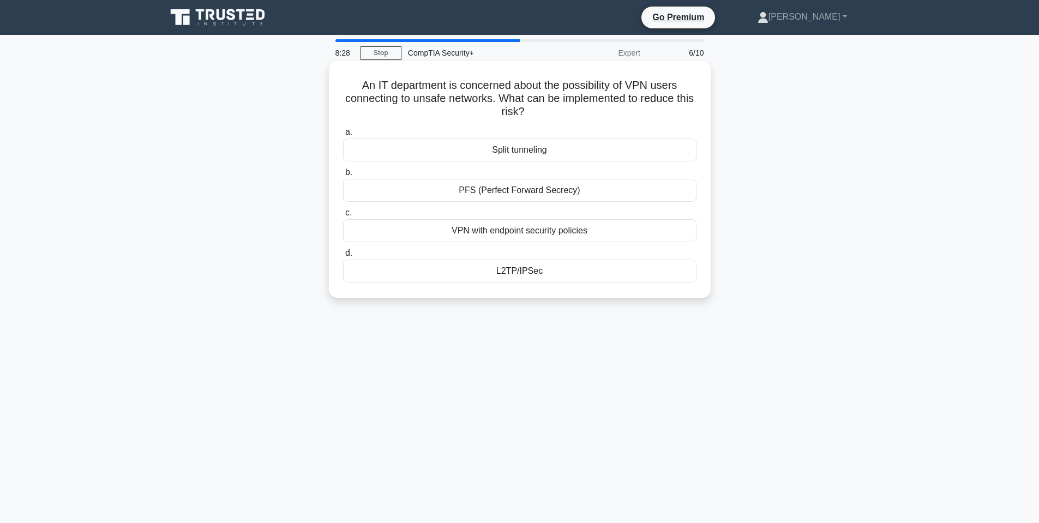
click at [677, 93] on h5 "An IT department is concerned about the possibility of VPN users connecting to …" at bounding box center [520, 99] width 356 height 40
drag, startPoint x: 562, startPoint y: 100, endPoint x: 621, endPoint y: 100, distance: 58.9
click at [621, 100] on h5 "An IT department is concerned about the possibility of VPN users connecting to …" at bounding box center [520, 99] width 356 height 40
drag, startPoint x: 632, startPoint y: 101, endPoint x: 615, endPoint y: 101, distance: 16.9
click at [632, 101] on h5 "An IT department is concerned about the possibility of VPN users connecting to …" at bounding box center [520, 99] width 356 height 40
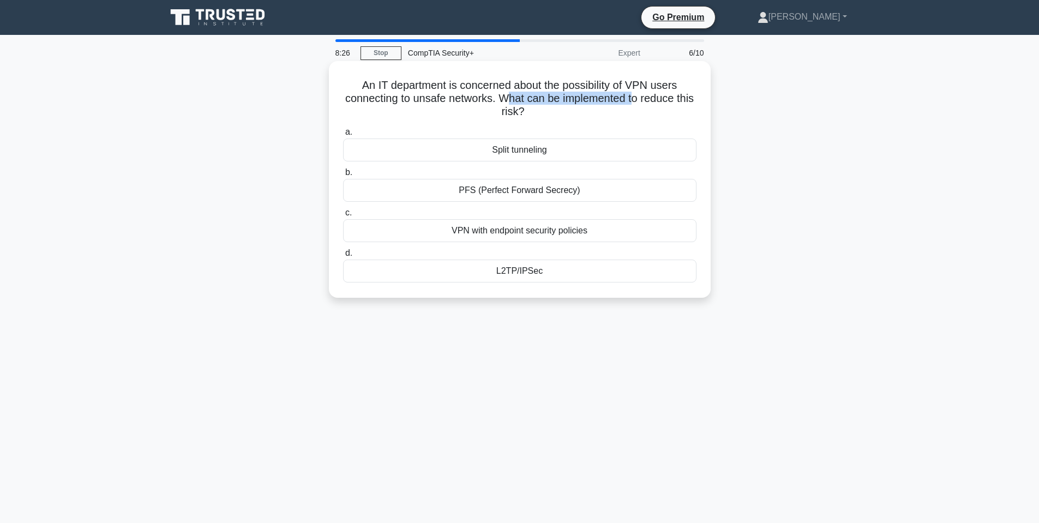
drag, startPoint x: 514, startPoint y: 95, endPoint x: 664, endPoint y: 96, distance: 149.5
click at [662, 96] on h5 "An IT department is concerned about the possibility of VPN users connecting to …" at bounding box center [520, 99] width 356 height 40
click at [663, 97] on h5 "An IT department is concerned about the possibility of VPN users connecting to …" at bounding box center [520, 99] width 356 height 40
drag, startPoint x: 541, startPoint y: 113, endPoint x: 498, endPoint y: 83, distance: 52.1
click at [498, 84] on h5 "An IT department is concerned about the possibility of VPN users connecting to …" at bounding box center [520, 99] width 356 height 40
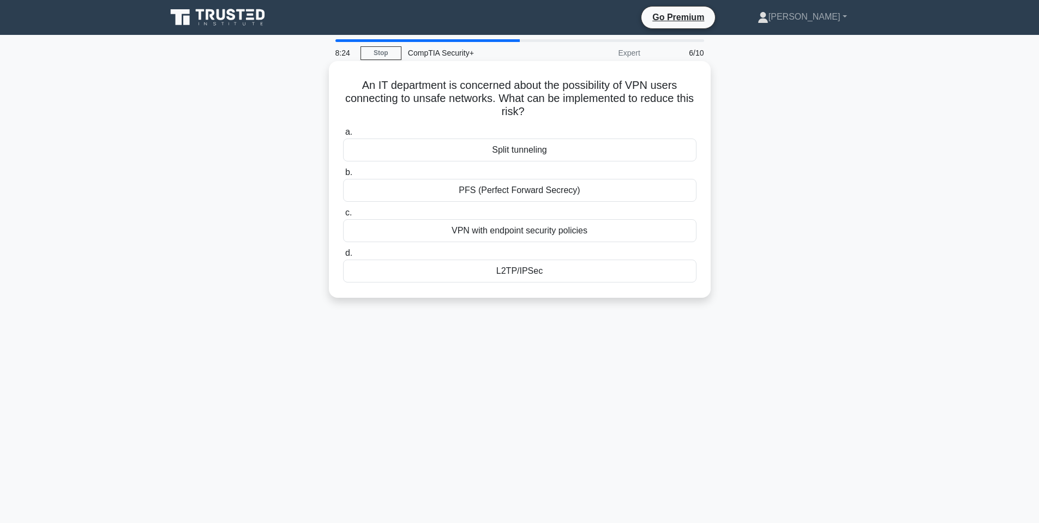
click at [498, 83] on h5 "An IT department is concerned about the possibility of VPN users connecting to …" at bounding box center [520, 99] width 356 height 40
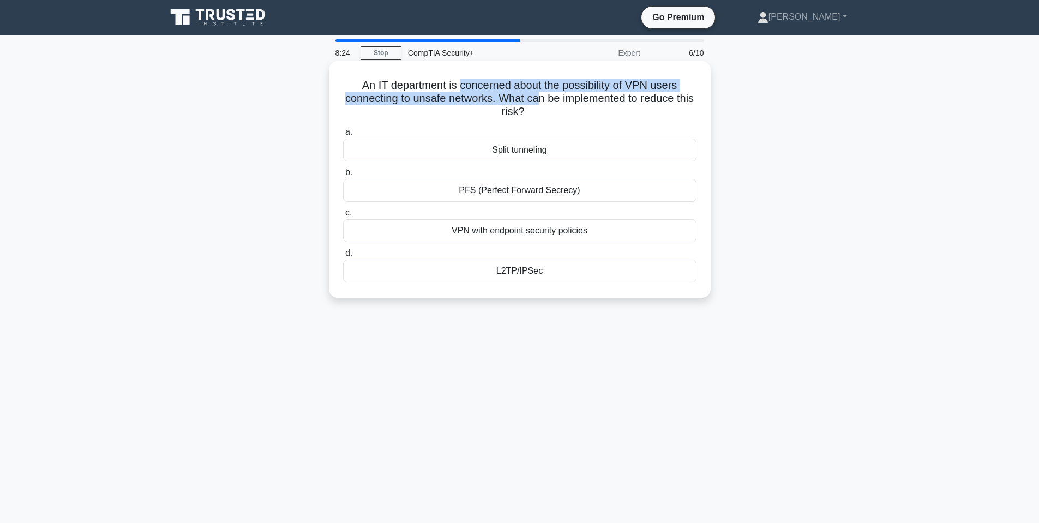
drag, startPoint x: 460, startPoint y: 86, endPoint x: 551, endPoint y: 93, distance: 90.8
click at [551, 93] on h5 "An IT department is concerned about the possibility of VPN users connecting to …" at bounding box center [520, 99] width 356 height 40
click at [547, 92] on h5 "An IT department is concerned about the possibility of VPN users connecting to …" at bounding box center [520, 99] width 356 height 40
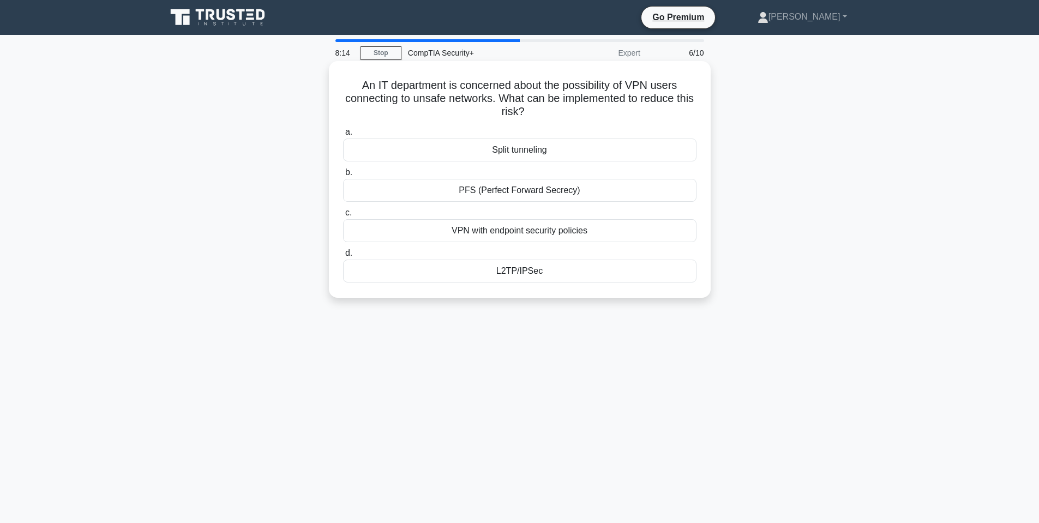
click at [560, 231] on div "VPN with endpoint security policies" at bounding box center [520, 230] width 354 height 23
click at [343, 217] on input "c. VPN with endpoint security policies" at bounding box center [343, 213] width 0 height 7
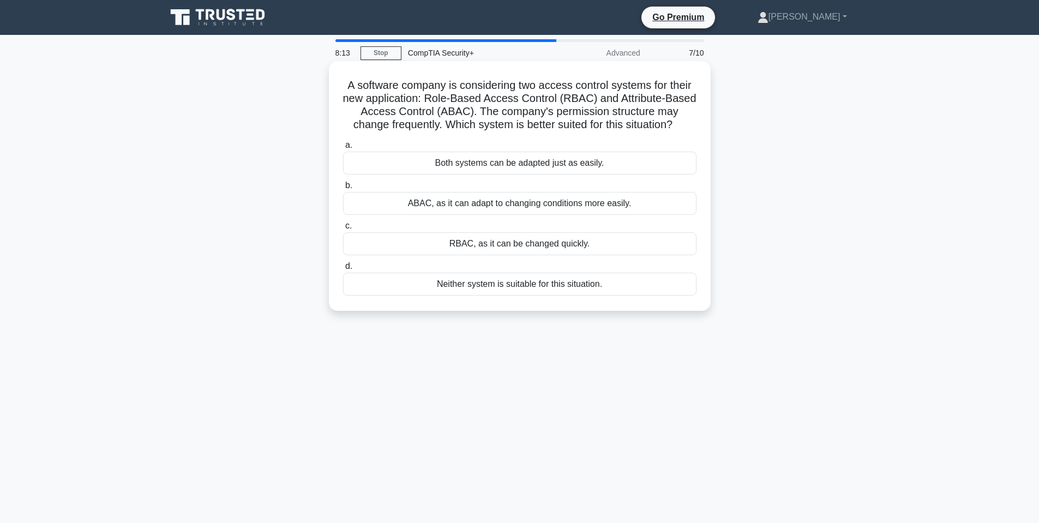
click at [458, 84] on h5 "A software company is considering two access control systems for their new appl…" at bounding box center [520, 105] width 356 height 53
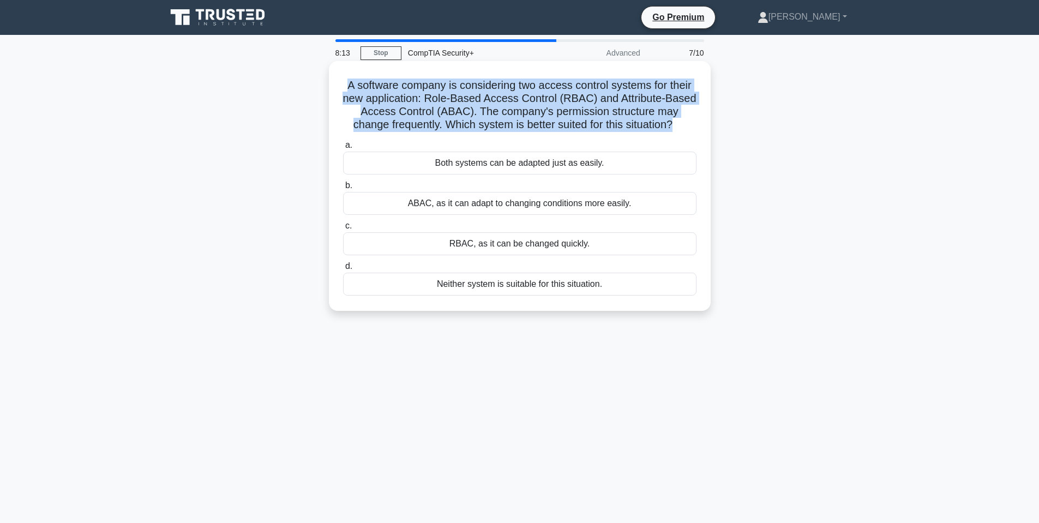
click at [458, 84] on h5 "A software company is considering two access control systems for their new appl…" at bounding box center [520, 105] width 356 height 53
click at [512, 86] on h5 "A software company is considering two access control systems for their new appl…" at bounding box center [520, 105] width 356 height 53
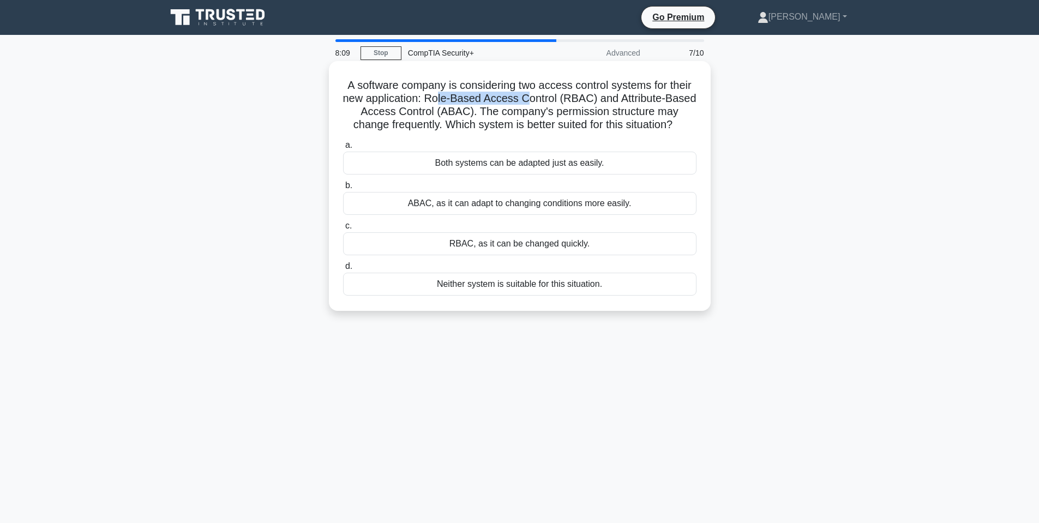
drag, startPoint x: 440, startPoint y: 101, endPoint x: 532, endPoint y: 103, distance: 92.8
click at [532, 104] on h5 "A software company is considering two access control systems for their new appl…" at bounding box center [520, 105] width 356 height 53
click at [533, 102] on h5 "A software company is considering two access control systems for their new appl…" at bounding box center [520, 105] width 356 height 53
click at [612, 110] on h5 "A software company is considering two access control systems for their new appl…" at bounding box center [520, 105] width 356 height 53
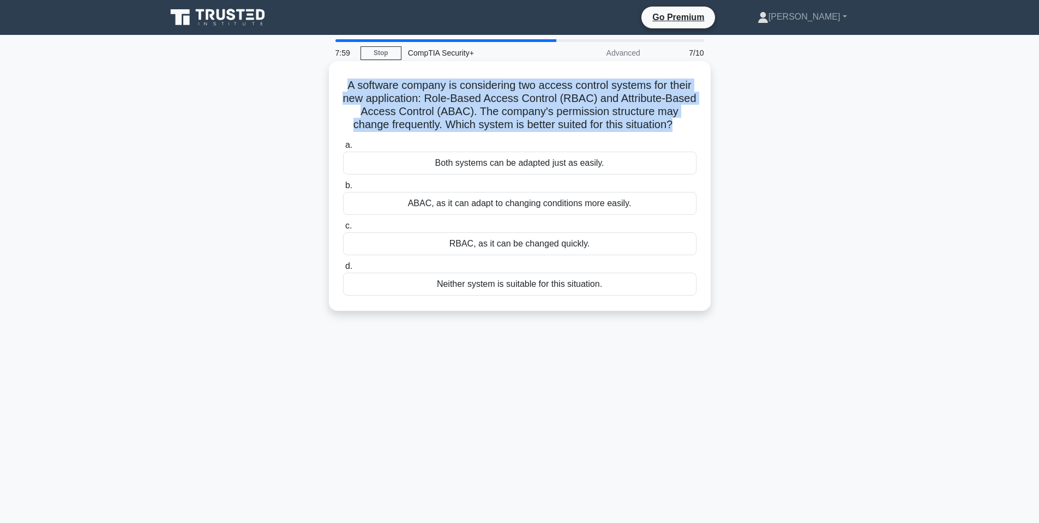
click at [612, 110] on h5 "A software company is considering two access control systems for their new appl…" at bounding box center [520, 105] width 356 height 53
click at [577, 113] on h5 "A software company is considering two access control systems for their new appl…" at bounding box center [520, 105] width 356 height 53
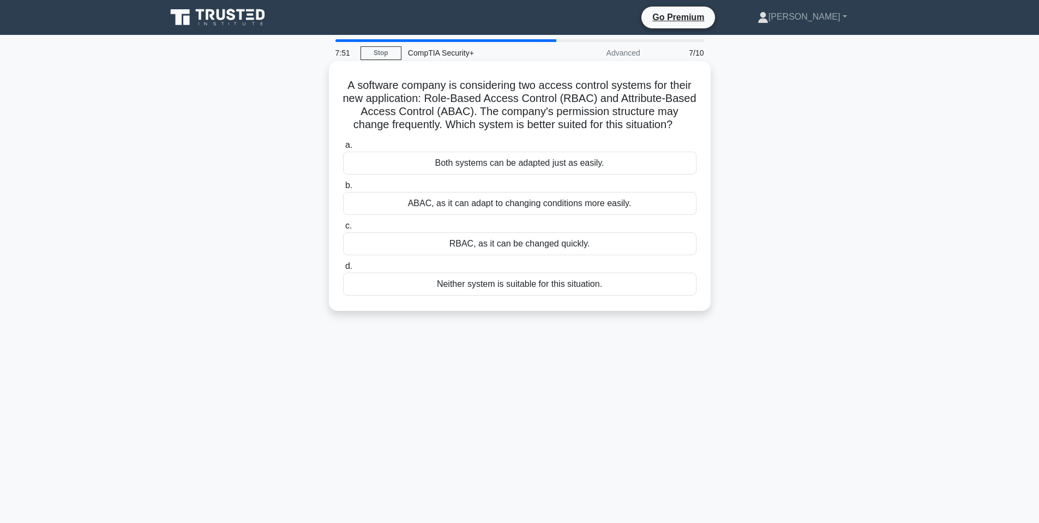
click at [546, 207] on div "ABAC, as it can adapt to changing conditions more easily." at bounding box center [520, 203] width 354 height 23
click at [343, 189] on input "b. ABAC, as it can adapt to changing conditions more easily." at bounding box center [343, 185] width 0 height 7
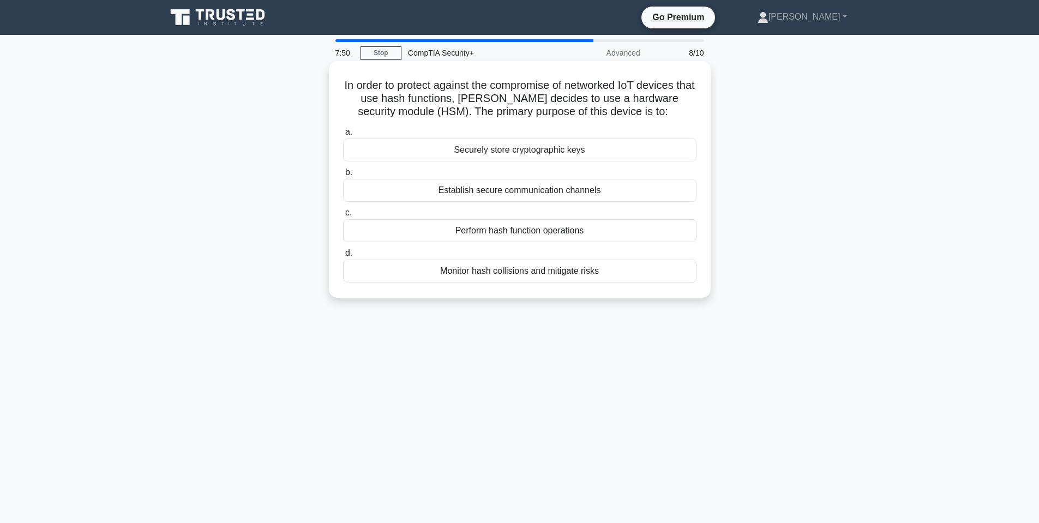
click at [489, 87] on h5 "In order to protect against the compromise of networked IoT devices that use ha…" at bounding box center [520, 99] width 356 height 40
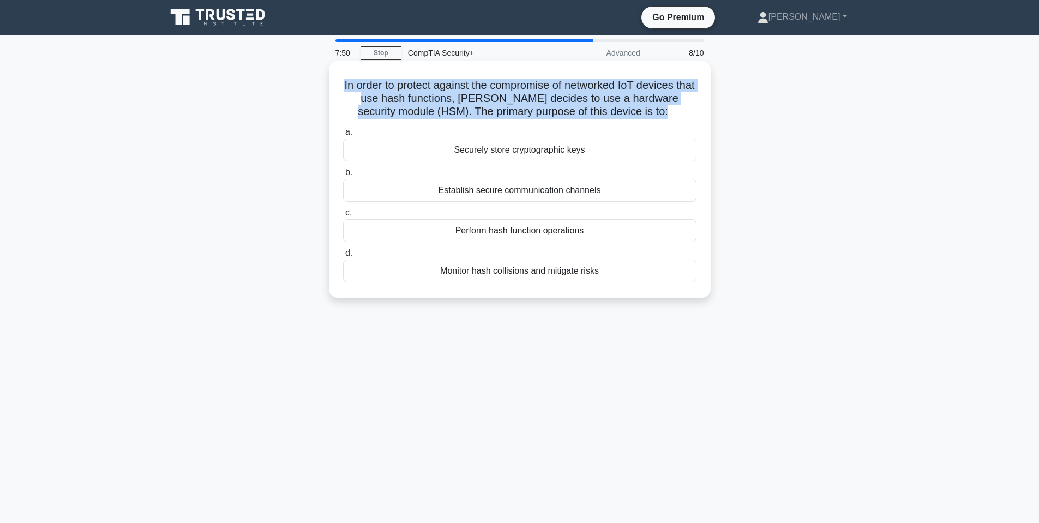
click at [489, 87] on h5 "In order to protect against the compromise of networked IoT devices that use ha…" at bounding box center [520, 99] width 356 height 40
click at [606, 81] on h5 "In order to protect against the compromise of networked IoT devices that use ha…" at bounding box center [520, 99] width 356 height 40
click at [567, 83] on h5 "In order to protect against the compromise of networked IoT devices that use ha…" at bounding box center [520, 99] width 356 height 40
drag, startPoint x: 516, startPoint y: 85, endPoint x: 526, endPoint y: 87, distance: 10.6
click at [516, 86] on h5 "In order to protect against the compromise of networked IoT devices that use ha…" at bounding box center [520, 99] width 356 height 40
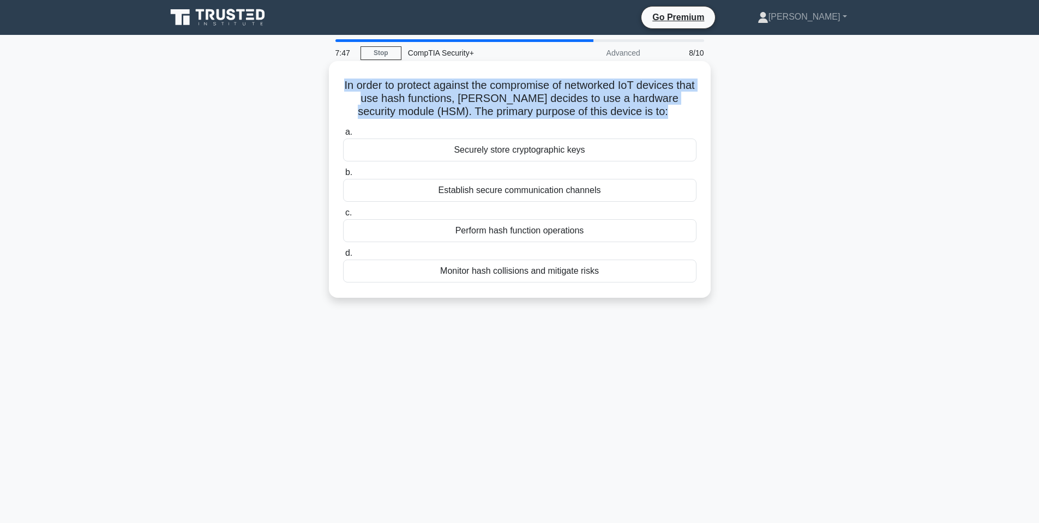
click at [613, 92] on h5 "In order to protect against the compromise of networked IoT devices that use ha…" at bounding box center [520, 99] width 356 height 40
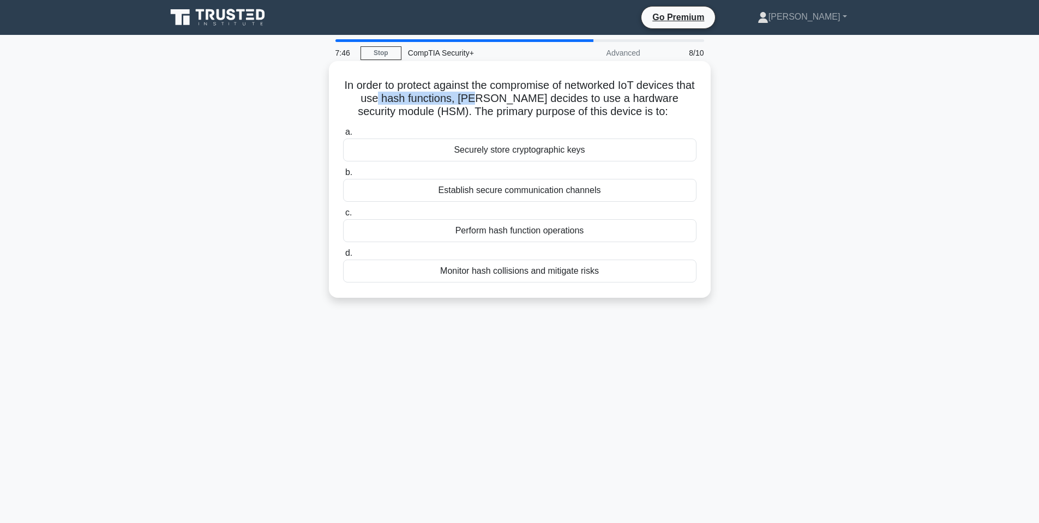
drag, startPoint x: 460, startPoint y: 101, endPoint x: 516, endPoint y: 99, distance: 56.2
click at [513, 99] on h5 "In order to protect against the compromise of networked IoT devices that use ha…" at bounding box center [520, 99] width 356 height 40
click at [521, 96] on h5 "In order to protect against the compromise of networked IoT devices that use ha…" at bounding box center [520, 99] width 356 height 40
drag, startPoint x: 500, startPoint y: 97, endPoint x: 591, endPoint y: 97, distance: 91.1
click at [588, 98] on h5 "In order to protect against the compromise of networked IoT devices that use ha…" at bounding box center [520, 99] width 356 height 40
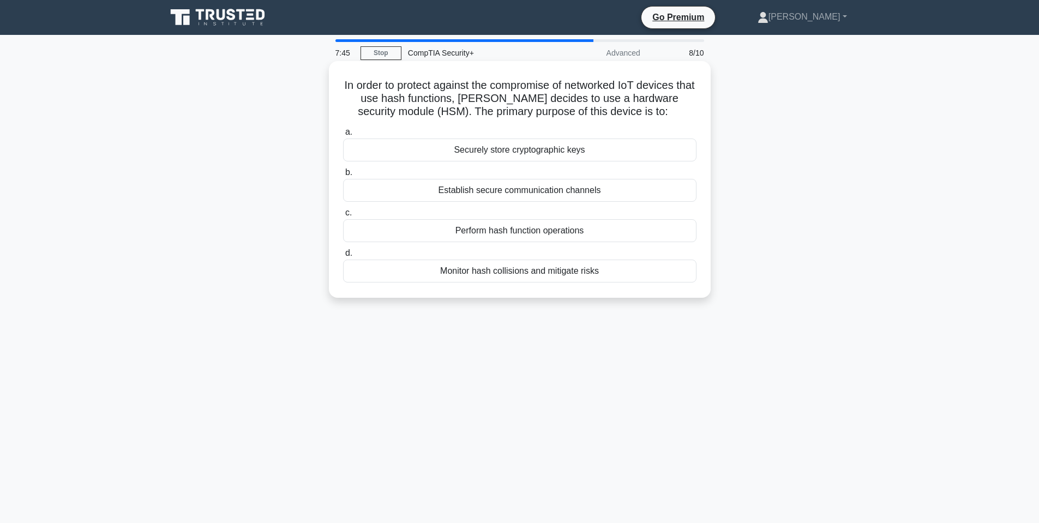
click at [590, 97] on h5 "In order to protect against the compromise of networked IoT devices that use ha…" at bounding box center [520, 99] width 356 height 40
drag, startPoint x: 408, startPoint y: 112, endPoint x: 613, endPoint y: 100, distance: 204.9
click at [613, 100] on h5 "In order to protect against the compromise of networked IoT devices that use ha…" at bounding box center [520, 99] width 356 height 40
click at [609, 97] on h5 "In order to protect against the compromise of networked IoT devices that use ha…" at bounding box center [520, 99] width 356 height 40
drag, startPoint x: 591, startPoint y: 99, endPoint x: 409, endPoint y: 113, distance: 182.8
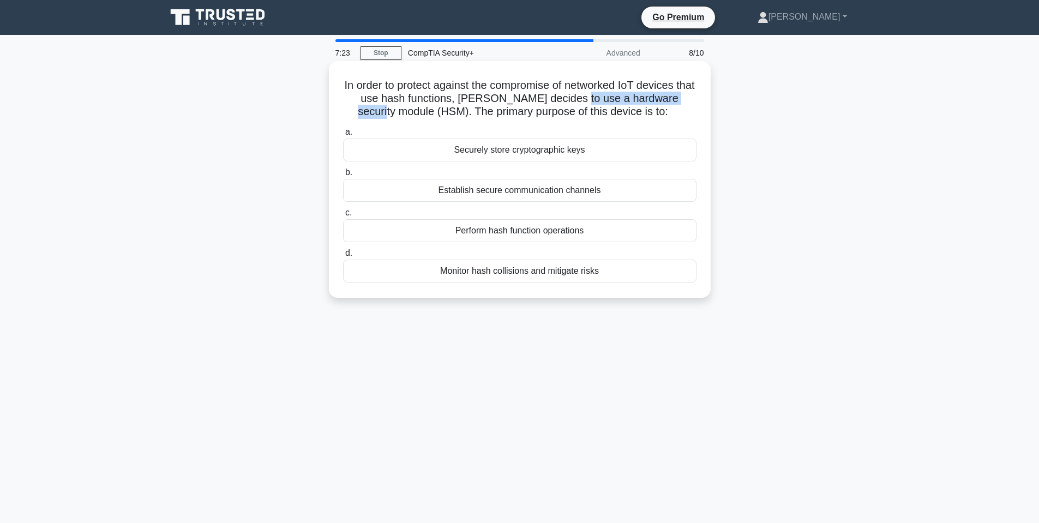
click at [409, 113] on h5 "In order to protect against the compromise of networked IoT devices that use ha…" at bounding box center [520, 99] width 356 height 40
copy h5 "hardware security module"
click at [576, 149] on div "Securely store cryptographic keys" at bounding box center [520, 150] width 354 height 23
click at [343, 136] on input "a. Securely store cryptographic keys" at bounding box center [343, 132] width 0 height 7
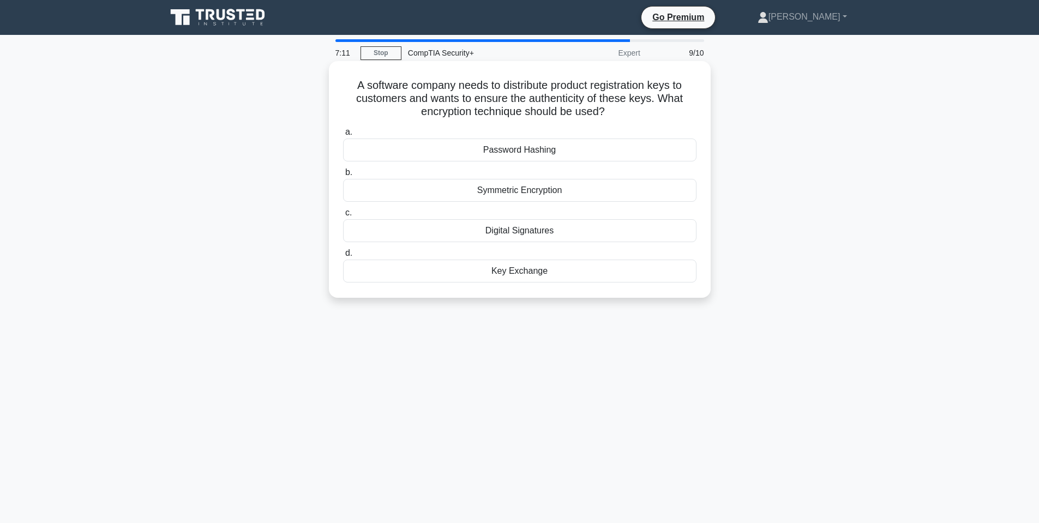
click at [411, 88] on h5 "A software company needs to distribute product registration keys to customers a…" at bounding box center [520, 99] width 356 height 40
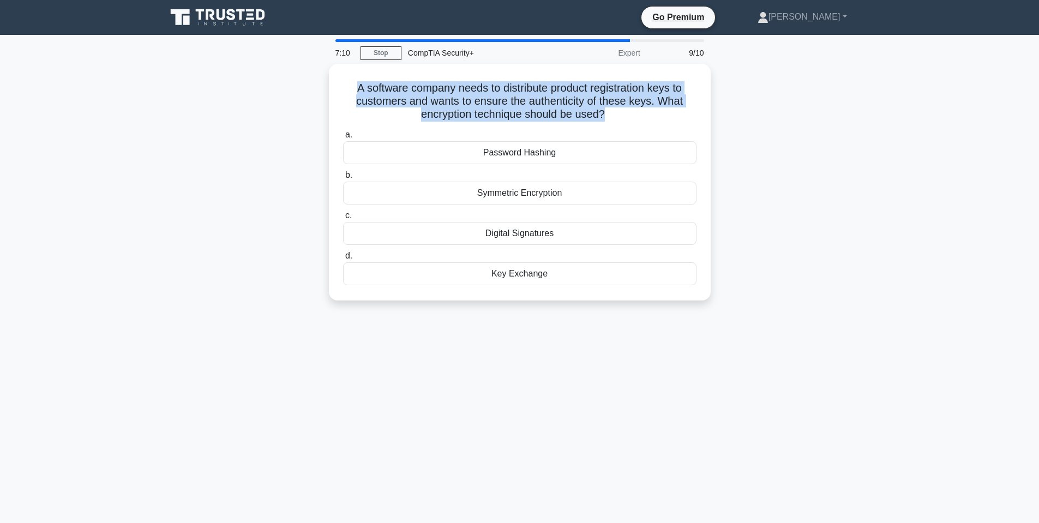
drag, startPoint x: 412, startPoint y: 88, endPoint x: 620, endPoint y: 15, distance: 220.3
click at [415, 89] on h5 "A software company needs to distribute product registration keys to customers a…" at bounding box center [520, 101] width 356 height 40
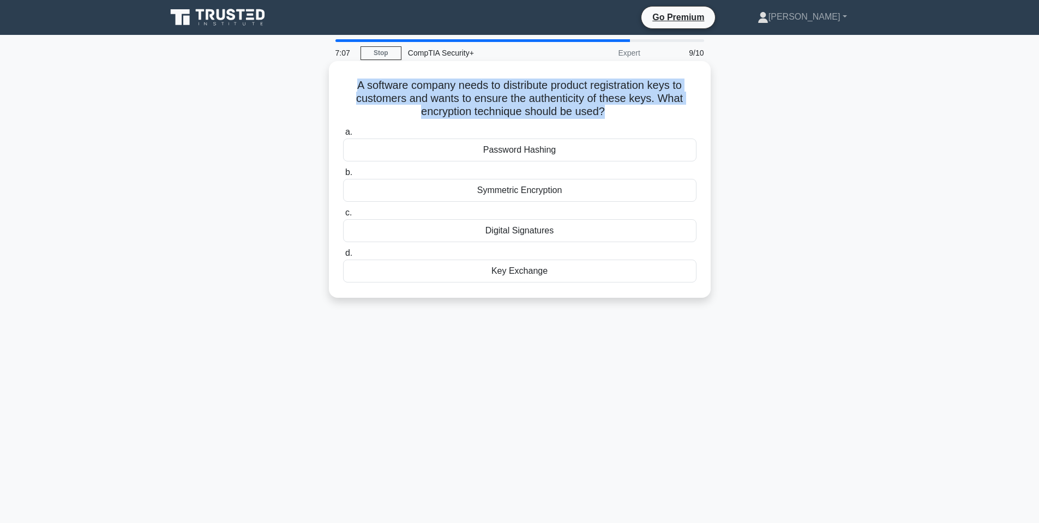
click at [464, 102] on h5 "A software company needs to distribute product registration keys to customers a…" at bounding box center [520, 99] width 356 height 40
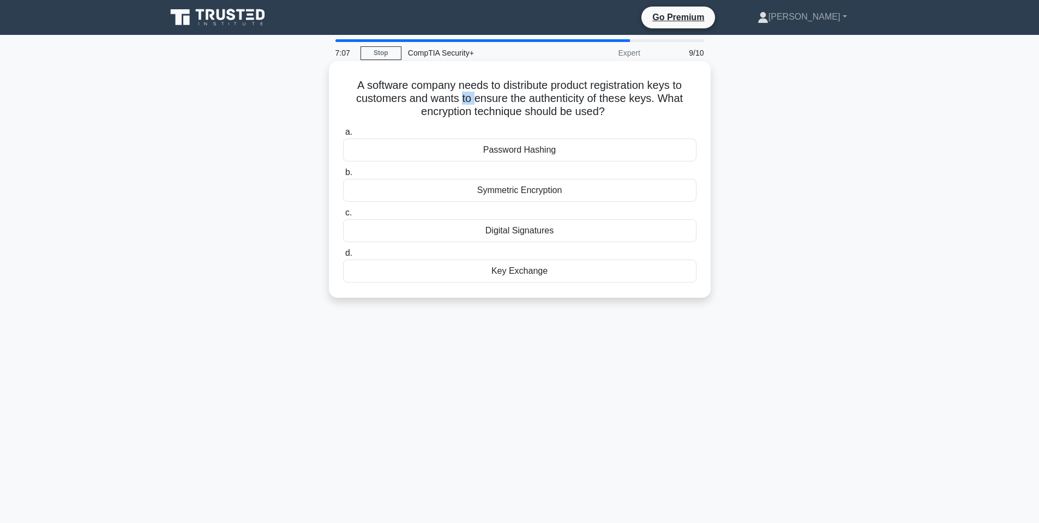
click at [464, 102] on h5 "A software company needs to distribute product registration keys to customers a…" at bounding box center [520, 99] width 356 height 40
click at [535, 236] on div "Digital Signatures" at bounding box center [520, 230] width 354 height 23
click at [343, 217] on input "c. Digital Signatures" at bounding box center [343, 213] width 0 height 7
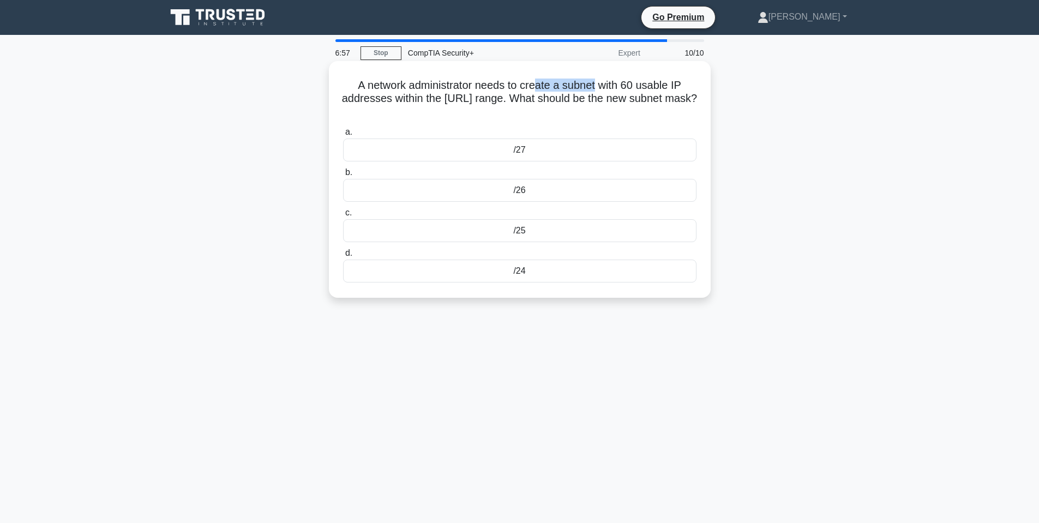
drag, startPoint x: 538, startPoint y: 86, endPoint x: 599, endPoint y: 85, distance: 60.0
click at [597, 85] on h5 "A network administrator needs to create a subnet with 60 usable IP addresses wi…" at bounding box center [520, 99] width 356 height 40
drag, startPoint x: 553, startPoint y: 84, endPoint x: 636, endPoint y: 84, distance: 82.9
click at [636, 84] on h5 "A network administrator needs to create a subnet with 60 usable IP addresses wi…" at bounding box center [520, 99] width 356 height 40
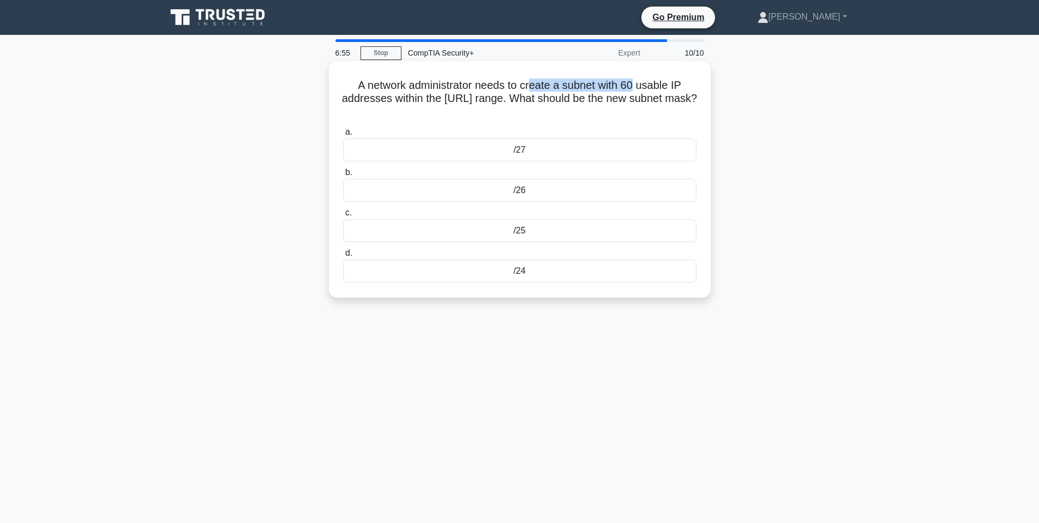
click at [630, 82] on h5 "A network administrator needs to create a subnet with 60 usable IP addresses wi…" at bounding box center [520, 99] width 356 height 40
click at [483, 100] on h5 "A network administrator needs to create a subnet with 60 usable IP addresses wi…" at bounding box center [520, 99] width 356 height 40
click at [514, 191] on div "/26" at bounding box center [520, 190] width 354 height 23
click at [343, 176] on input "b. /26" at bounding box center [343, 172] width 0 height 7
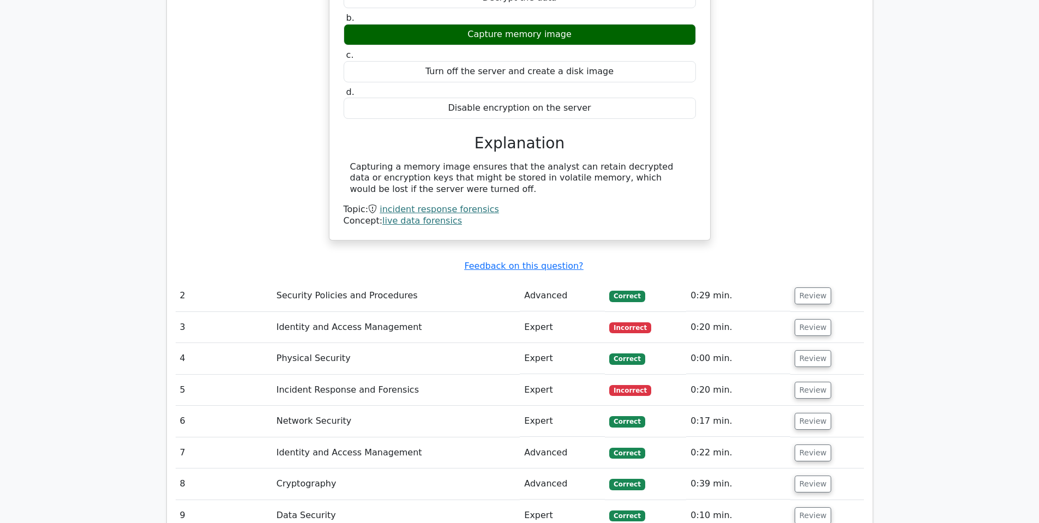
scroll to position [1037, 0]
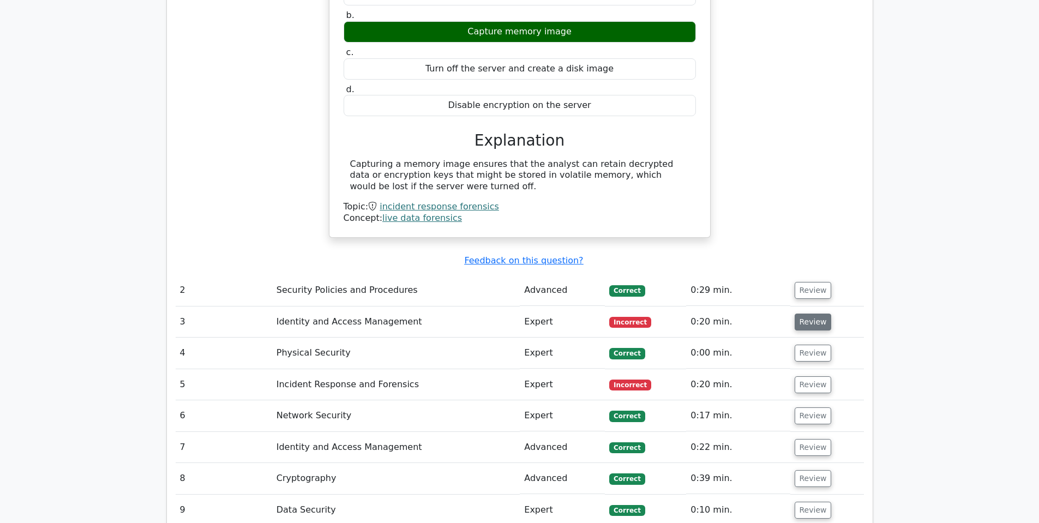
click at [801, 314] on button "Review" at bounding box center [813, 322] width 37 height 17
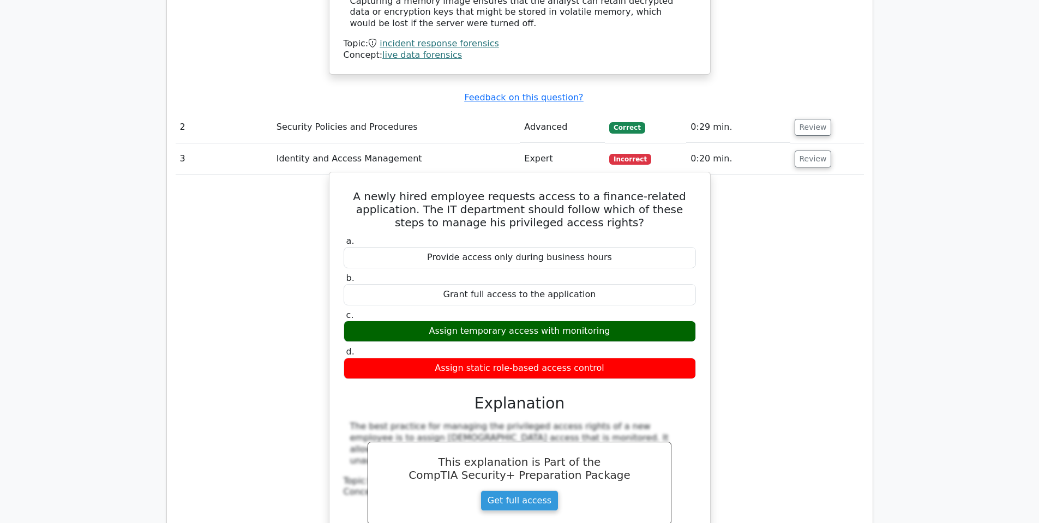
scroll to position [1200, 0]
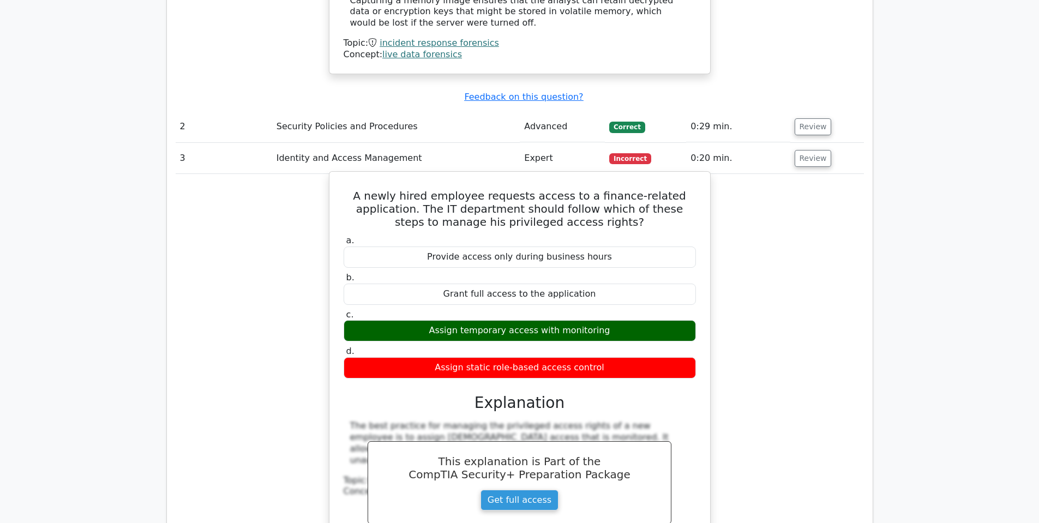
drag, startPoint x: 611, startPoint y: 343, endPoint x: 443, endPoint y: 334, distance: 168.3
click at [434, 357] on div "Assign static role-based access control" at bounding box center [520, 367] width 352 height 21
click at [460, 320] on div "Assign temporary access with monitoring" at bounding box center [520, 330] width 352 height 21
drag, startPoint x: 437, startPoint y: 303, endPoint x: 656, endPoint y: 303, distance: 218.8
click at [656, 320] on div "Assign temporary access with monitoring" at bounding box center [520, 330] width 352 height 21
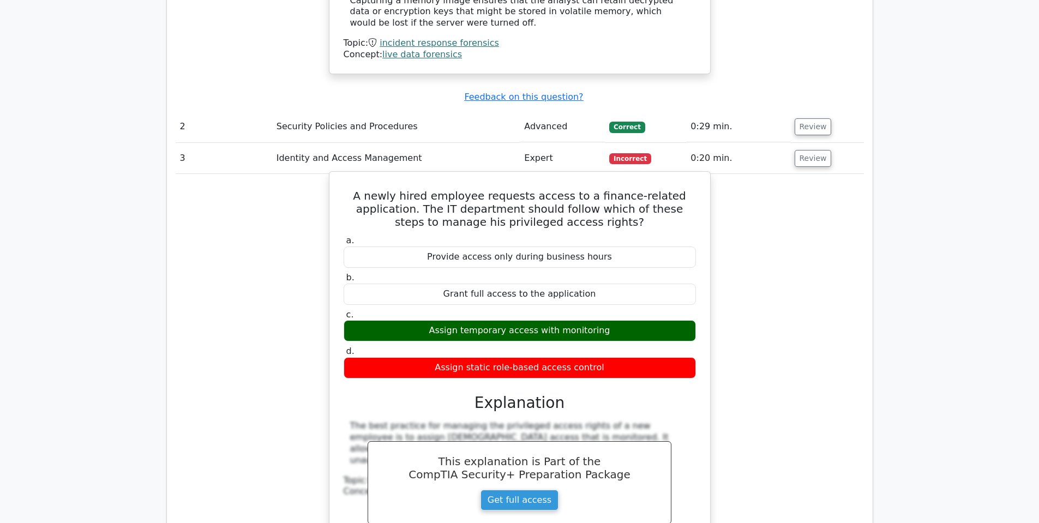
click at [655, 320] on div "Assign temporary access with monitoring" at bounding box center [520, 330] width 352 height 21
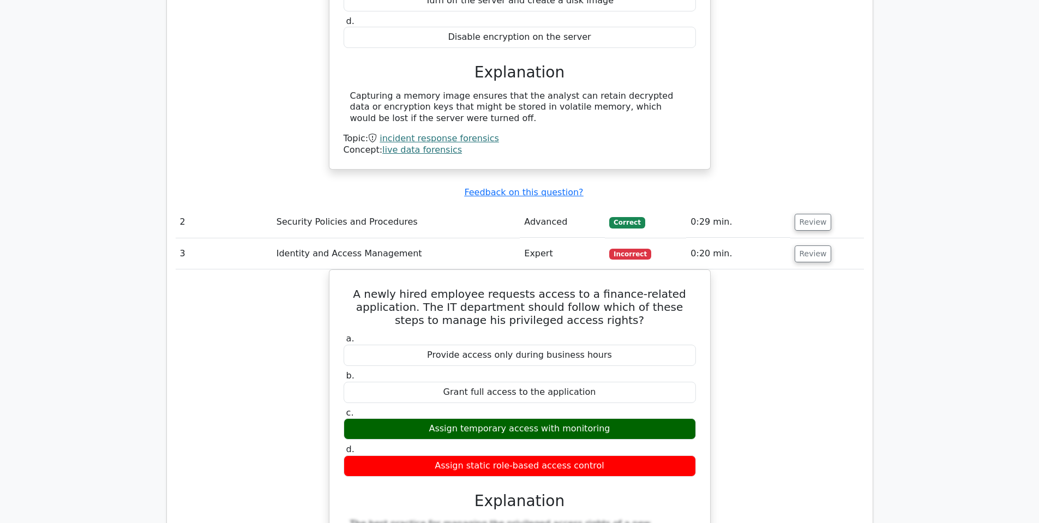
scroll to position [1091, 0]
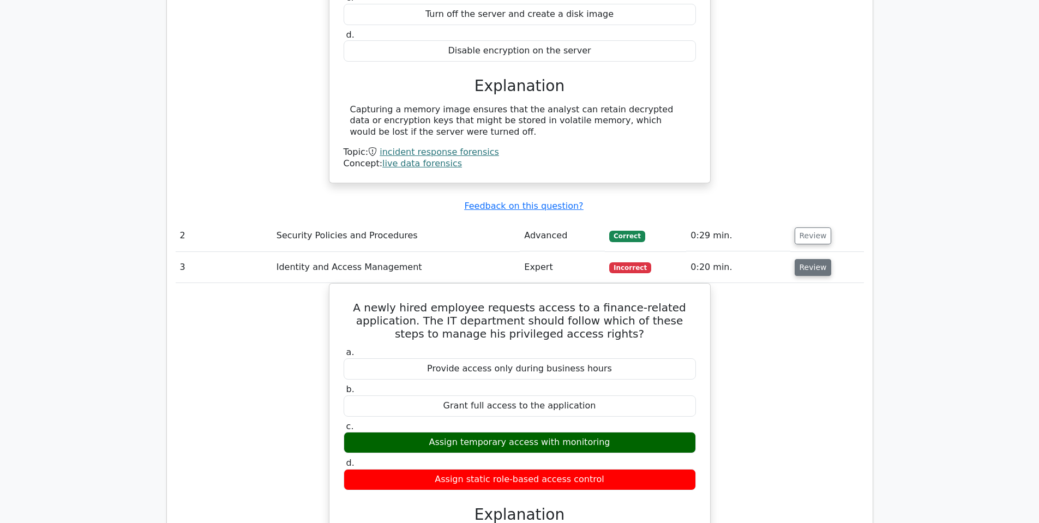
click at [803, 259] on button "Review" at bounding box center [813, 267] width 37 height 17
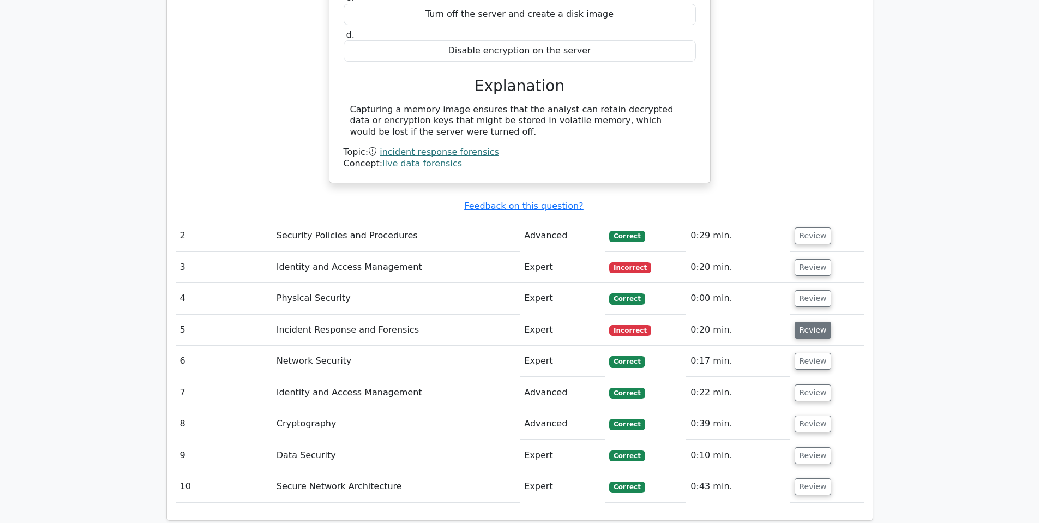
click at [805, 322] on button "Review" at bounding box center [813, 330] width 37 height 17
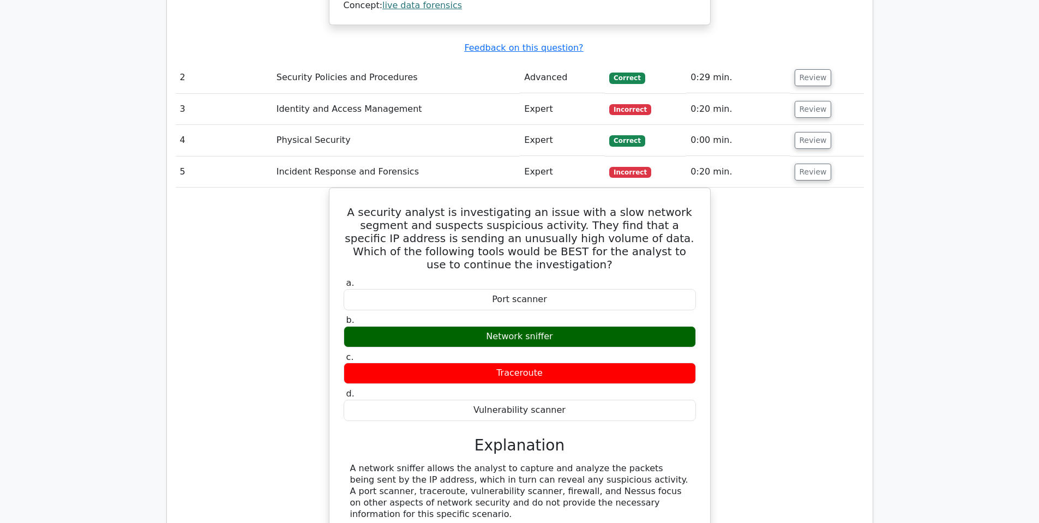
scroll to position [1255, 0]
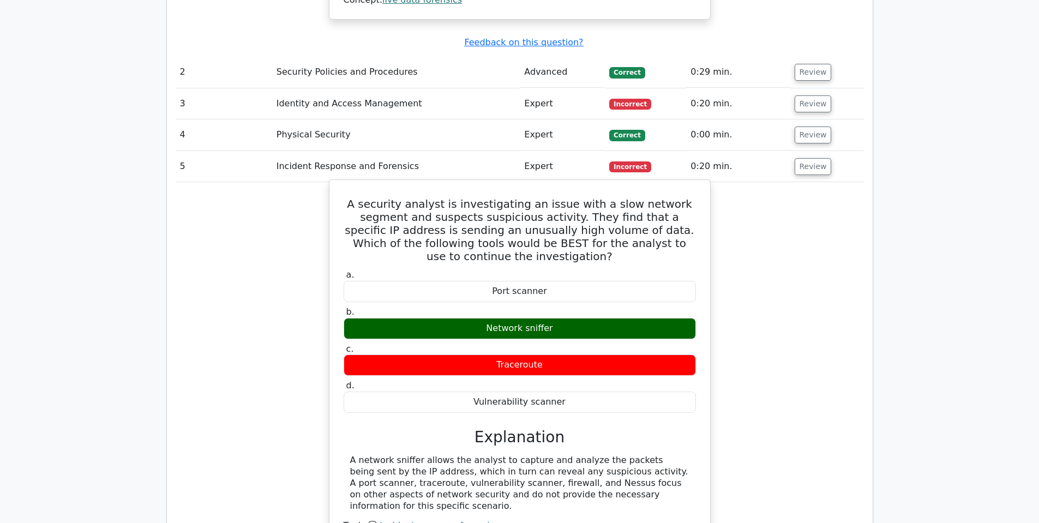
drag, startPoint x: 571, startPoint y: 289, endPoint x: 506, endPoint y: 282, distance: 65.9
click at [421, 318] on div "Network sniffer" at bounding box center [520, 328] width 352 height 21
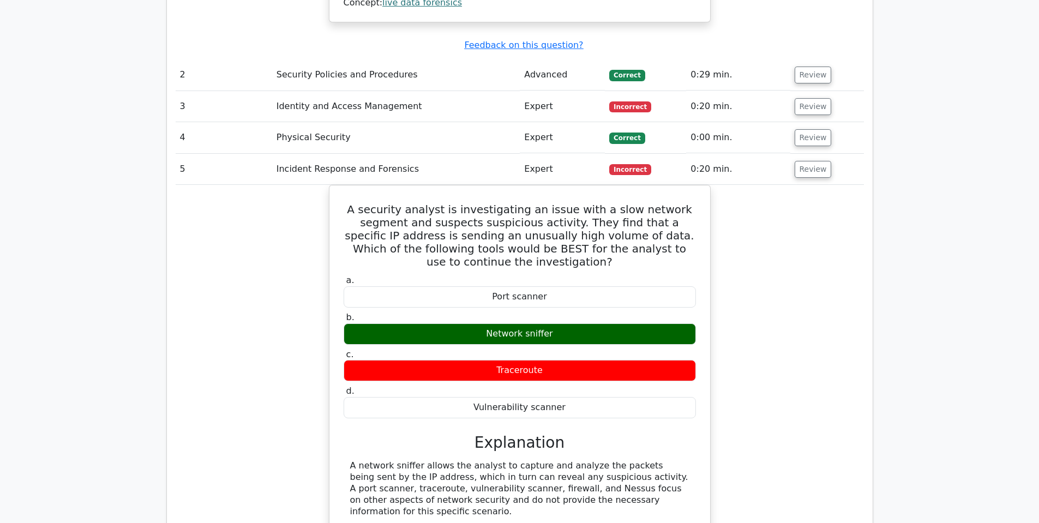
drag, startPoint x: 901, startPoint y: 294, endPoint x: 890, endPoint y: 292, distance: 10.6
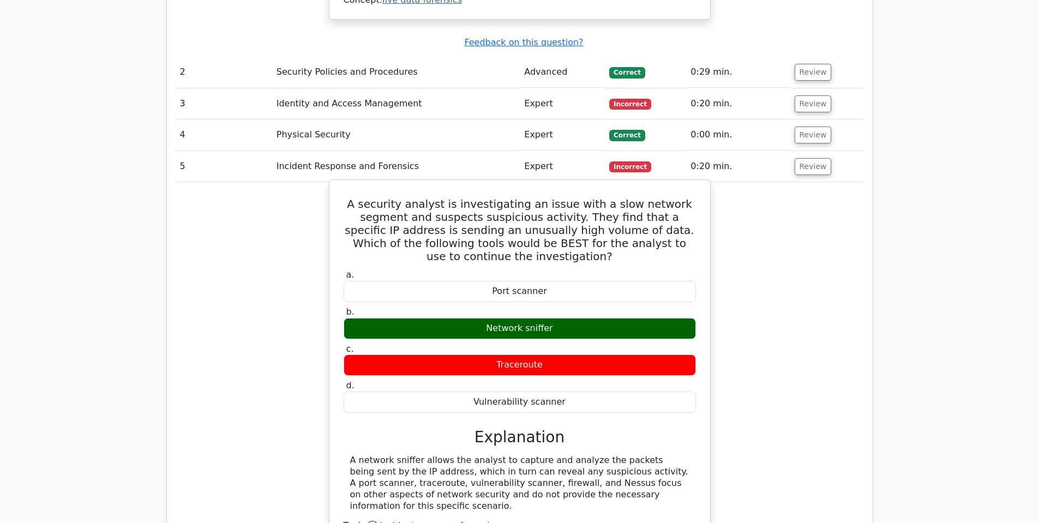
click at [566, 455] on div "A network sniffer allows the analyst to capture and analyze the packets being s…" at bounding box center [519, 483] width 339 height 57
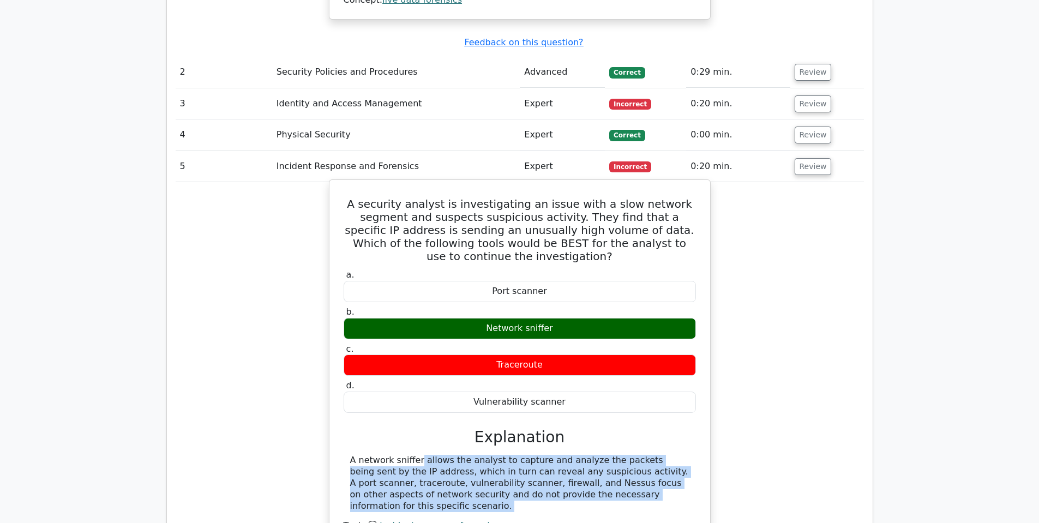
click at [566, 455] on div "A network sniffer allows the analyst to capture and analyze the packets being s…" at bounding box center [519, 483] width 339 height 57
click at [462, 455] on div "A network sniffer allows the analyst to capture and analyze the packets being s…" at bounding box center [519, 483] width 339 height 57
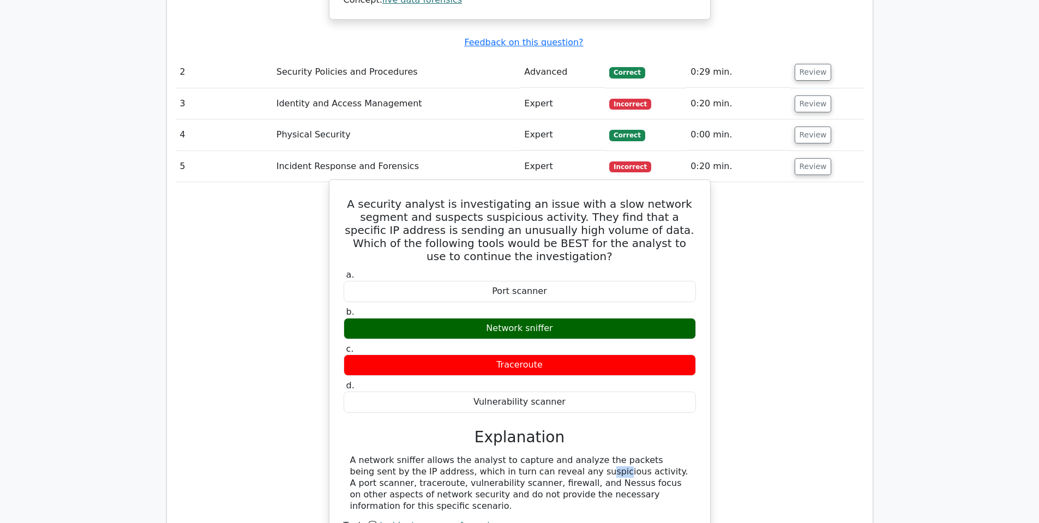
click at [462, 455] on div "A network sniffer allows the analyst to capture and analyze the packets being s…" at bounding box center [519, 483] width 339 height 57
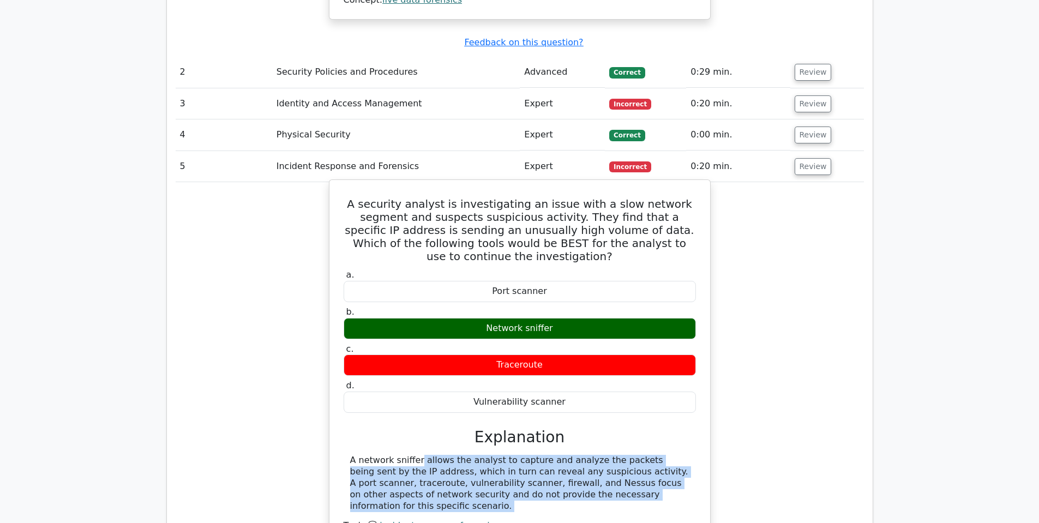
click at [463, 455] on div "A network sniffer allows the analyst to capture and analyze the packets being s…" at bounding box center [519, 483] width 339 height 57
click at [519, 455] on div "A network sniffer allows the analyst to capture and analyze the packets being s…" at bounding box center [519, 483] width 339 height 57
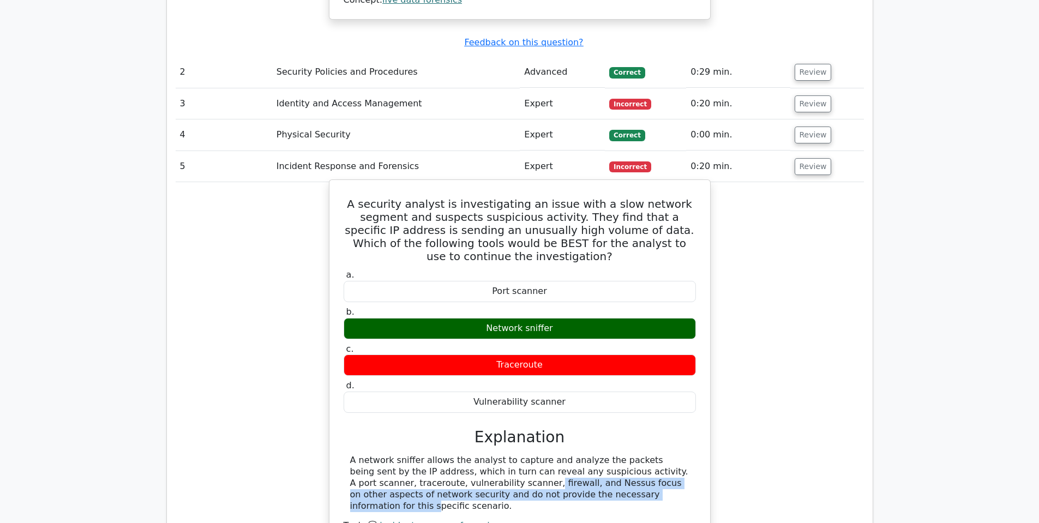
drag, startPoint x: 446, startPoint y: 451, endPoint x: 532, endPoint y: 451, distance: 85.7
click at [532, 455] on div "A network sniffer allows the analyst to capture and analyze the packets being s…" at bounding box center [519, 483] width 339 height 57
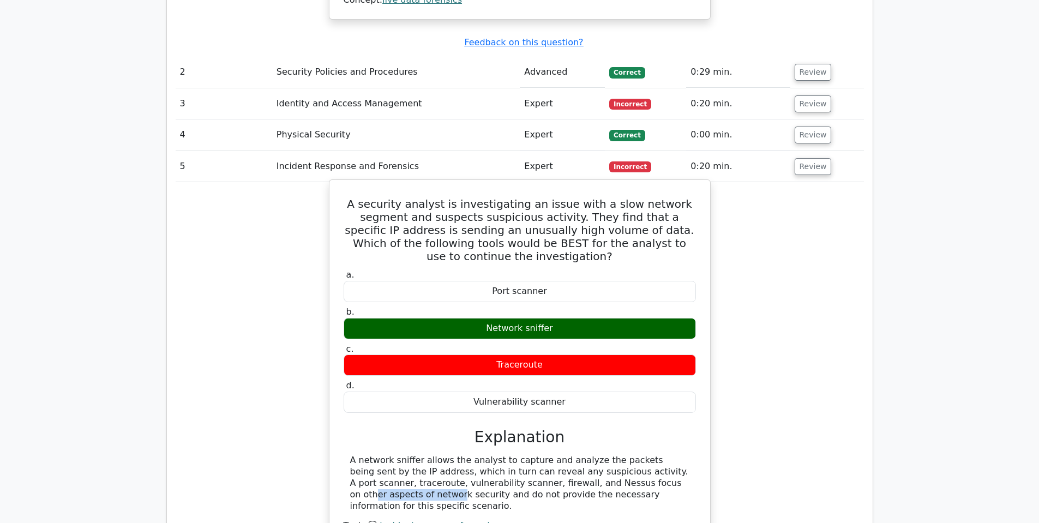
drag, startPoint x: 536, startPoint y: 442, endPoint x: 617, endPoint y: 445, distance: 80.8
click at [617, 455] on div "A network sniffer allows the analyst to capture and analyze the packets being s…" at bounding box center [519, 483] width 339 height 57
drag, startPoint x: 614, startPoint y: 445, endPoint x: 611, endPoint y: 450, distance: 5.8
click at [614, 455] on div "A network sniffer allows the analyst to capture and analyze the packets being s…" at bounding box center [519, 483] width 339 height 57
click at [605, 457] on div "A network sniffer allows the analyst to capture and analyze the packets being s…" at bounding box center [519, 483] width 339 height 57
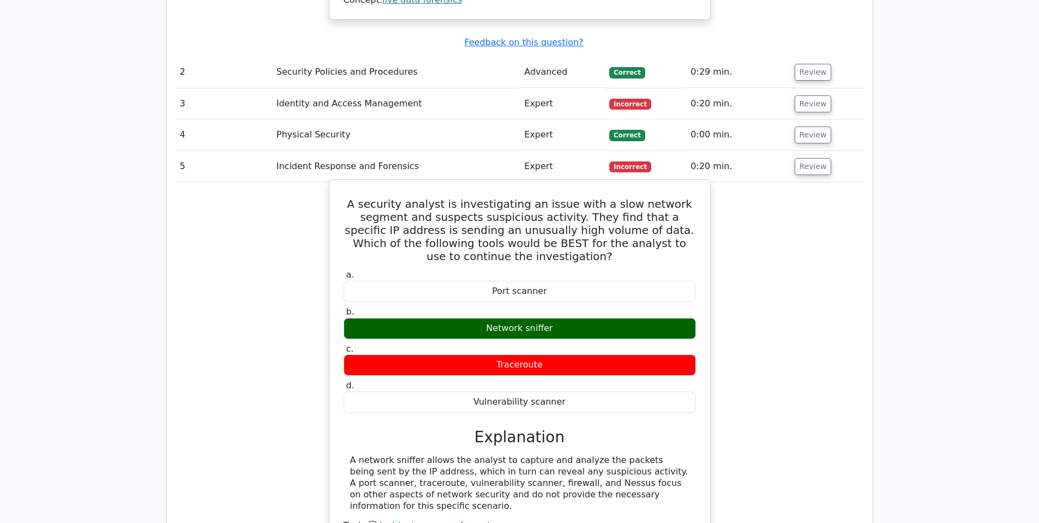
click at [605, 457] on div "A network sniffer allows the analyst to capture and analyze the packets being s…" at bounding box center [519, 483] width 339 height 57
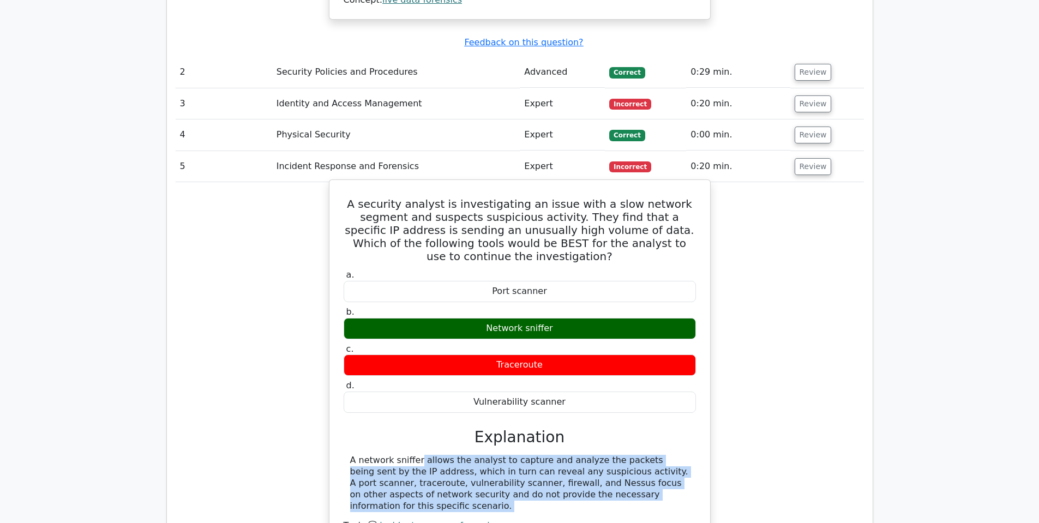
click at [605, 457] on div "A network sniffer allows the analyst to capture and analyze the packets being s…" at bounding box center [519, 483] width 339 height 57
click at [603, 455] on div "A network sniffer allows the analyst to capture and analyze the packets being s…" at bounding box center [519, 483] width 339 height 57
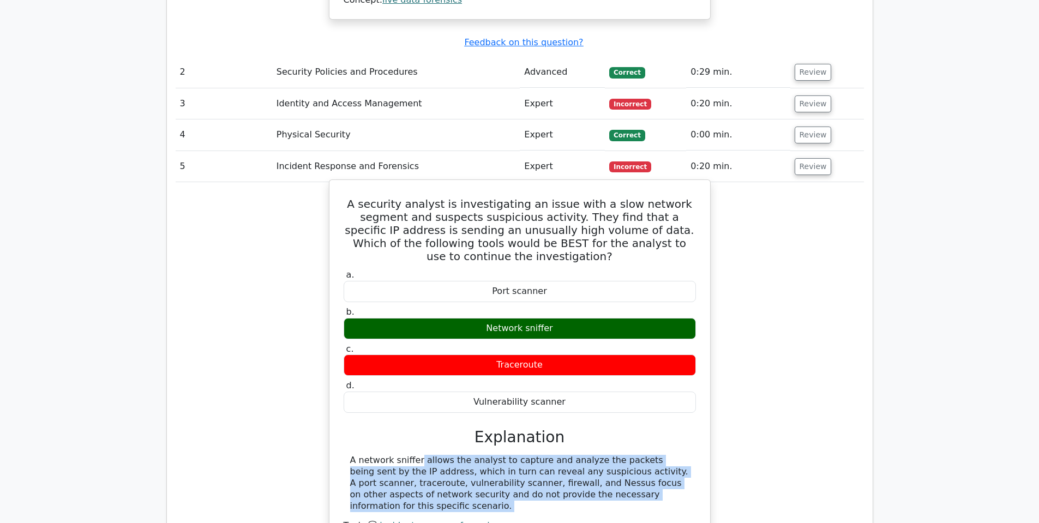
click at [603, 455] on div "A network sniffer allows the analyst to capture and analyze the packets being s…" at bounding box center [519, 483] width 339 height 57
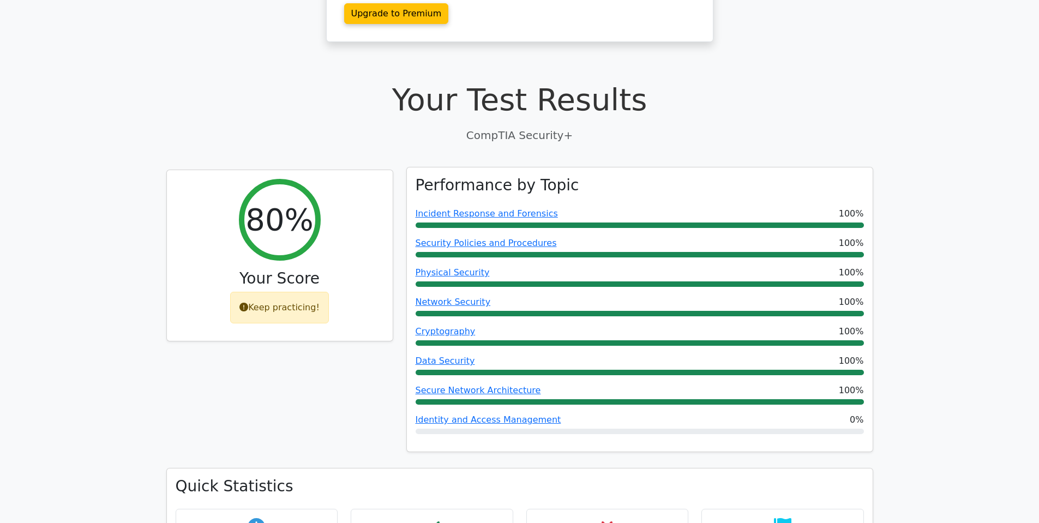
scroll to position [436, 0]
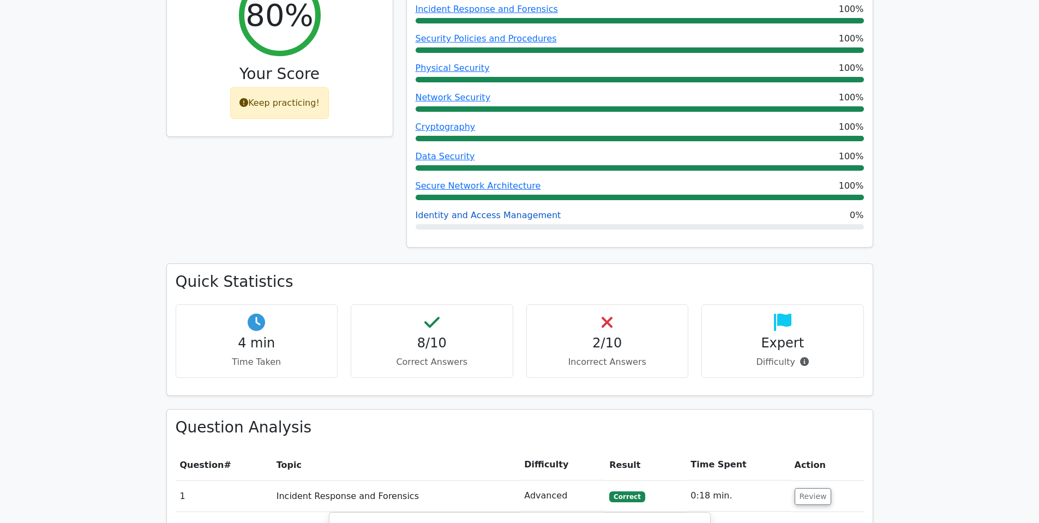
click at [439, 210] on link "Identity and Access Management" at bounding box center [489, 215] width 146 height 10
